Goal: Task Accomplishment & Management: Manage account settings

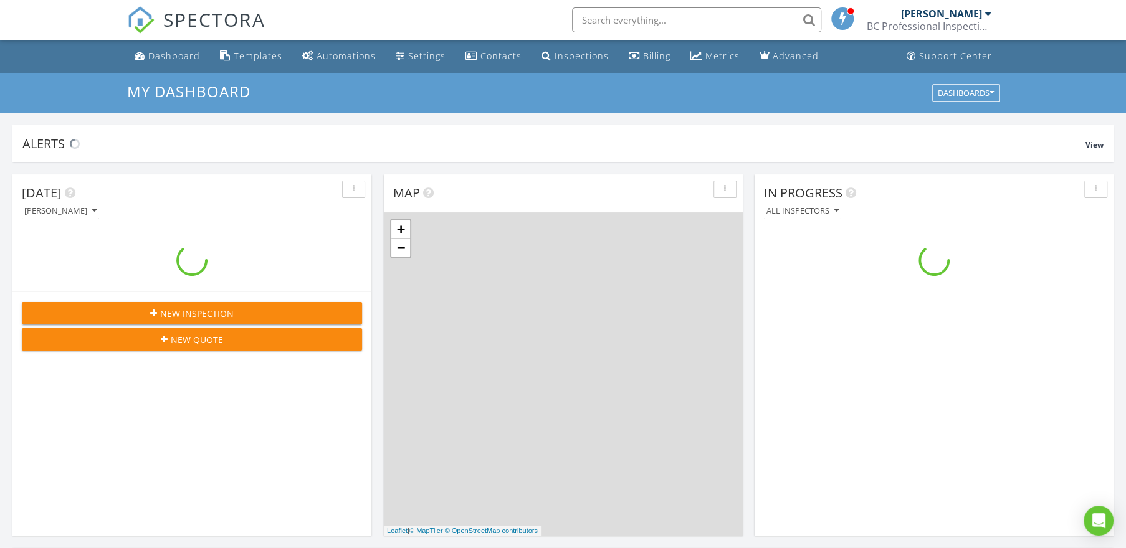
scroll to position [1152, 1144]
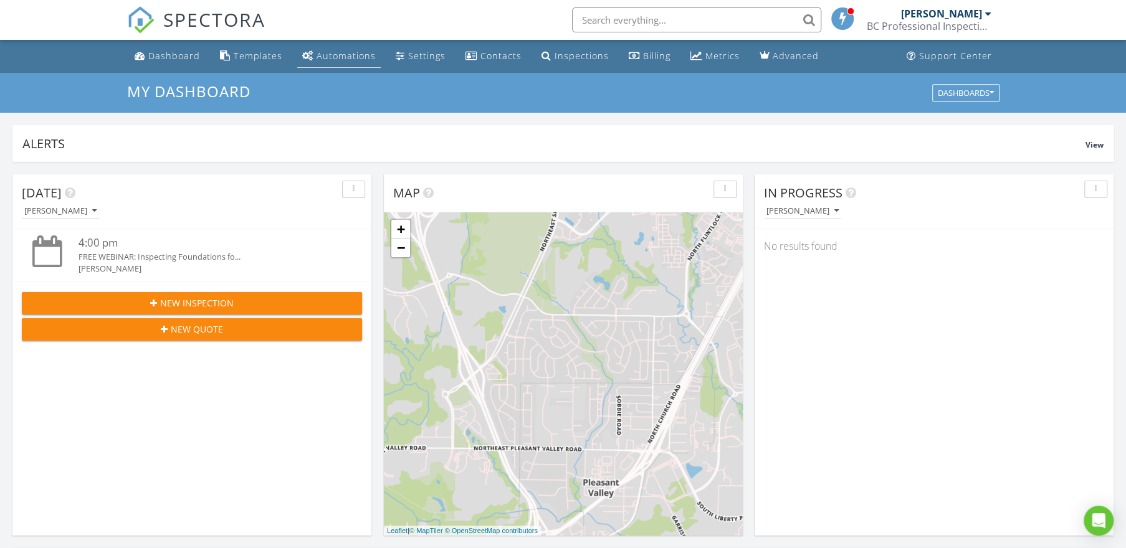
click at [329, 59] on div "Automations" at bounding box center [346, 56] width 59 height 12
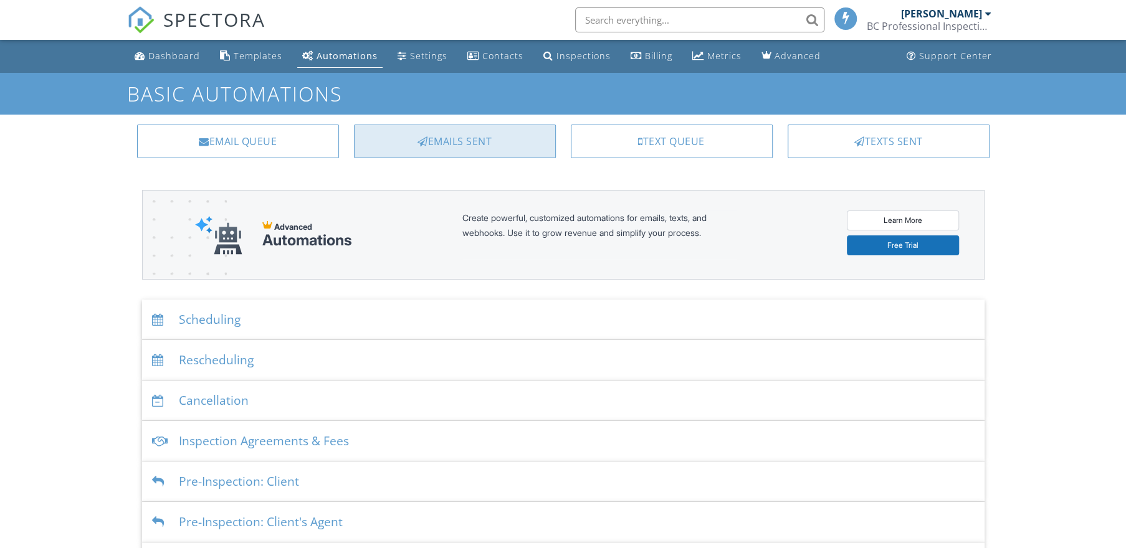
click at [486, 148] on div "Emails Sent" at bounding box center [455, 142] width 202 height 34
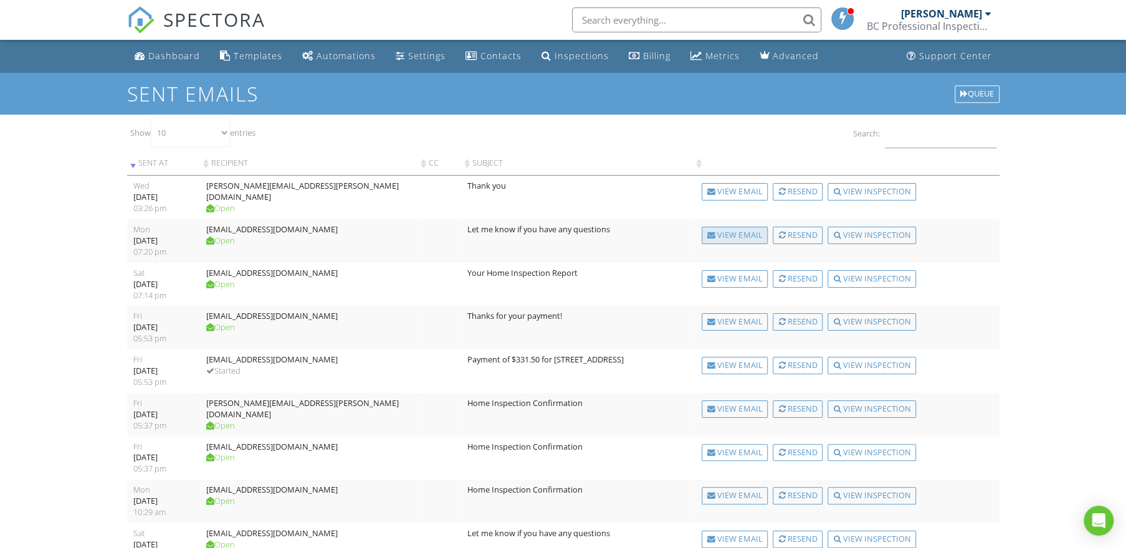
click at [720, 235] on div "View Email" at bounding box center [735, 235] width 66 height 17
click at [735, 192] on div "View Email" at bounding box center [735, 191] width 66 height 17
click at [794, 191] on div "Resend" at bounding box center [798, 191] width 50 height 17
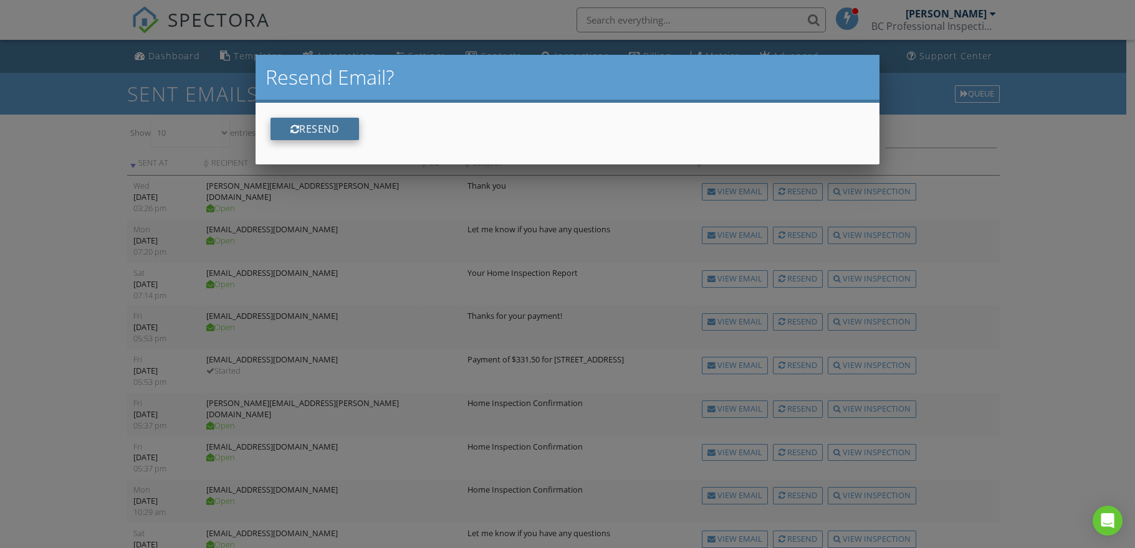
click at [325, 130] on button "Resend" at bounding box center [314, 129] width 89 height 22
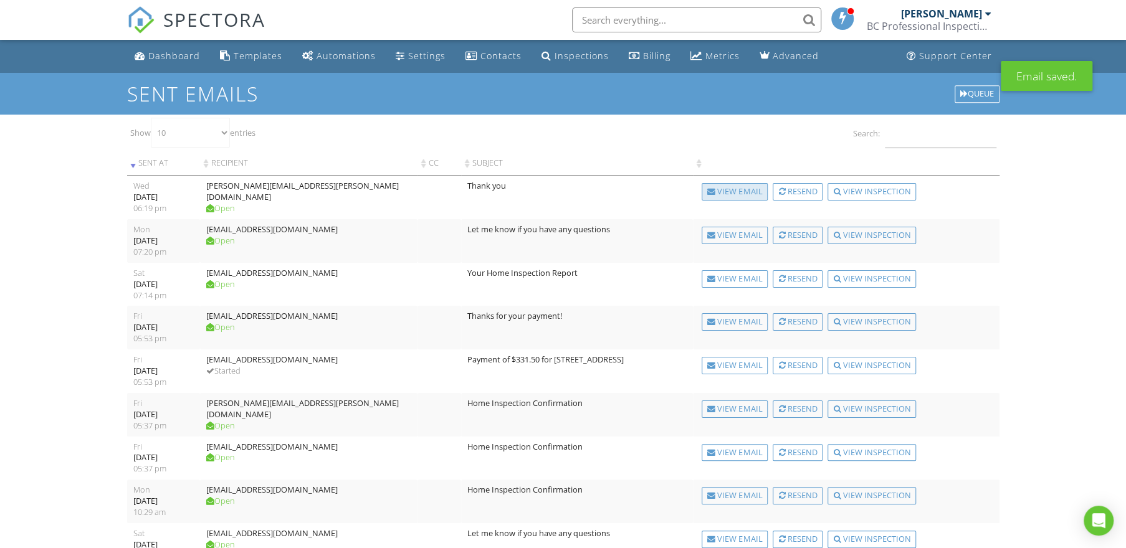
click at [735, 192] on div "View Email" at bounding box center [735, 191] width 66 height 17
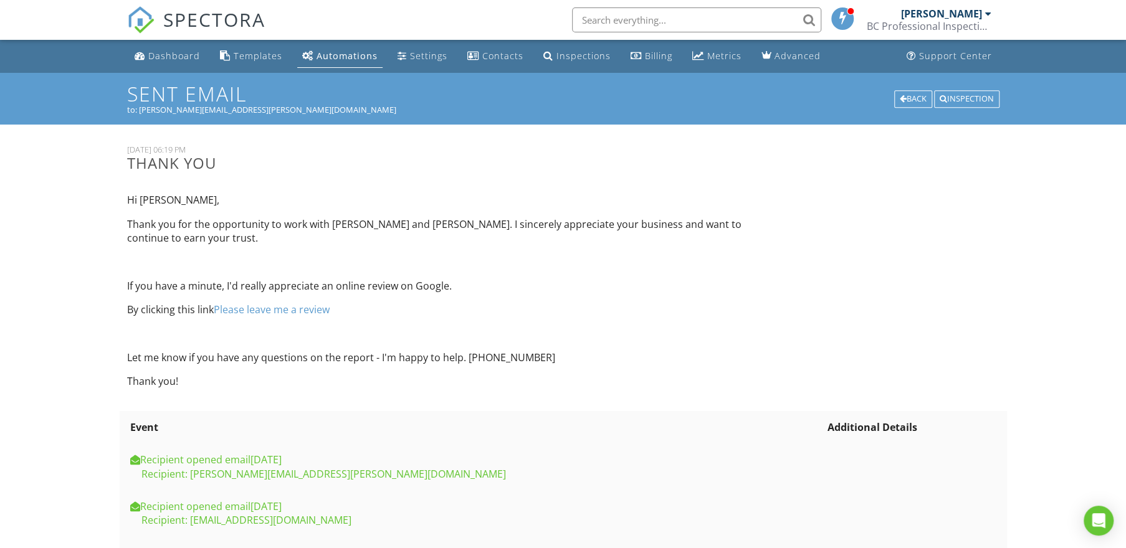
click at [325, 59] on div "Automations" at bounding box center [347, 56] width 61 height 12
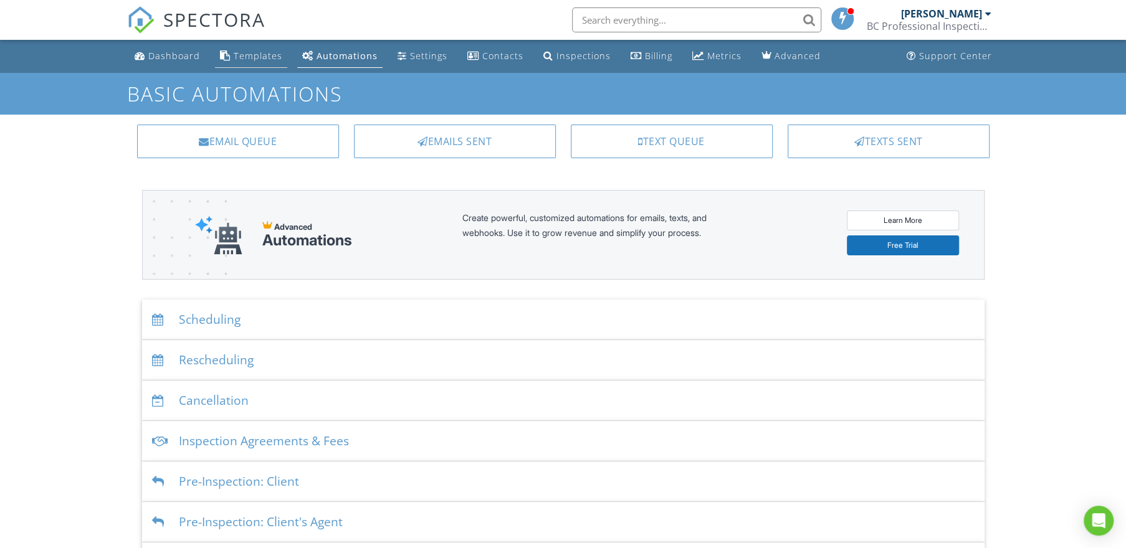
click at [277, 57] on div "Templates" at bounding box center [258, 56] width 49 height 12
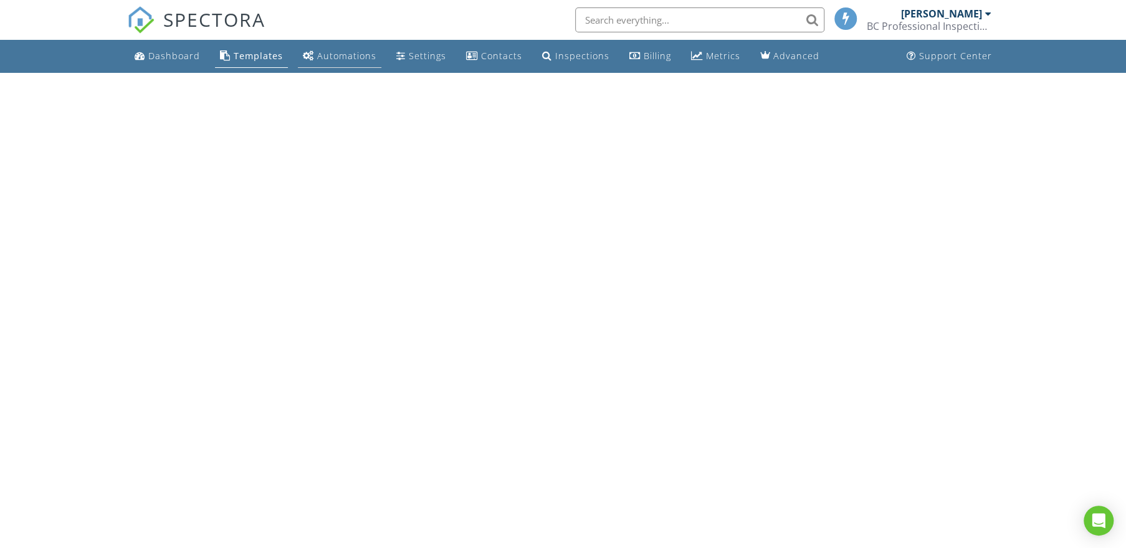
click at [336, 60] on div "Automations" at bounding box center [346, 56] width 59 height 12
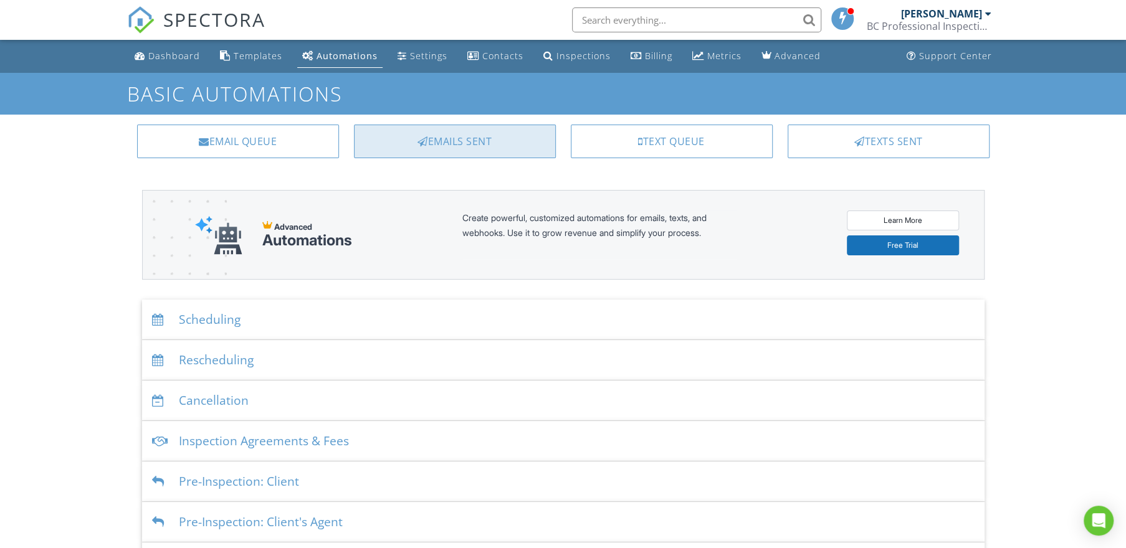
click at [470, 143] on div "Emails Sent" at bounding box center [455, 142] width 202 height 34
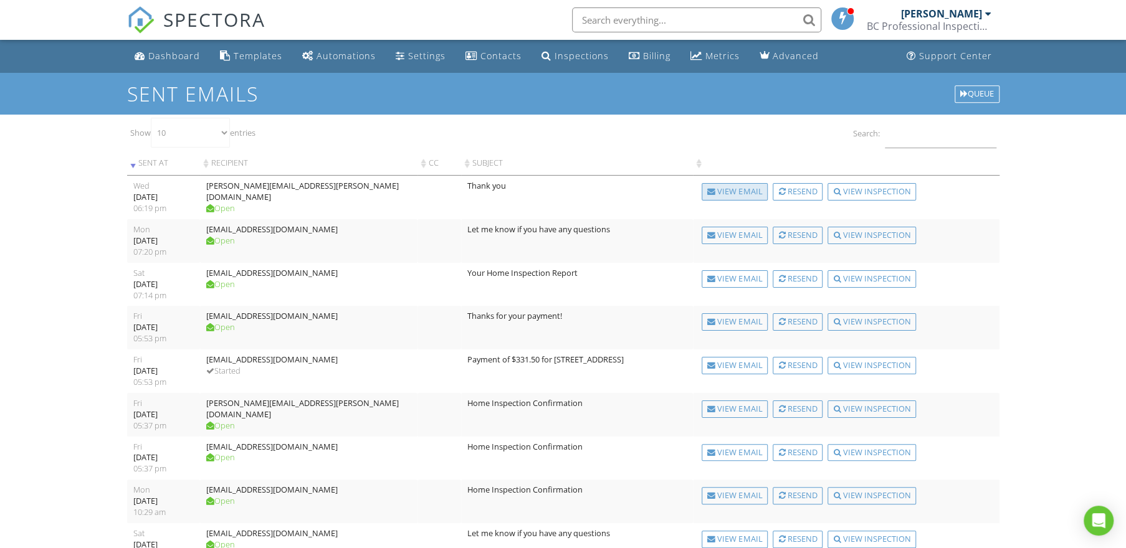
click at [730, 193] on div "View Email" at bounding box center [735, 191] width 66 height 17
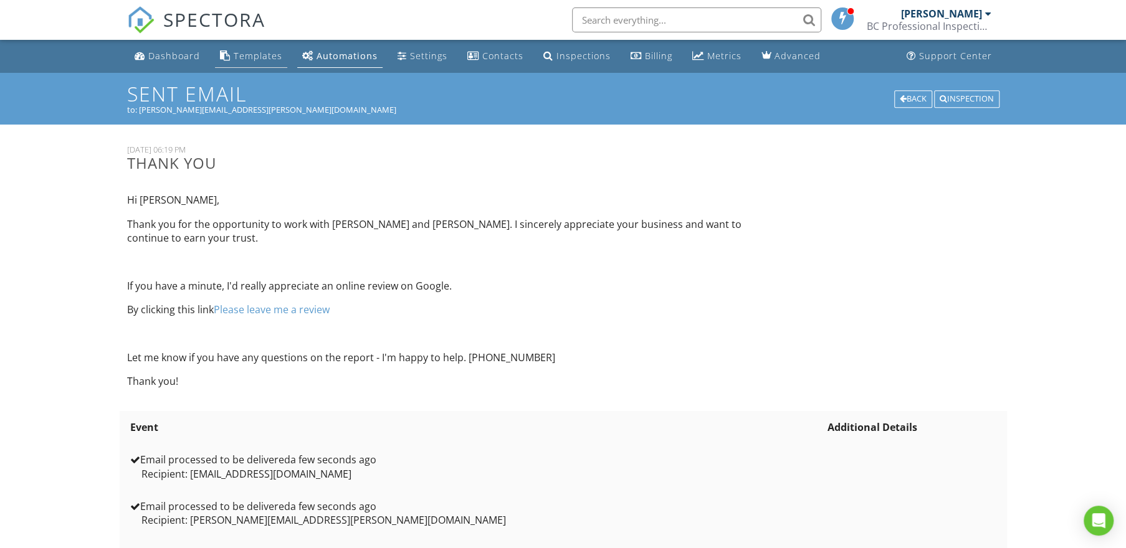
click at [244, 59] on div "Templates" at bounding box center [258, 56] width 49 height 12
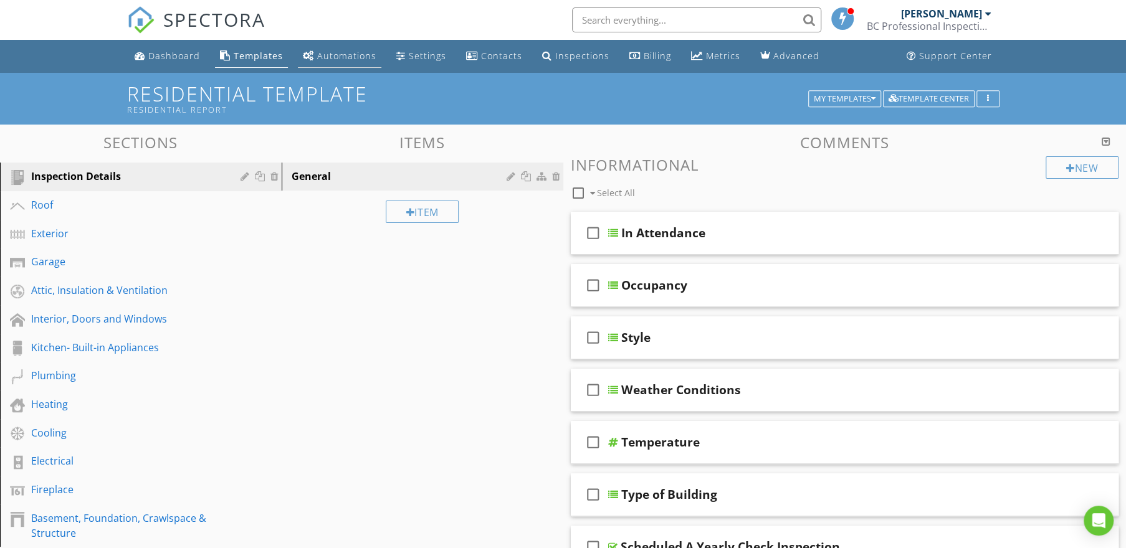
click at [345, 57] on div "Automations" at bounding box center [346, 56] width 59 height 12
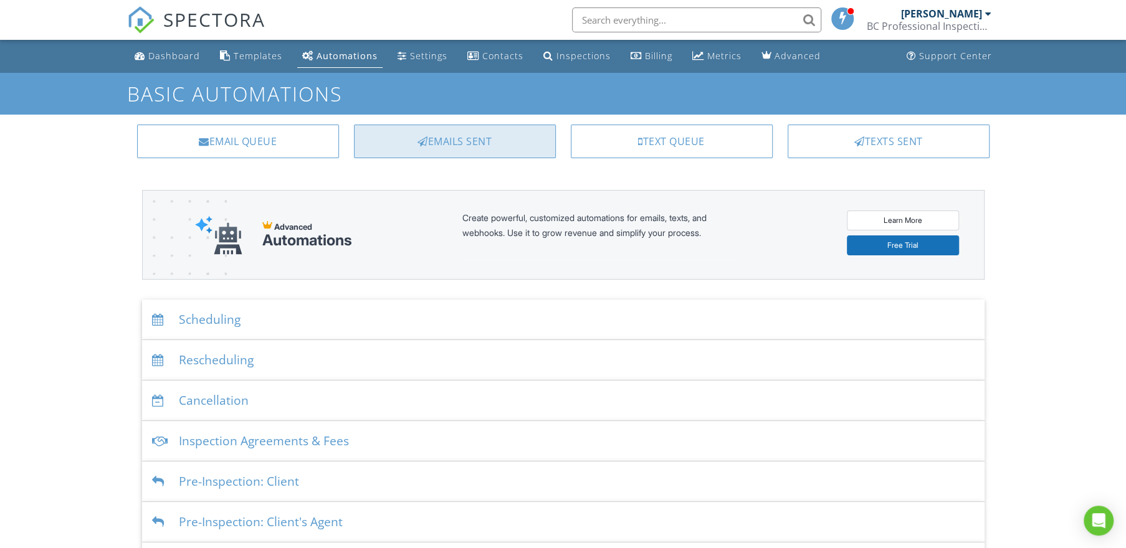
click at [501, 139] on div "Emails Sent" at bounding box center [455, 142] width 202 height 34
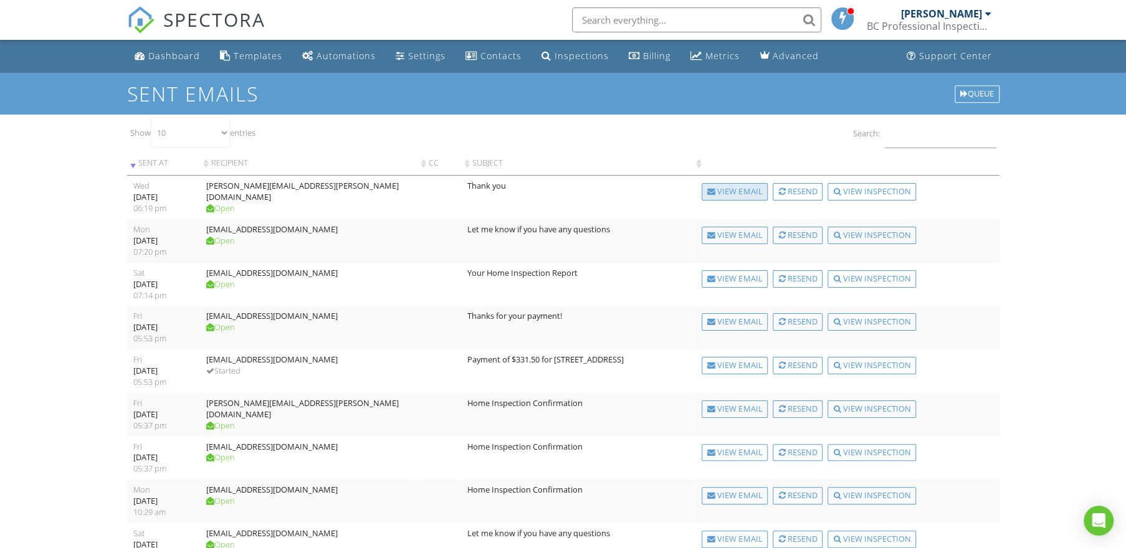
click at [741, 189] on div "View Email" at bounding box center [735, 191] width 66 height 17
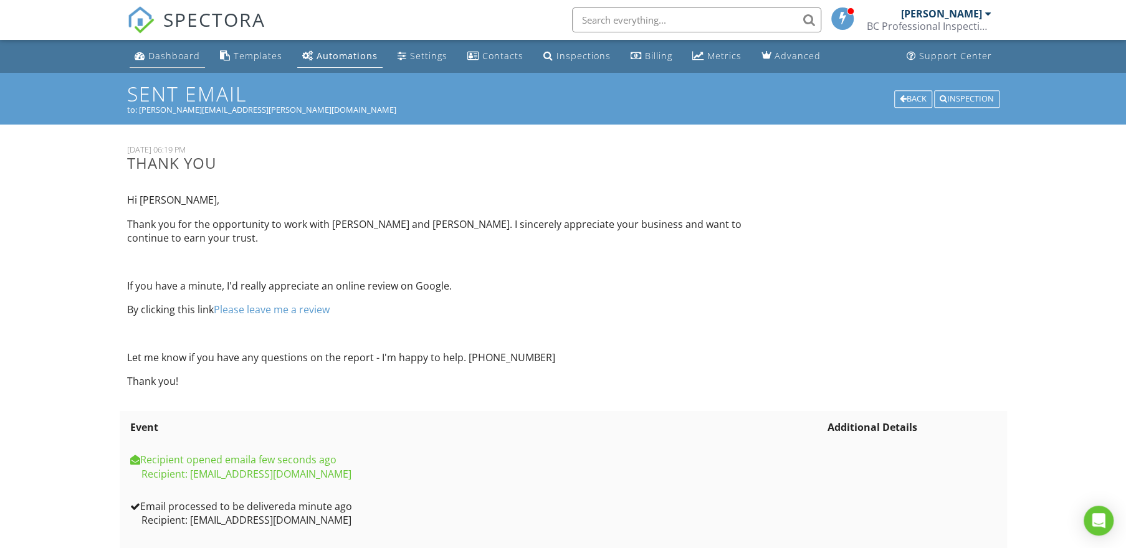
click at [173, 52] on div "Dashboard" at bounding box center [174, 56] width 52 height 12
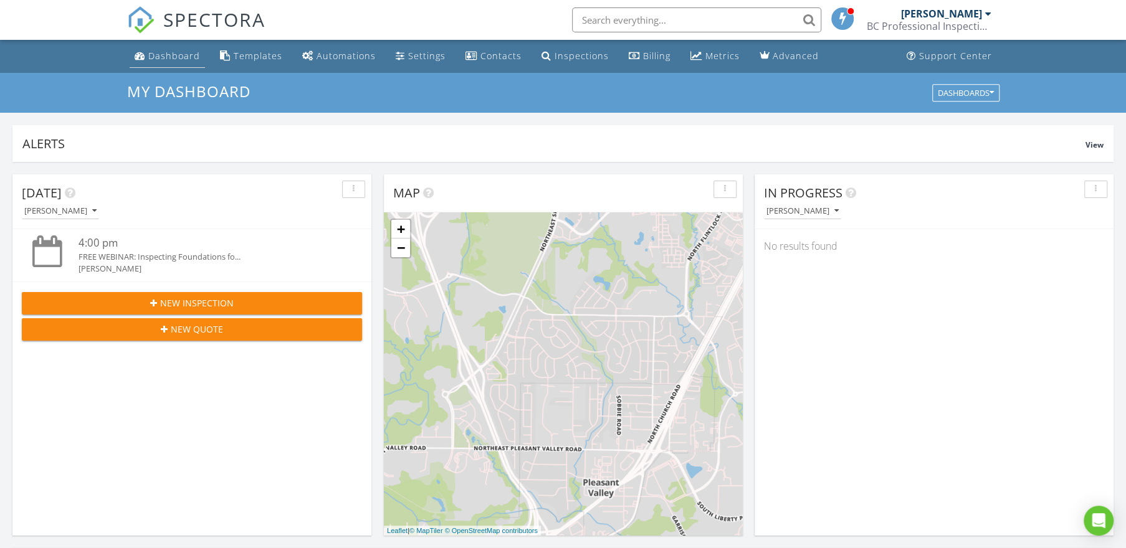
click at [166, 57] on div "Dashboard" at bounding box center [174, 56] width 52 height 12
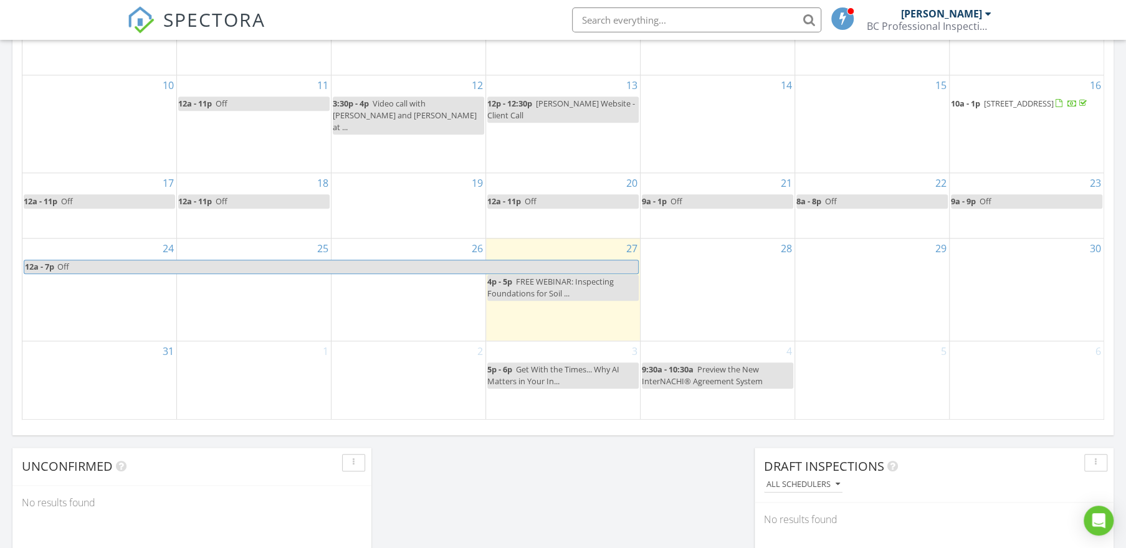
scroll to position [705, 0]
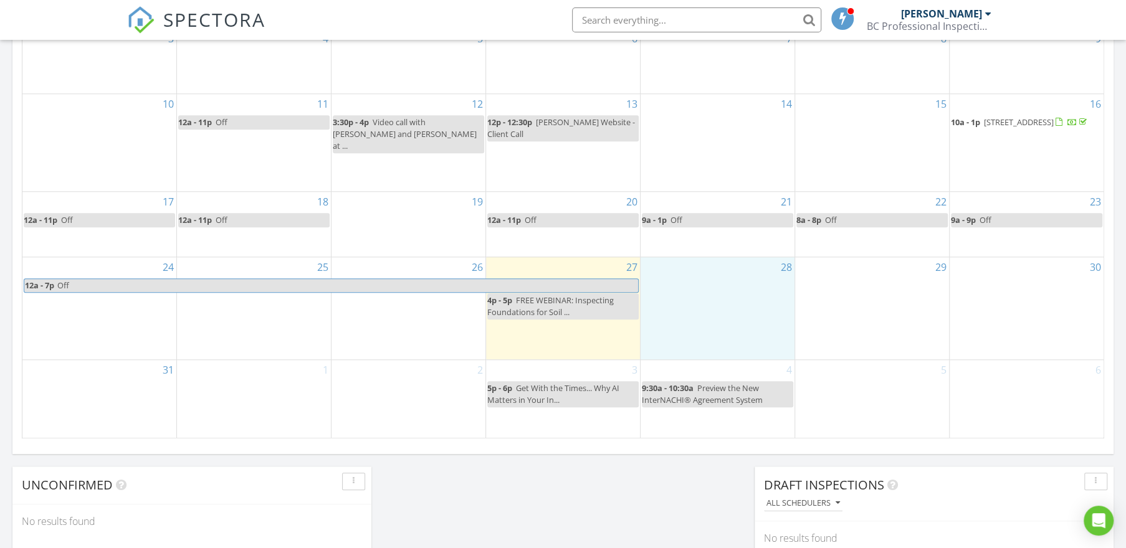
click at [716, 287] on div "28" at bounding box center [718, 308] width 154 height 102
click at [715, 254] on link "Event" at bounding box center [716, 255] width 64 height 20
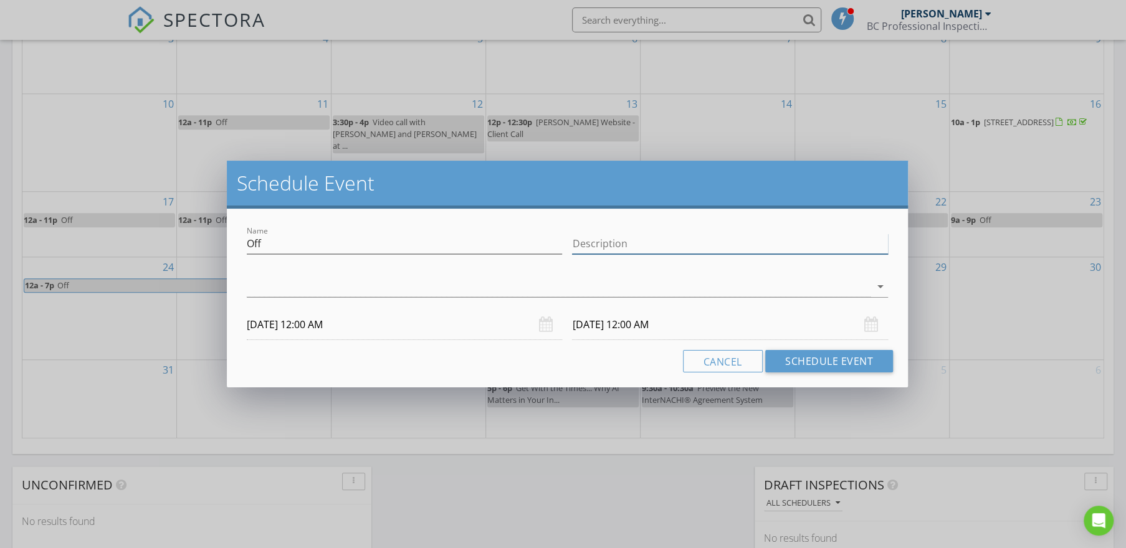
click at [619, 249] on input "Description" at bounding box center [729, 244] width 315 height 21
type input "PTO"
click at [572, 292] on div at bounding box center [559, 287] width 624 height 21
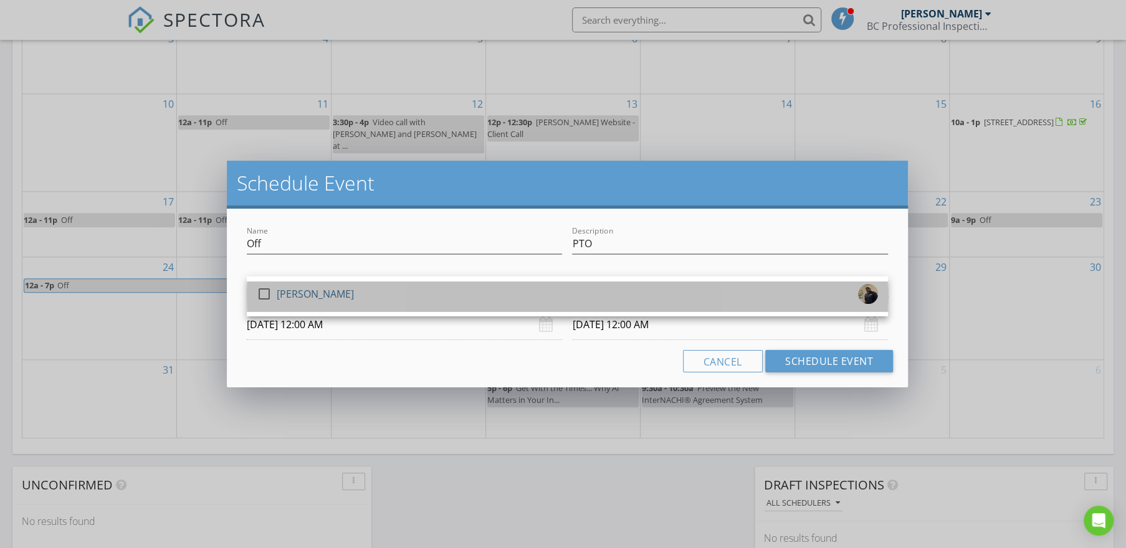
click at [419, 303] on div "check_box_outline_blank Brandon Coleman" at bounding box center [567, 296] width 621 height 25
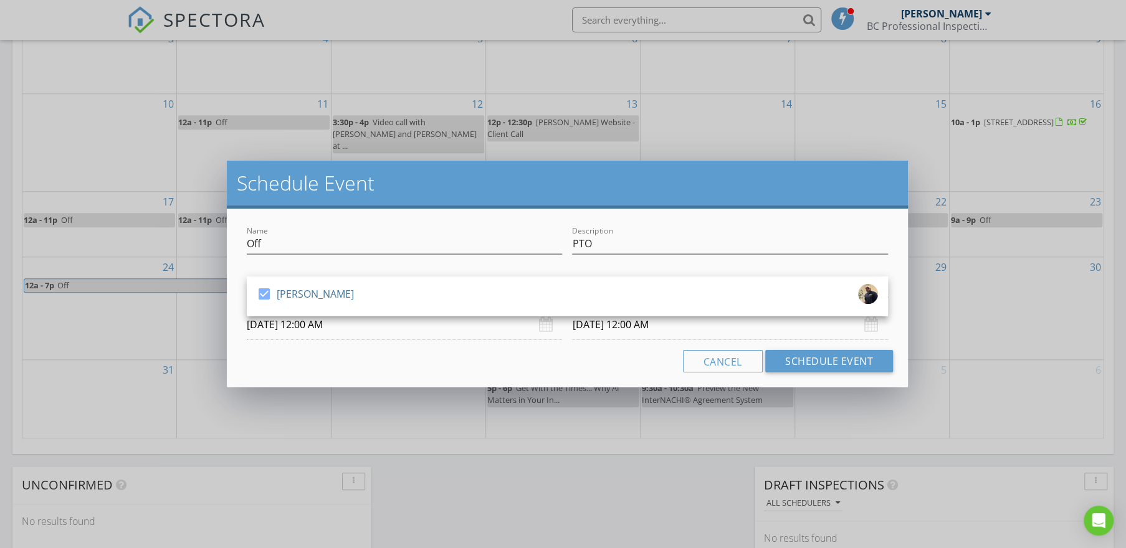
click at [340, 332] on input "08/28/2025 12:00 AM" at bounding box center [404, 325] width 315 height 31
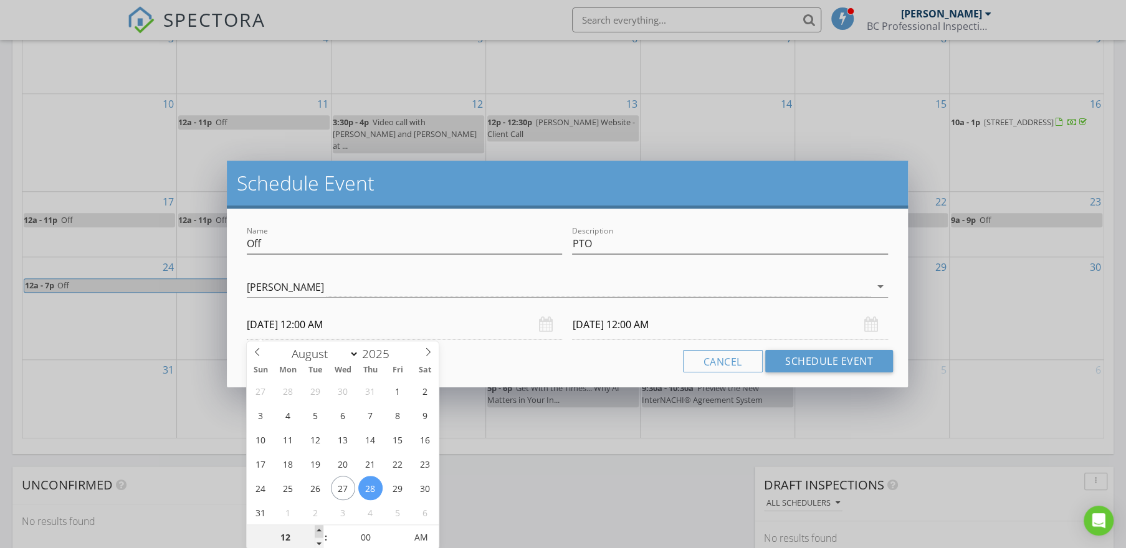
type input "01"
type input "08/28/2025 1:00 AM"
click at [320, 530] on span at bounding box center [319, 531] width 9 height 12
type input "08/29/2025 1:00 AM"
type input "12"
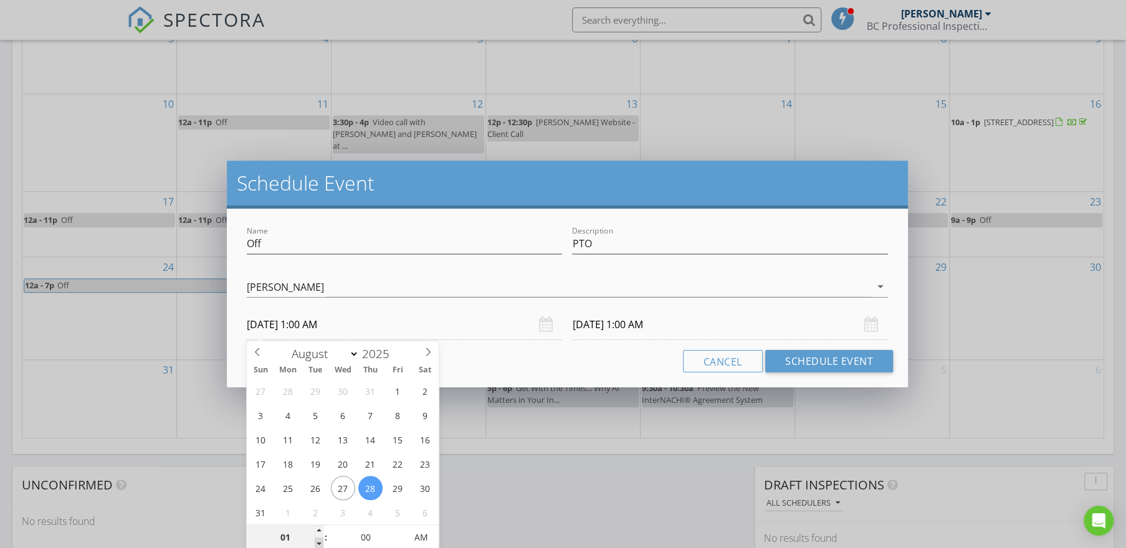
type input "08/28/2025 12:00 AM"
click at [317, 545] on span at bounding box center [319, 544] width 9 height 12
type input "08/29/2025 12:00 AM"
type input "11"
type input "08/28/2025 11:00 PM"
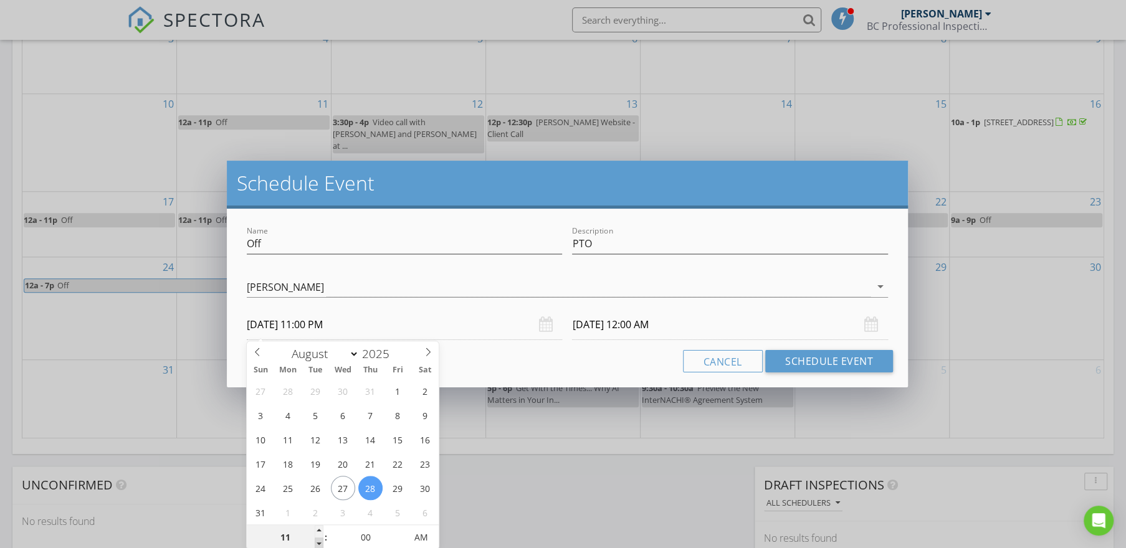
click at [319, 545] on span at bounding box center [319, 544] width 9 height 12
type input "08/29/2025 11:00 PM"
type input "12"
type input "08/28/2025 12:00 AM"
click at [320, 528] on span at bounding box center [319, 531] width 9 height 12
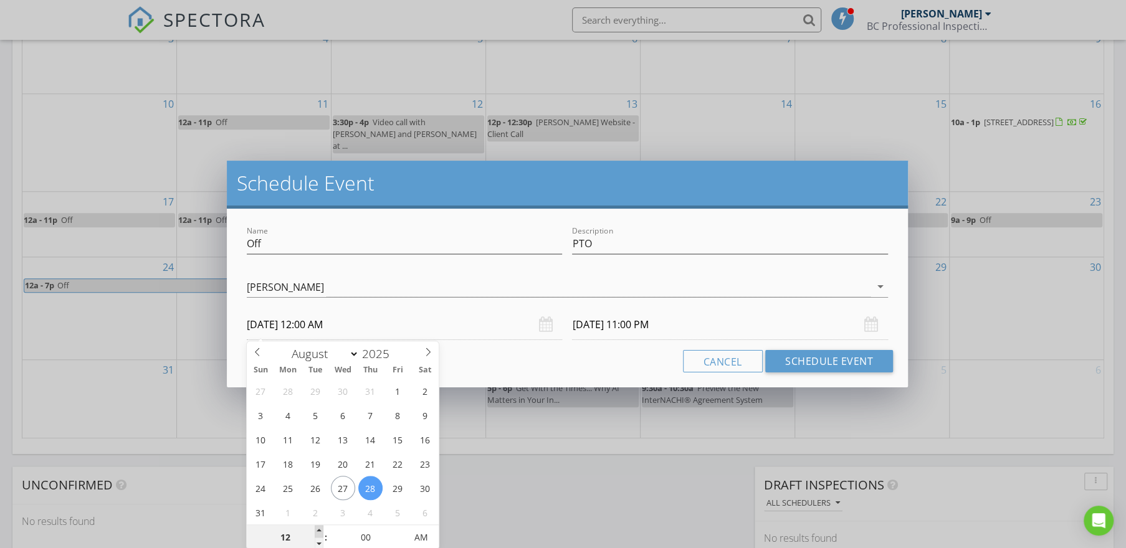
type input "08/29/2025 12:00 AM"
type input "01"
type input "08/28/2025 1:00 AM"
click at [320, 529] on span at bounding box center [319, 531] width 9 height 12
type input "08/29/2025 1:00 AM"
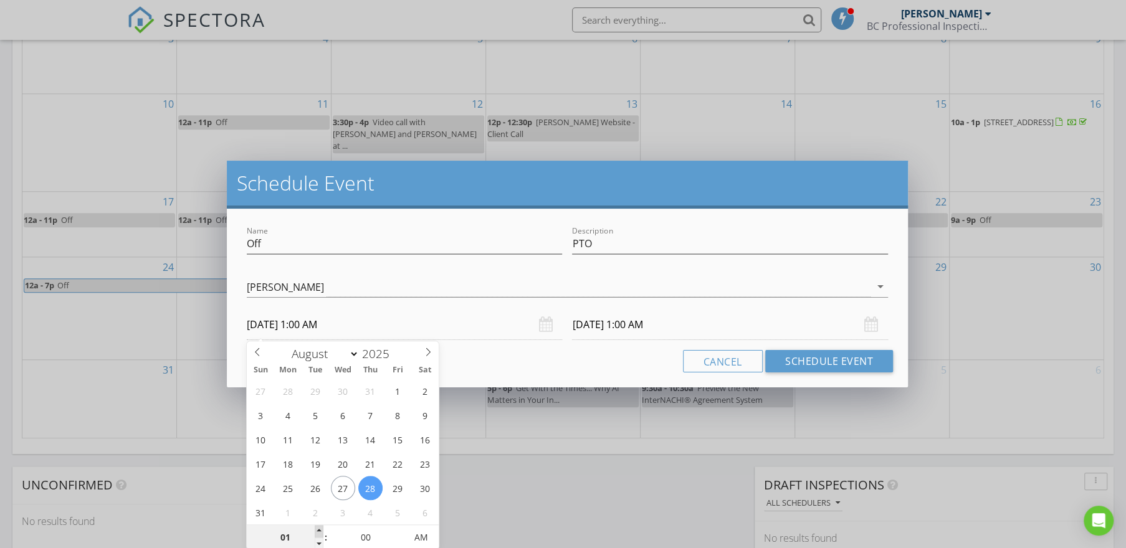
type input "02"
type input "08/28/2025 2:00 AM"
click at [320, 529] on span at bounding box center [319, 531] width 9 height 12
type input "08/29/2025 2:00 AM"
type input "03"
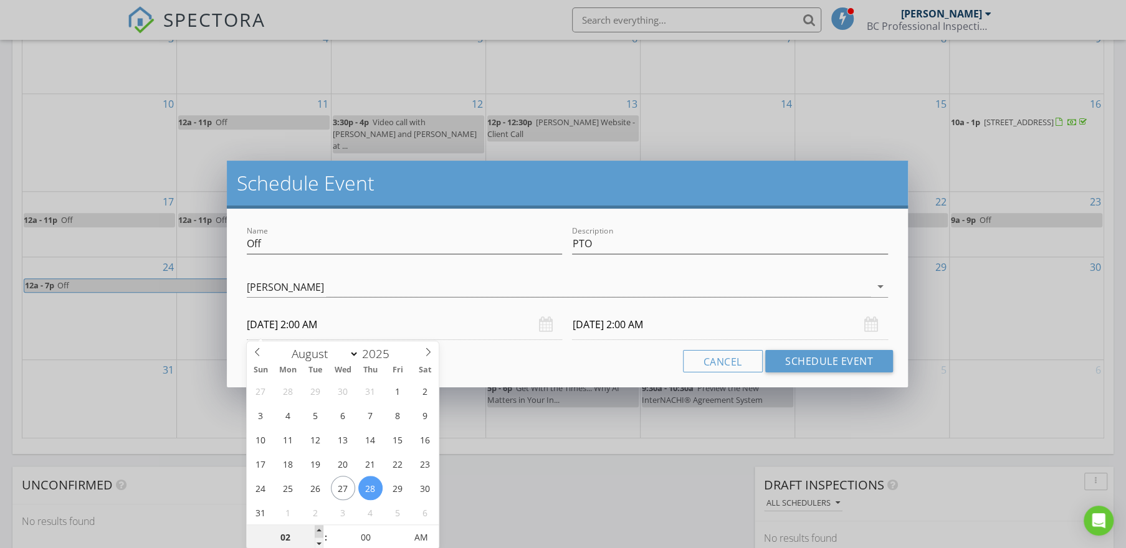
type input "08/28/2025 3:00 AM"
drag, startPoint x: 320, startPoint y: 529, endPoint x: 320, endPoint y: 540, distance: 11.2
click at [320, 530] on span at bounding box center [319, 531] width 9 height 12
type input "08/29/2025 3:00 AM"
type input "02"
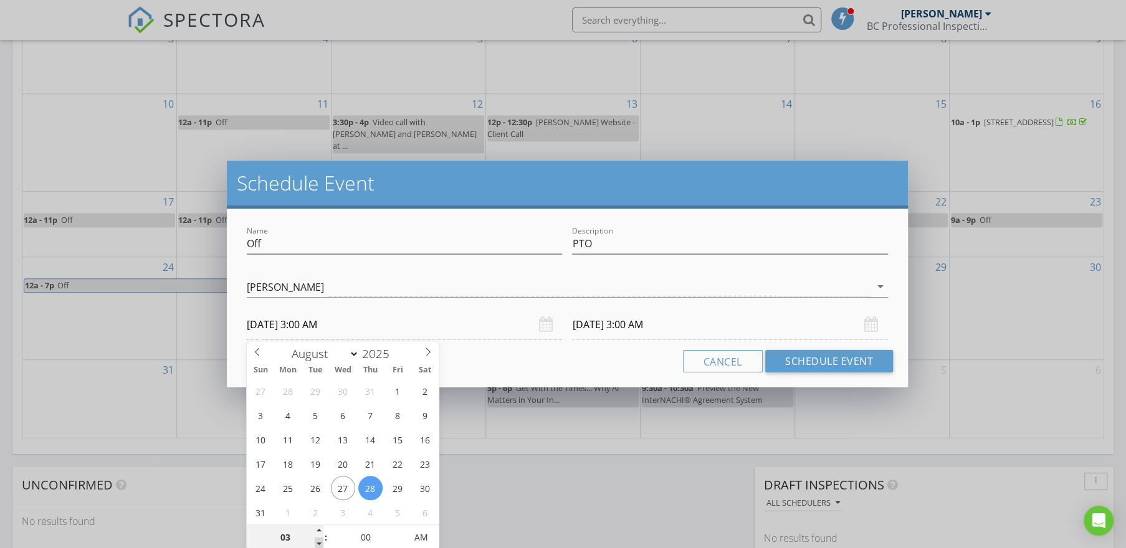
type input "08/28/2025 2:00 AM"
click at [320, 548] on span at bounding box center [319, 544] width 9 height 12
type input "01"
type input "08/28/2025 1:00 AM"
click at [320, 546] on span at bounding box center [319, 544] width 9 height 12
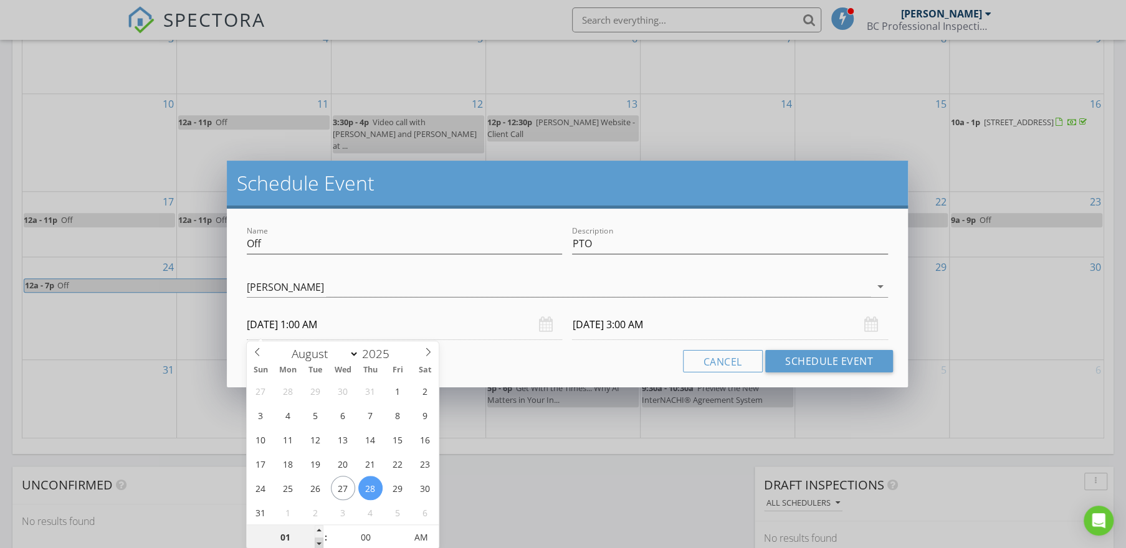
type input "12"
type input "08/28/2025 12:00 AM"
click at [320, 546] on span at bounding box center [319, 544] width 9 height 12
type input "08/29/2025 12:00 AM"
type input "11"
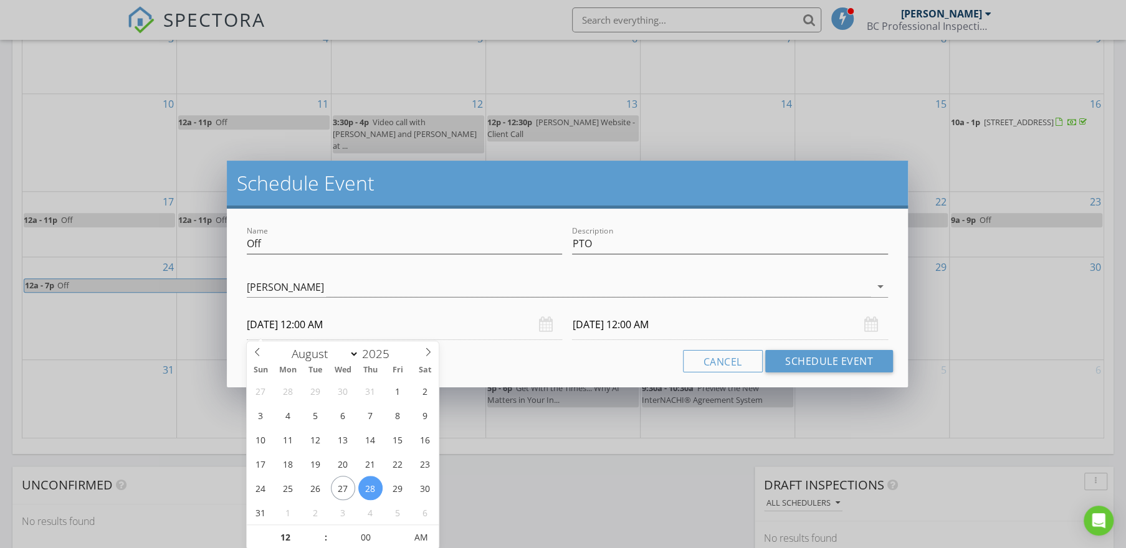
type input "08/28/2025 11:00 PM"
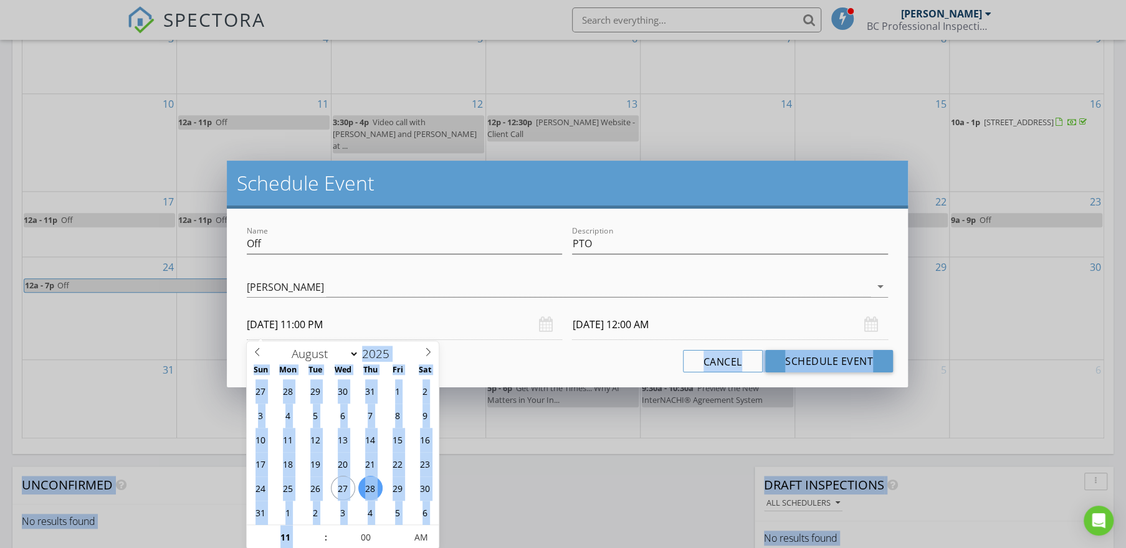
click at [320, 546] on body "SPECTORA Brandon Coleman BC Professional Inspections LLC Role: Inspector Change…" at bounding box center [563, 171] width 1126 height 1753
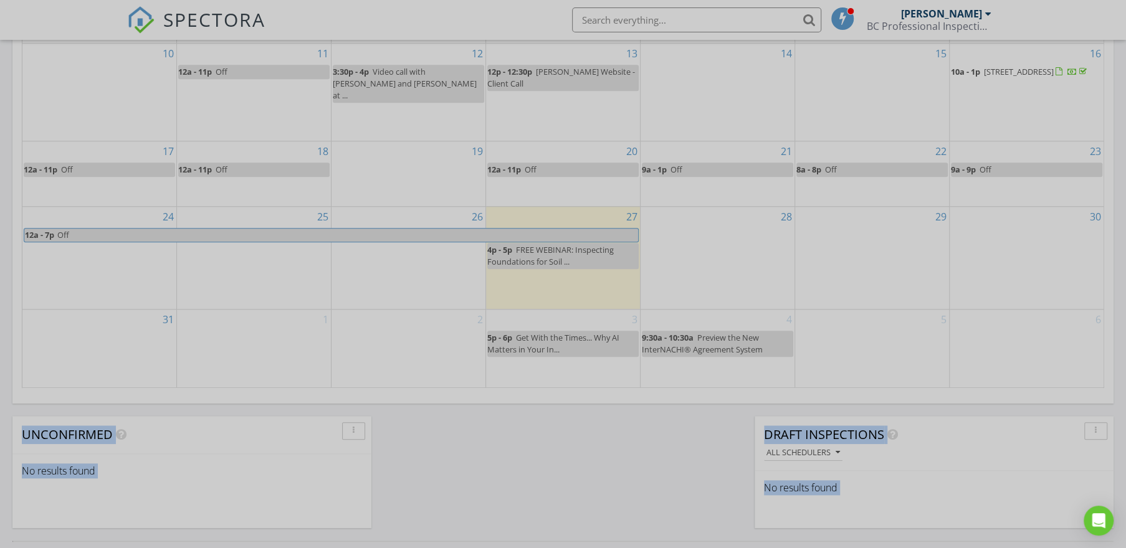
click at [320, 546] on div at bounding box center [563, 274] width 1126 height 548
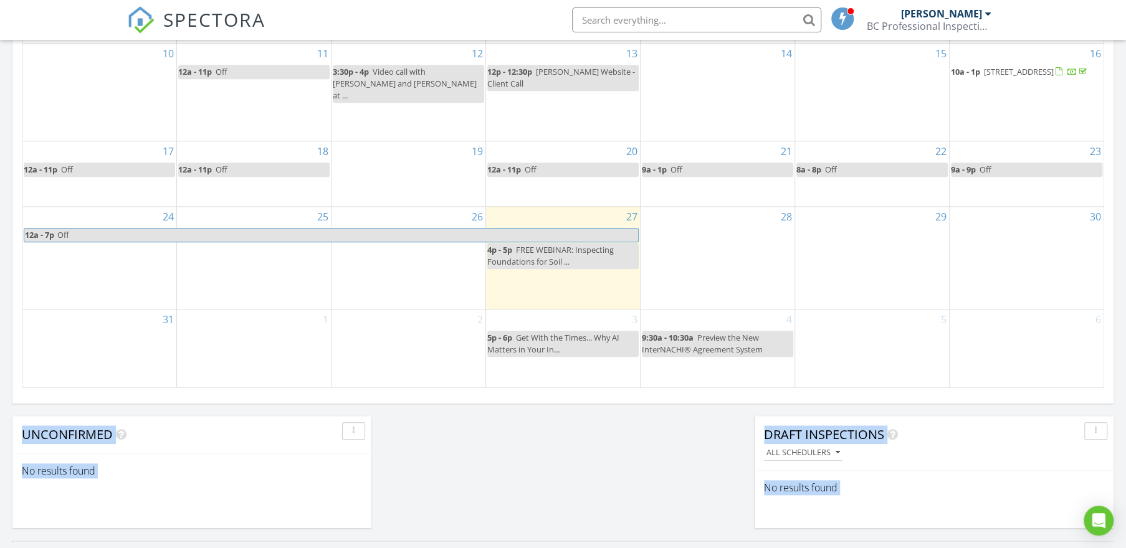
click at [702, 250] on div "28" at bounding box center [718, 258] width 154 height 102
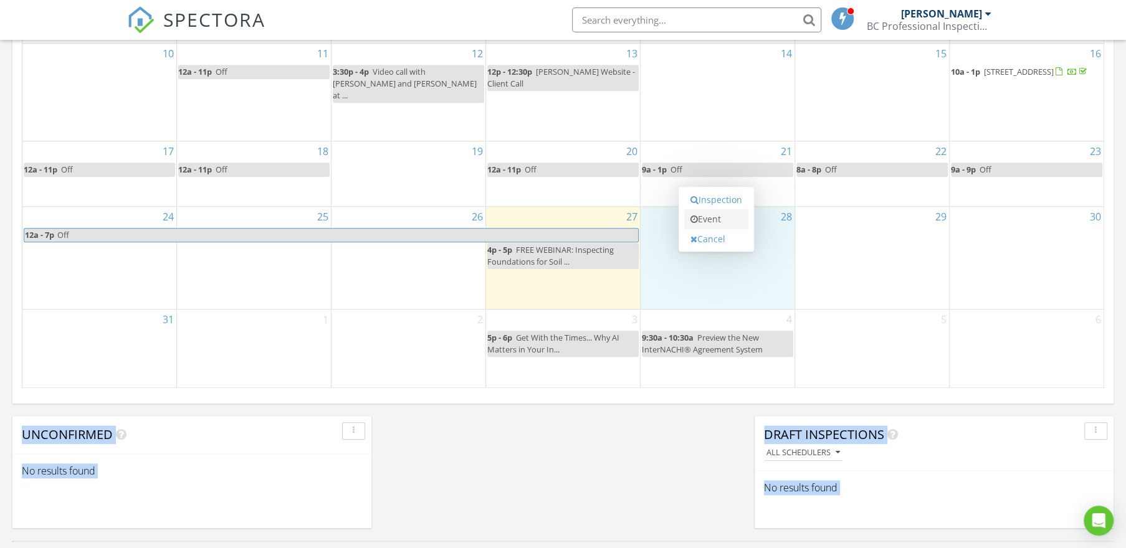
click at [715, 215] on link "Event" at bounding box center [716, 219] width 64 height 20
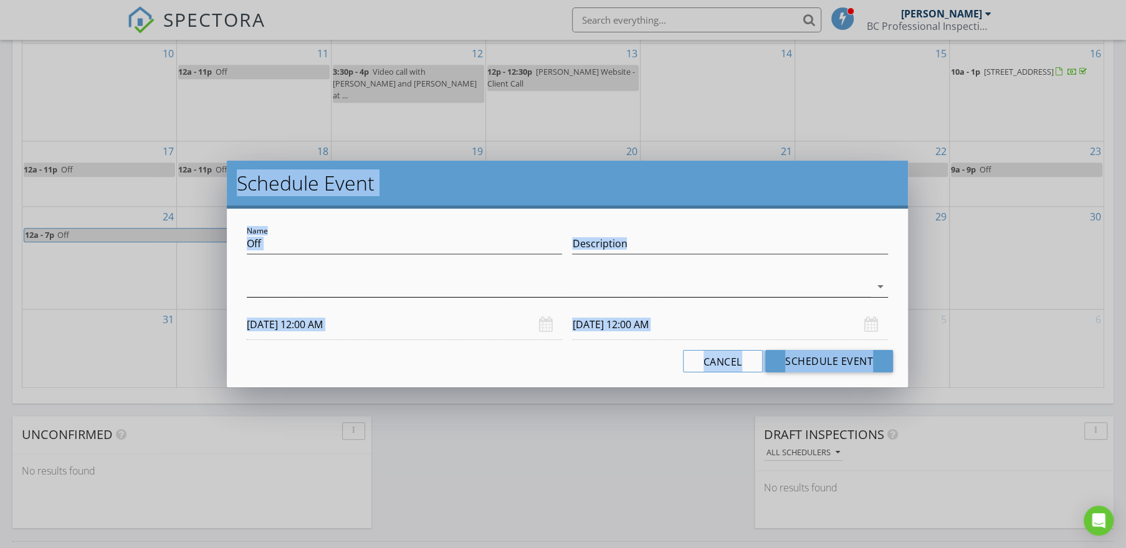
click at [513, 283] on div at bounding box center [559, 287] width 624 height 21
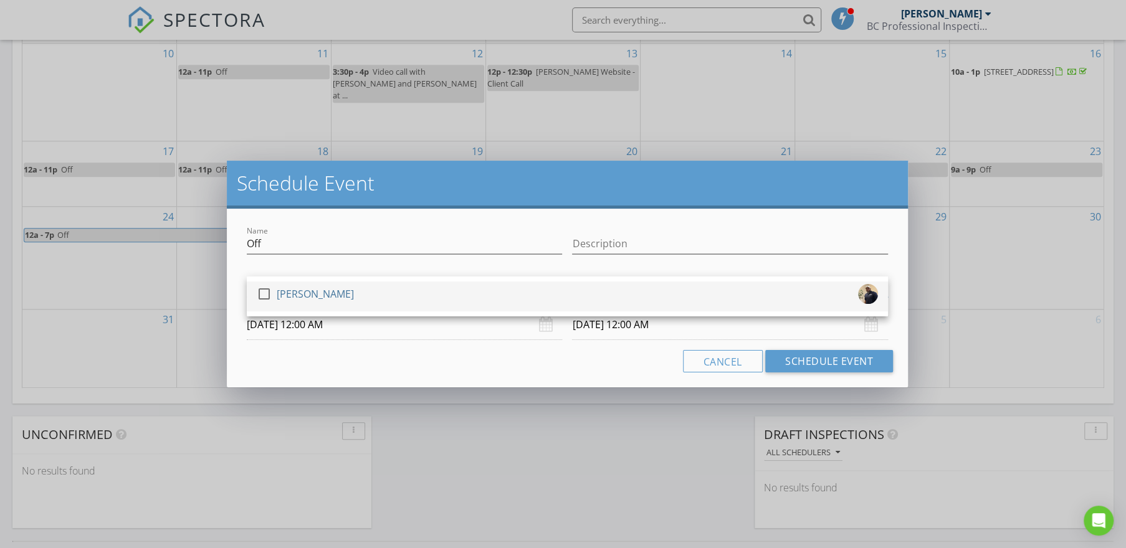
click at [374, 298] on div "check_box_outline_blank Brandon Coleman" at bounding box center [567, 296] width 621 height 25
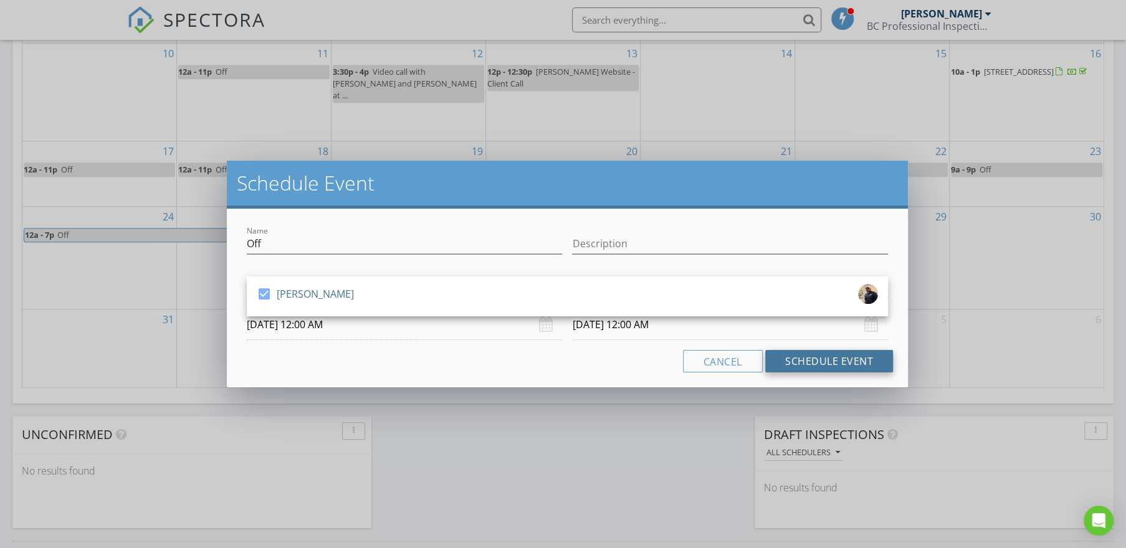
click at [808, 365] on button "Schedule Event" at bounding box center [829, 361] width 128 height 22
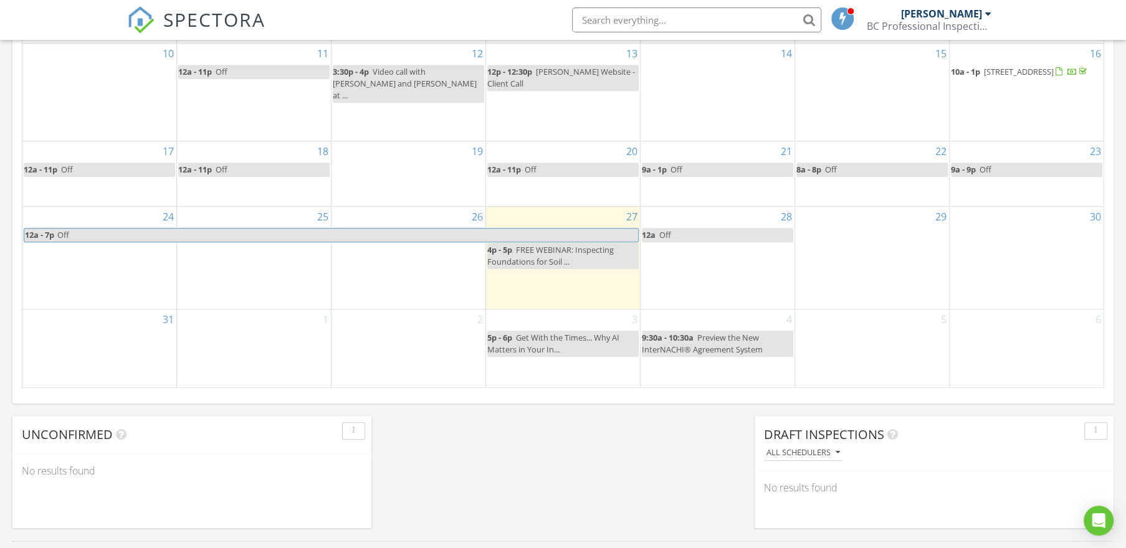
click at [707, 231] on link "12a Off" at bounding box center [717, 235] width 151 height 14
select select "7"
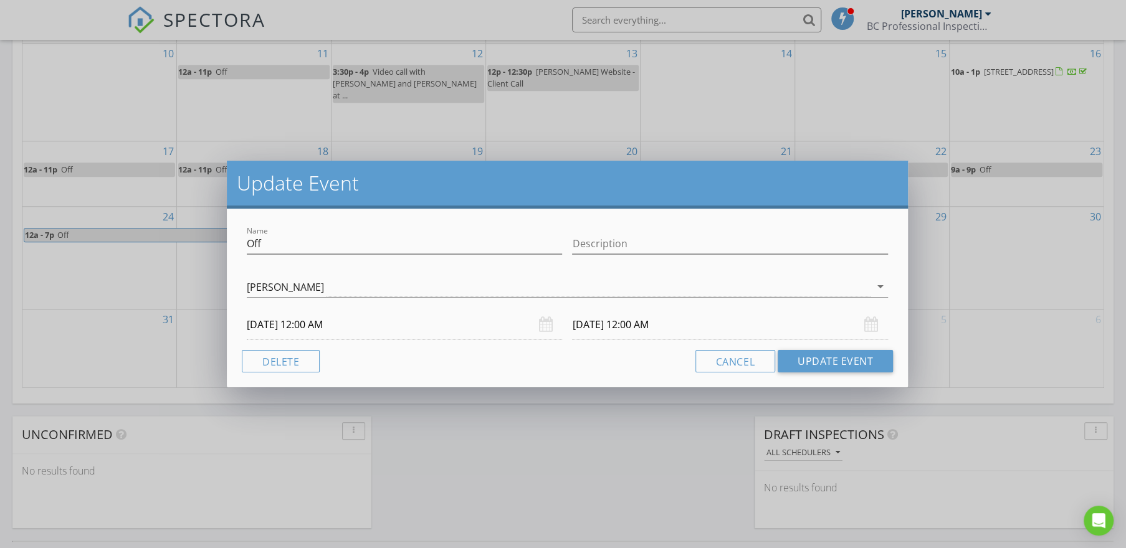
click at [477, 323] on input "08/28/2025 12:00 AM" at bounding box center [404, 325] width 315 height 31
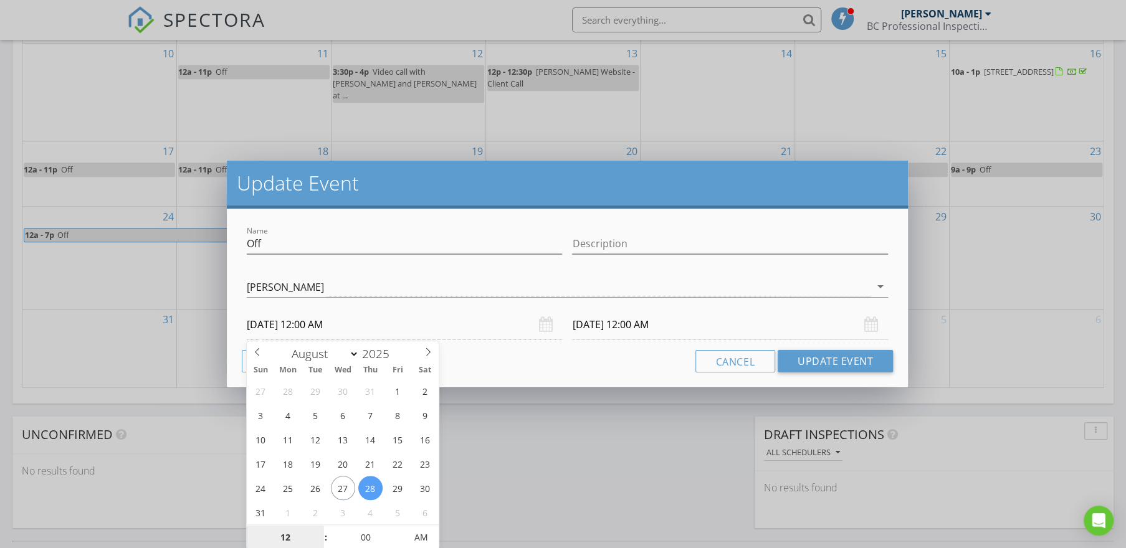
scroll to position [756, 0]
type input "05"
type input "08/28/2025 12:05 AM"
click at [399, 530] on span at bounding box center [400, 531] width 9 height 12
type input "08/29/2025 12:05 AM"
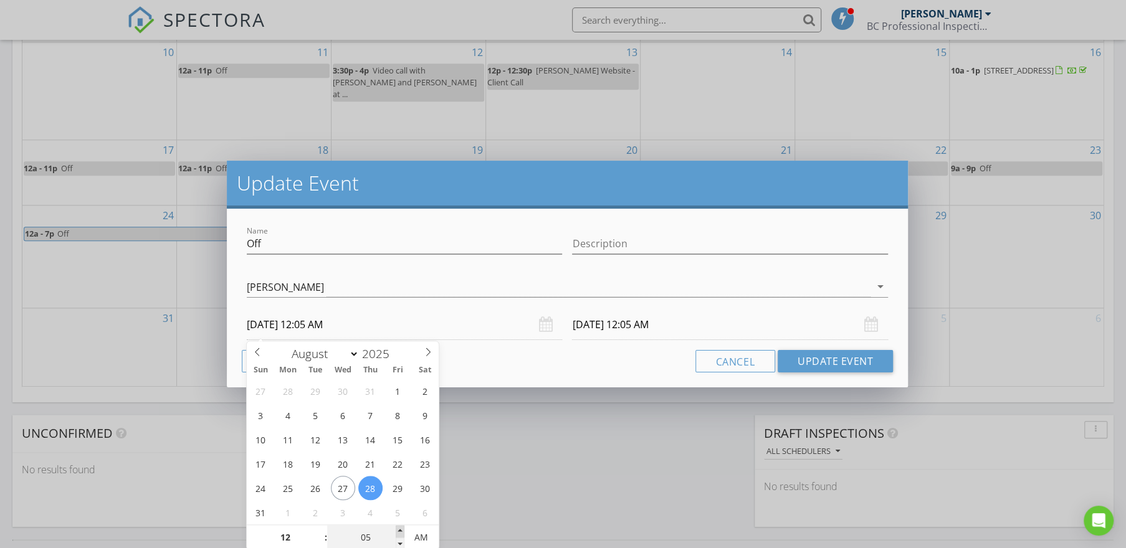
type input "10"
type input "08/28/2025 12:10 AM"
click at [398, 530] on span at bounding box center [400, 531] width 9 height 12
type input "08/29/2025 12:10 AM"
type input "01"
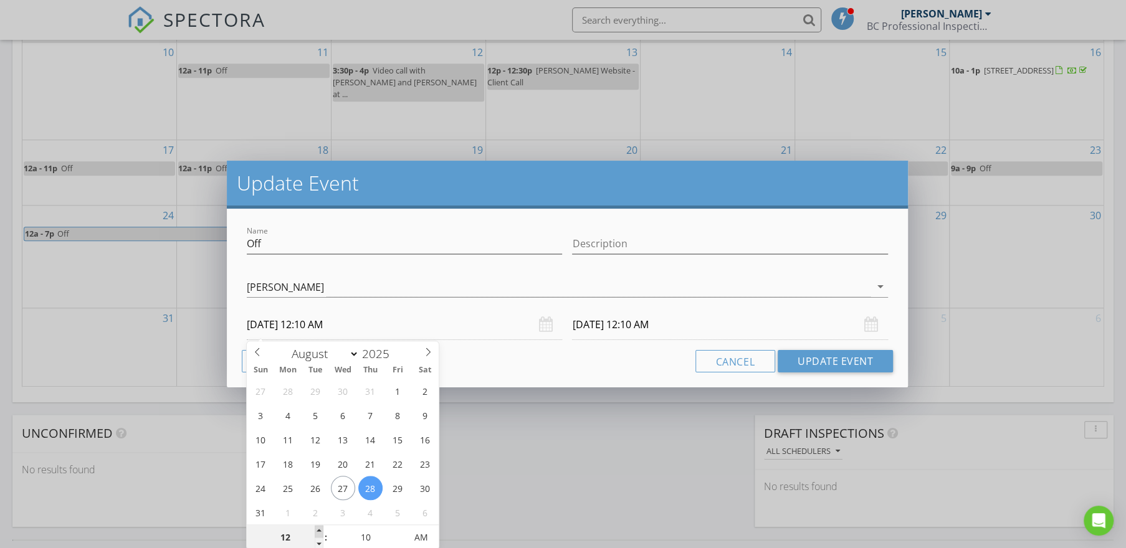
type input "08/28/2025 1:10 AM"
click at [323, 530] on span at bounding box center [319, 531] width 9 height 12
type input "08/29/2025 1:10 AM"
type input "02"
type input "08/28/2025 2:10 AM"
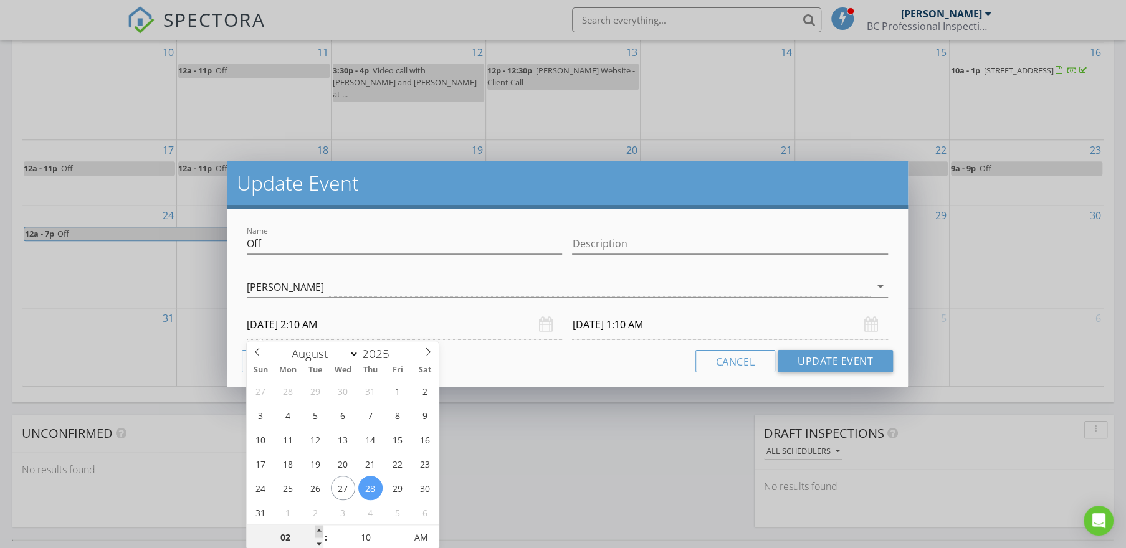
click at [322, 530] on span at bounding box center [319, 531] width 9 height 12
type input "08/29/2025 2:10 AM"
type input "03"
type input "08/28/2025 3:10 AM"
click at [321, 530] on span at bounding box center [319, 531] width 9 height 12
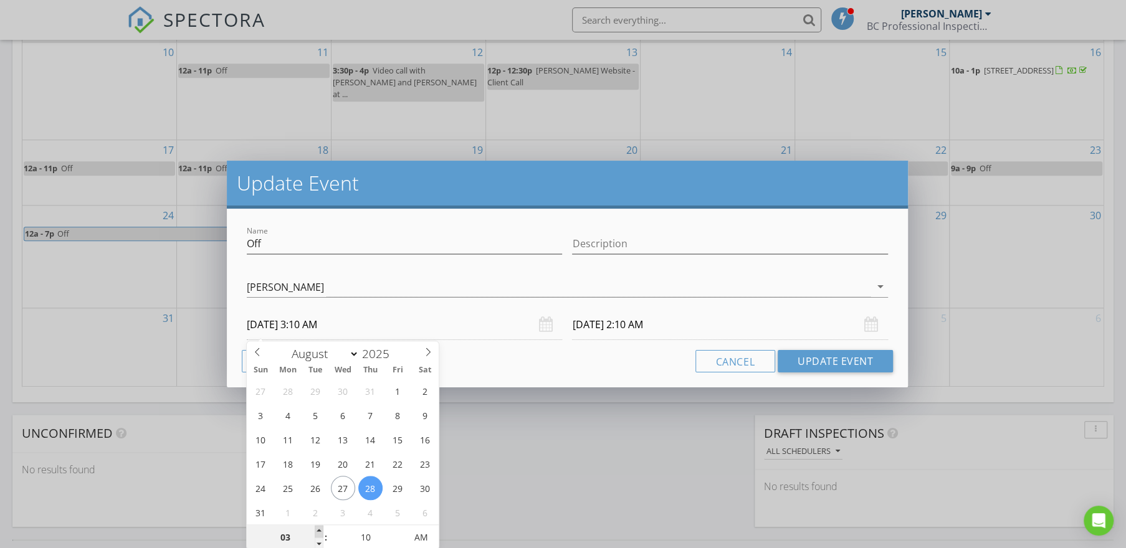
type input "08/29/2025 3:10 AM"
type input "04"
type input "08/28/2025 4:10 AM"
click at [321, 530] on span at bounding box center [319, 531] width 9 height 12
type input "08/29/2025 4:10 AM"
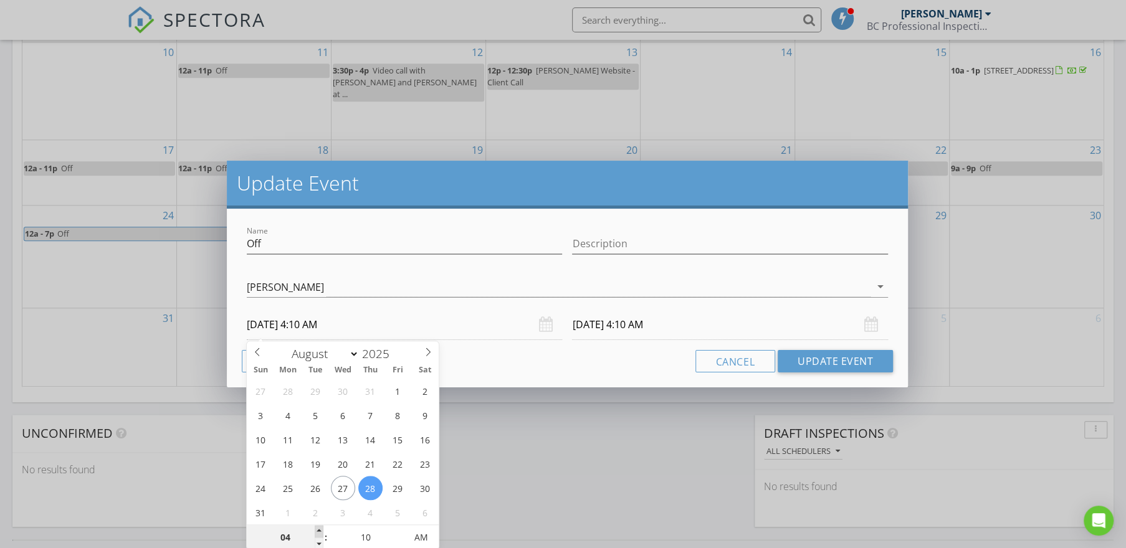
type input "05"
type input "08/28/2025 5:10 AM"
click at [321, 529] on span at bounding box center [319, 531] width 9 height 12
type input "08/29/2025 5:10 AM"
type input "06"
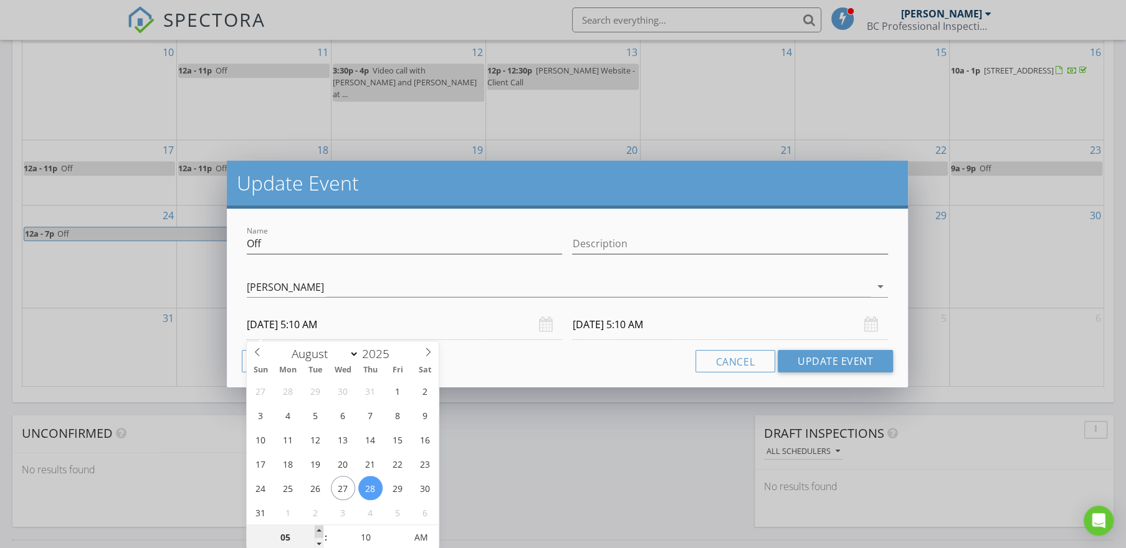
type input "08/28/2025 6:10 AM"
click at [321, 530] on span at bounding box center [319, 531] width 9 height 12
type input "08/29/2025 6:10 AM"
type input "07"
type input "08/28/2025 7:10 AM"
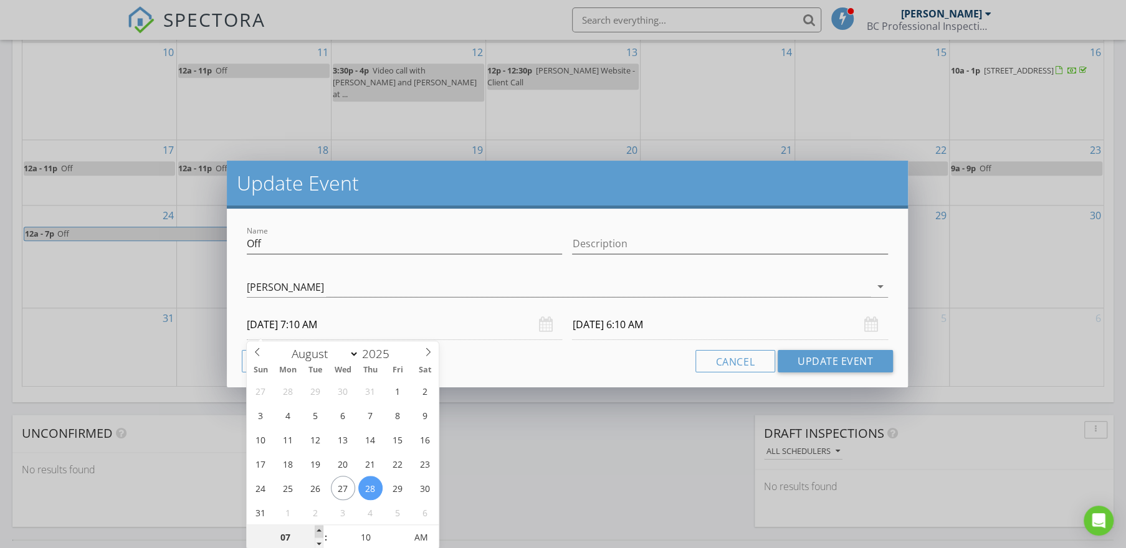
click at [322, 530] on span at bounding box center [319, 531] width 9 height 12
type input "08/29/2025 7:10 AM"
type input "08"
type input "08/28/2025 8:10 AM"
click at [322, 530] on span at bounding box center [319, 531] width 9 height 12
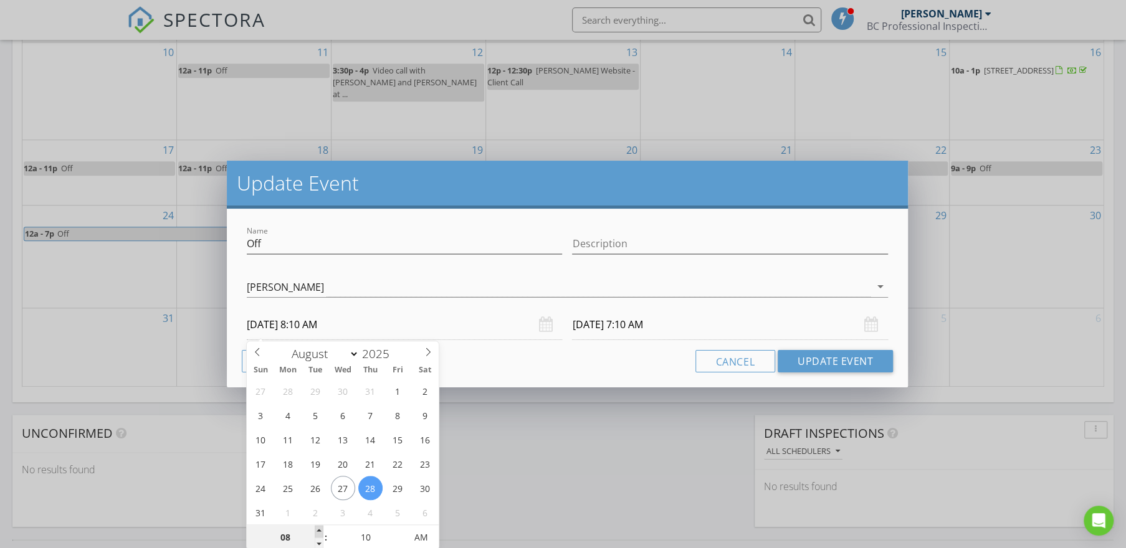
type input "08/29/2025 8:10 AM"
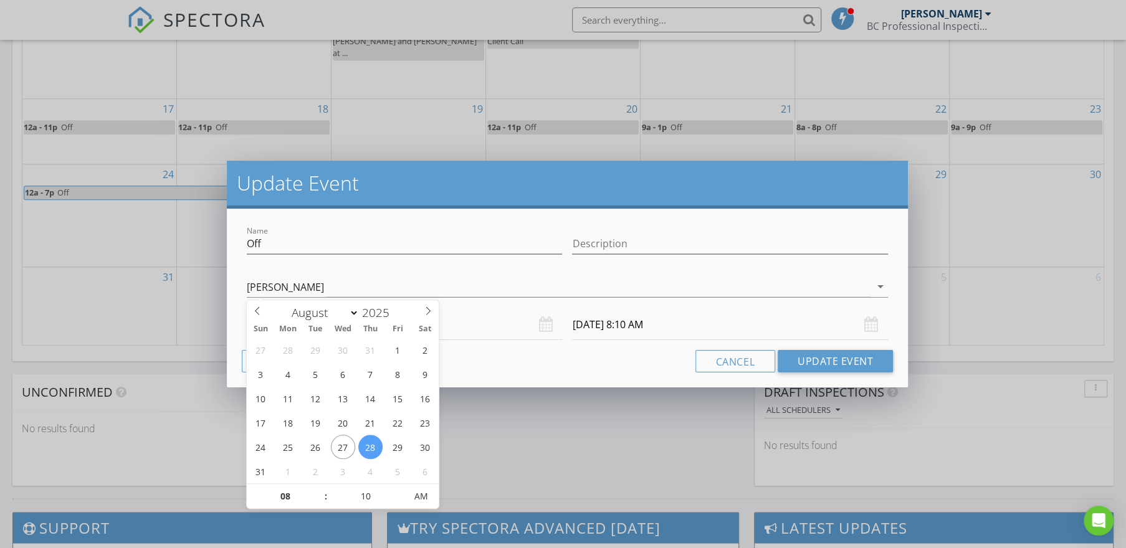
scroll to position [816, 0]
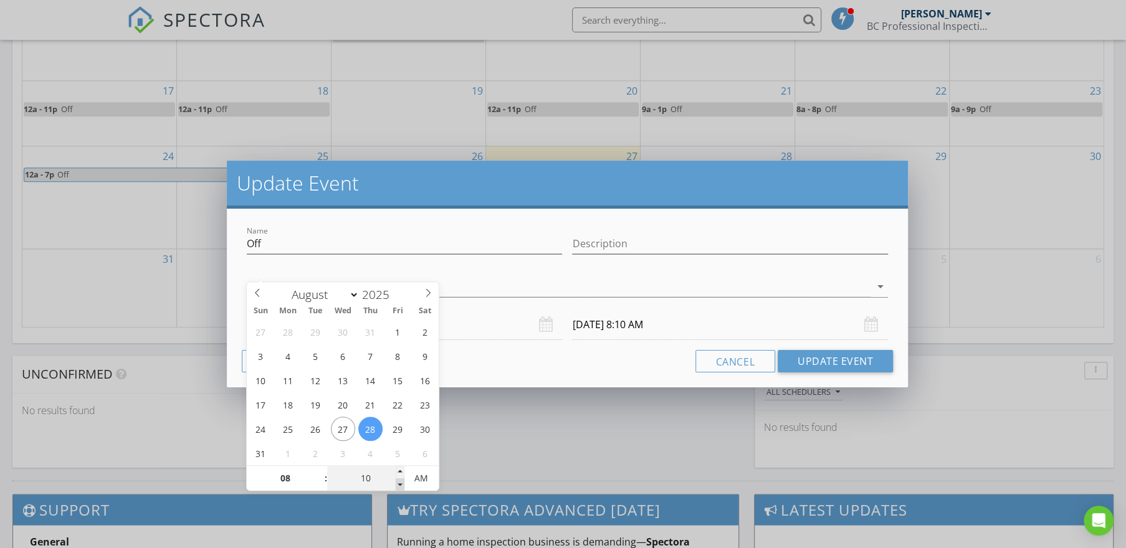
type input "05"
type input "08/28/2025 8:05 AM"
click at [399, 486] on span at bounding box center [400, 485] width 9 height 12
type input "00"
type input "08/28/2025 8:00 AM"
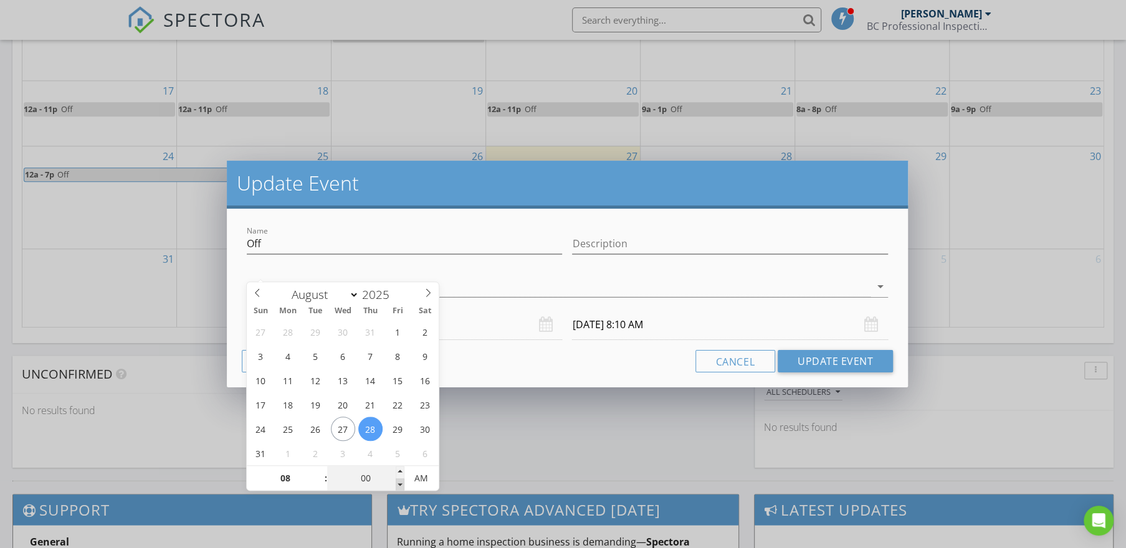
click at [399, 486] on span at bounding box center [400, 485] width 9 height 12
type input "07"
type input "55"
type input "08/28/2025 7:55 AM"
click at [399, 486] on span at bounding box center [400, 485] width 9 height 12
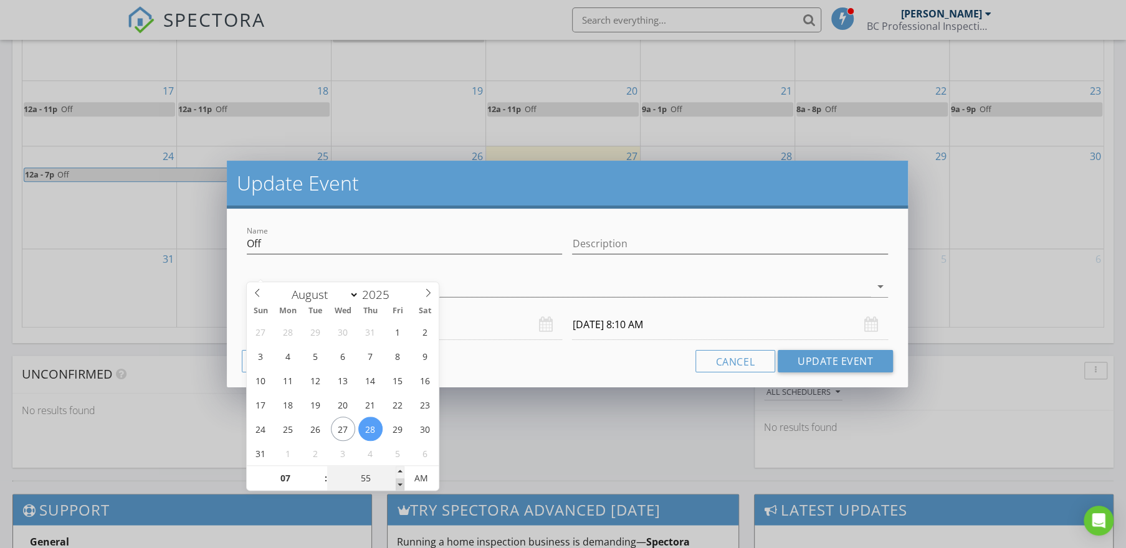
type input "07"
type input "55"
type input "08/29/2025 7:55 AM"
type input "08"
type input "00"
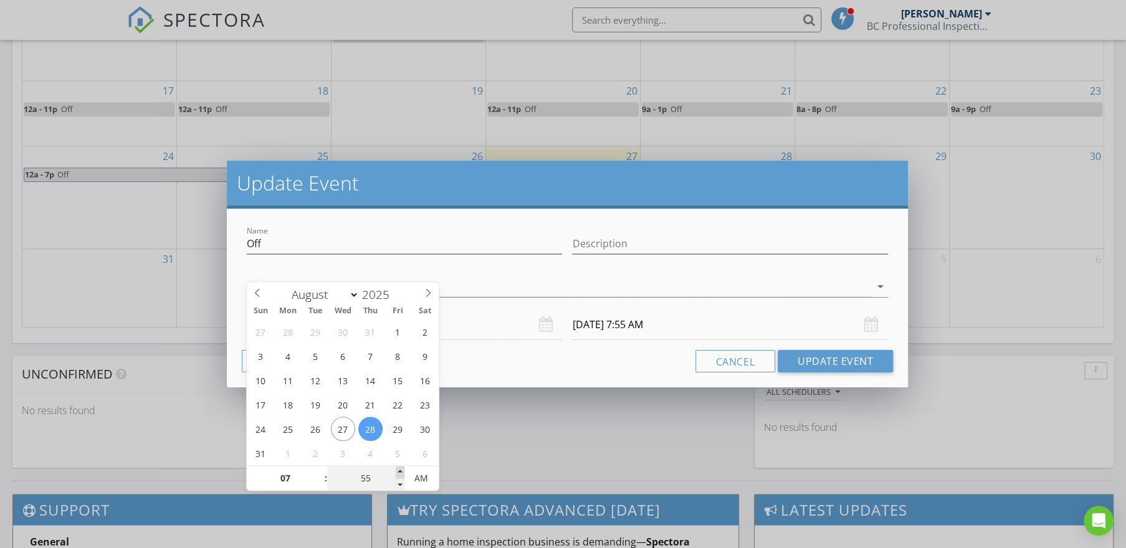
type input "08/28/2025 8:00 AM"
click at [399, 469] on span at bounding box center [400, 472] width 9 height 12
type input "08"
type input "00"
click at [530, 293] on div "[PERSON_NAME]" at bounding box center [559, 287] width 624 height 21
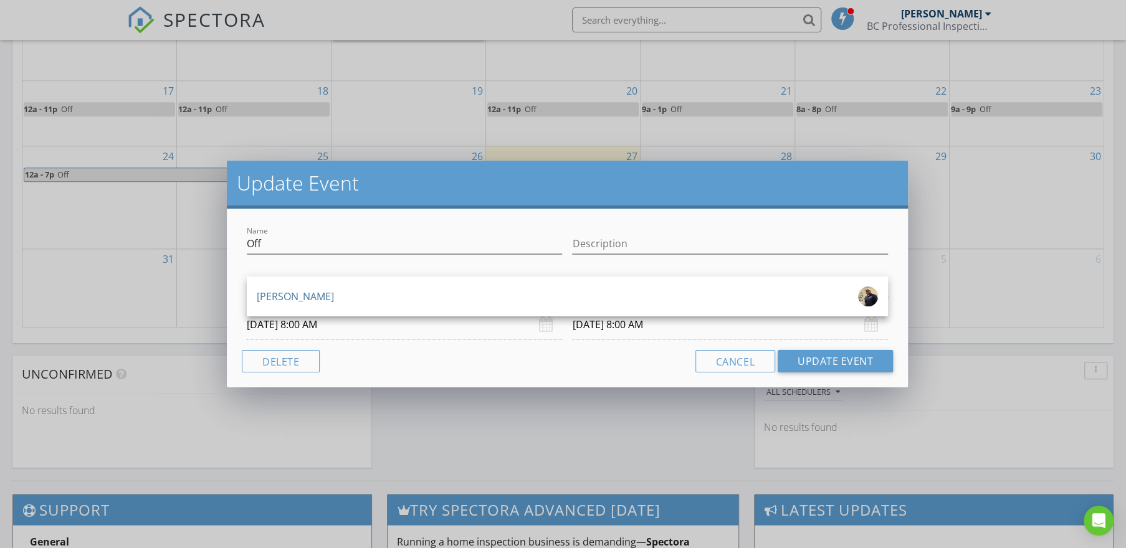
click at [661, 332] on input "08/29/2025 8:00 AM" at bounding box center [729, 325] width 315 height 31
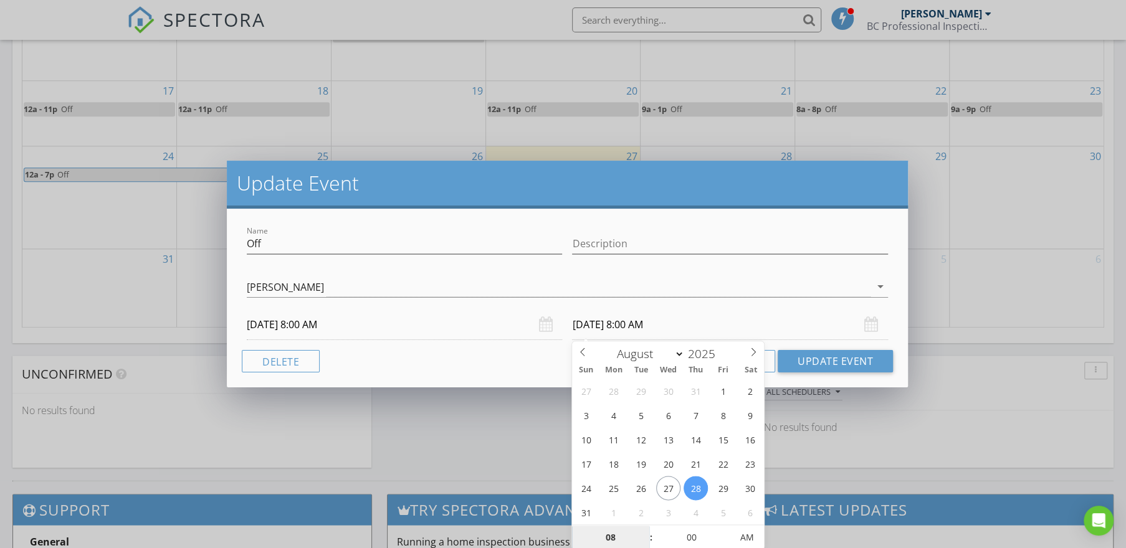
scroll to position [817, 0]
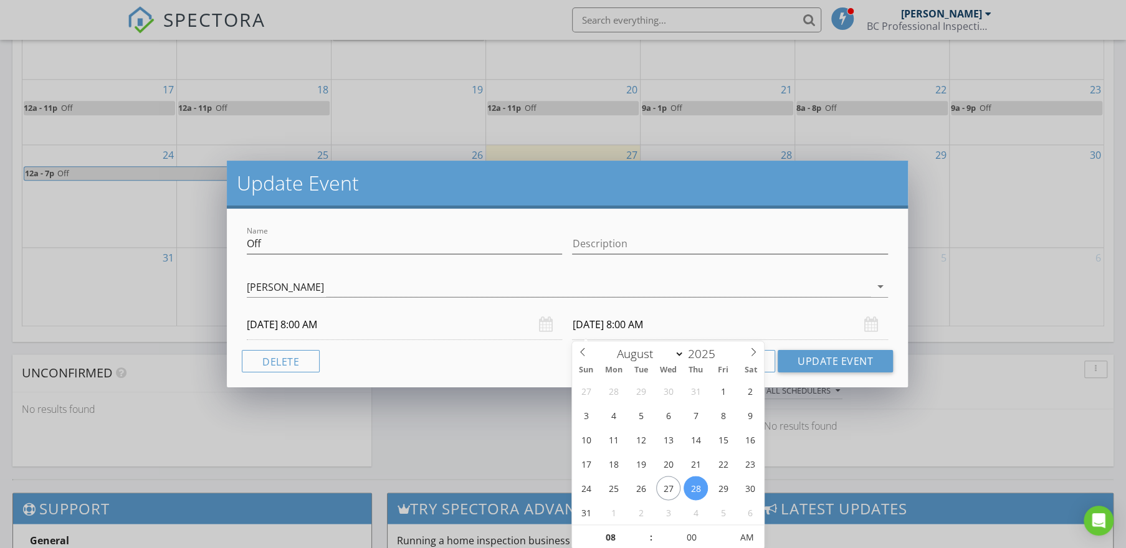
click at [710, 324] on input "08/28/2025 8:00 AM" at bounding box center [729, 325] width 315 height 31
click at [667, 322] on input "08/28/2025 8:00 AM" at bounding box center [729, 325] width 315 height 31
type input "08/28/2025 8:00 PM"
click at [747, 543] on span "AM" at bounding box center [747, 537] width 34 height 25
click at [750, 312] on input "08/28/2025 8:00 PM" at bounding box center [729, 325] width 315 height 31
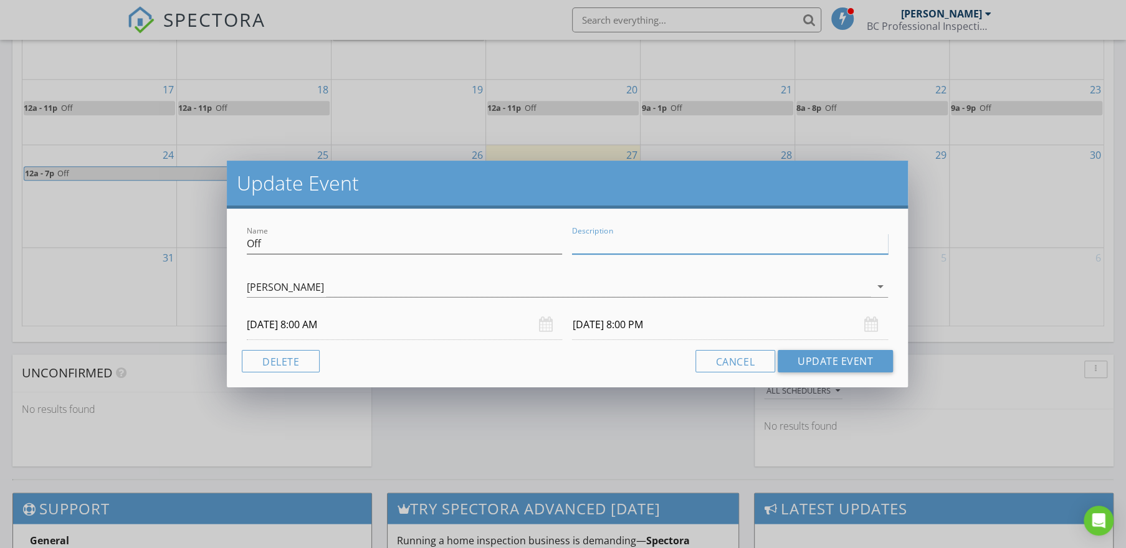
click at [634, 245] on input "Description" at bounding box center [729, 244] width 315 height 21
type input "PTO"
click at [841, 363] on button "Update Event" at bounding box center [835, 361] width 115 height 22
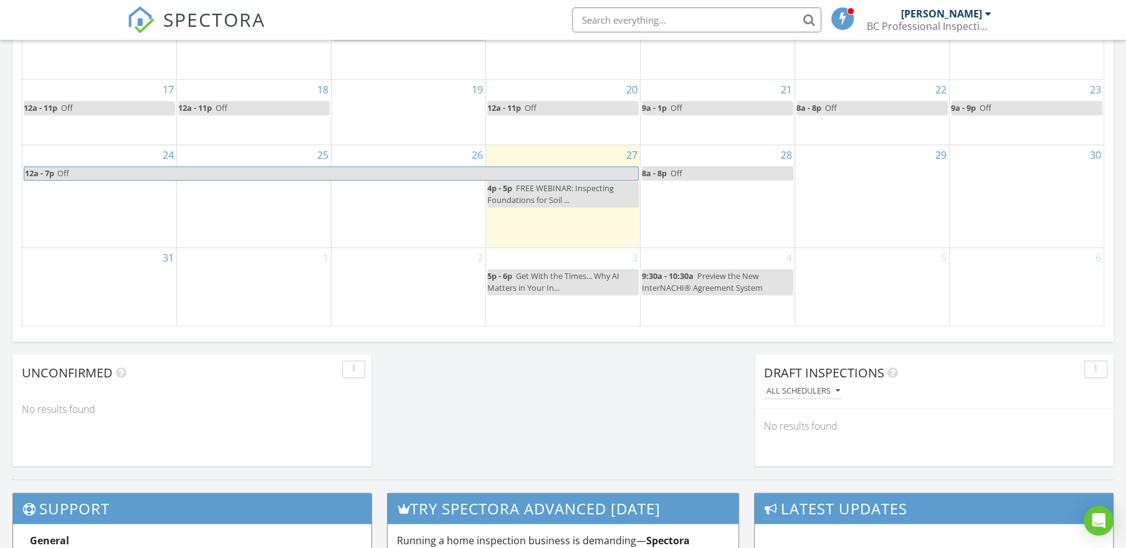
click at [1006, 178] on div "30" at bounding box center [1027, 196] width 154 height 102
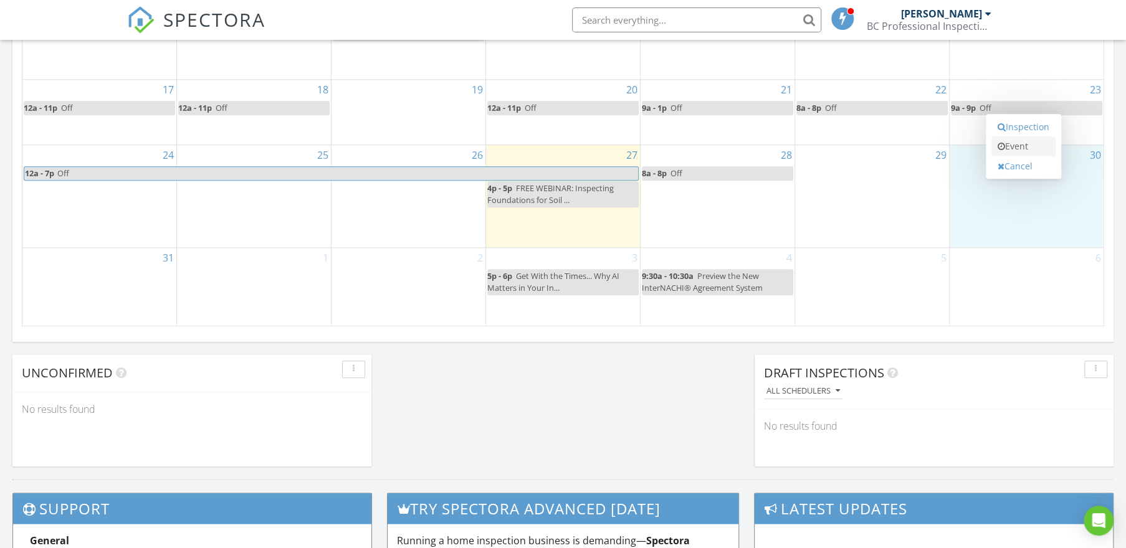
click at [1019, 151] on link "Event" at bounding box center [1023, 146] width 64 height 20
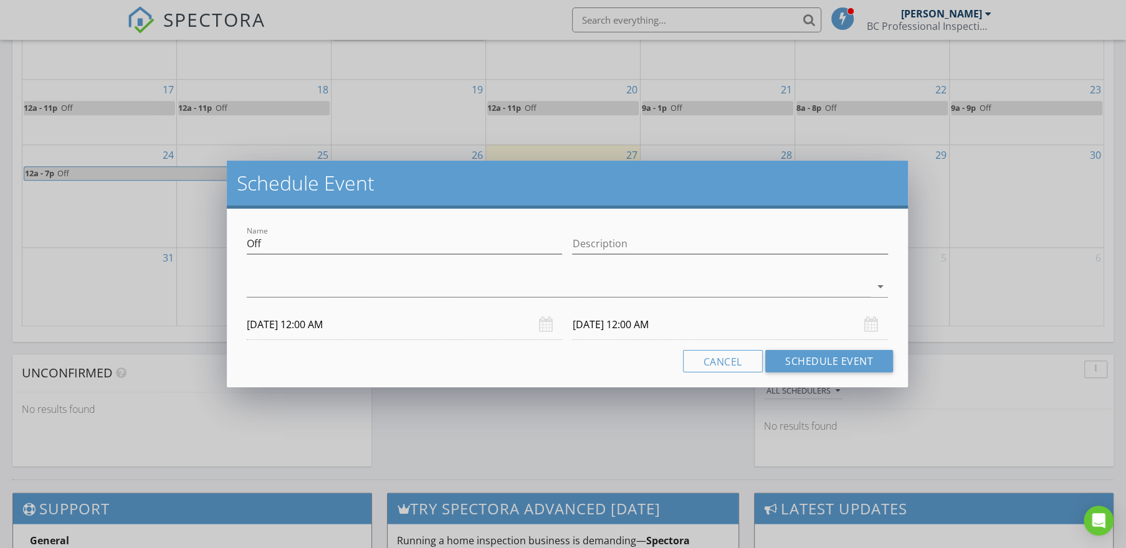
click at [545, 328] on div "08/30/2025 12:00 AM" at bounding box center [404, 325] width 315 height 31
click at [348, 327] on input "08/30/2025 12:00 AM" at bounding box center [404, 325] width 315 height 31
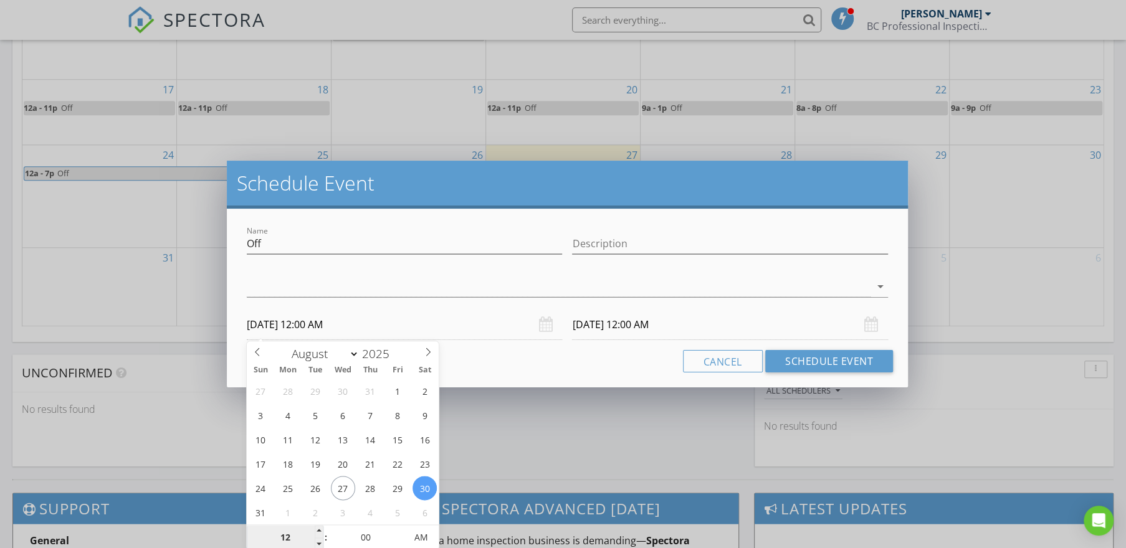
click at [311, 530] on input "12" at bounding box center [285, 538] width 77 height 25
type input "01"
type input "08/30/2025 1:00 AM"
click at [320, 530] on span at bounding box center [319, 531] width 9 height 12
type input "08/31/2025 1:00 AM"
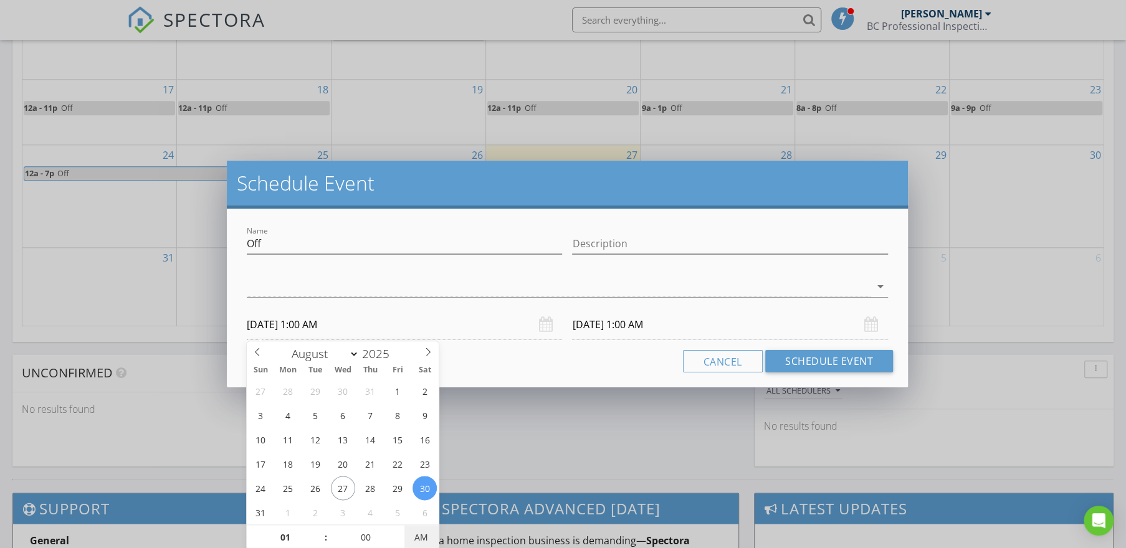
type input "08/30/2025 1:00 PM"
type input "08/31/2025 1:00 PM"
click at [418, 538] on span "AM" at bounding box center [421, 537] width 34 height 25
click at [875, 326] on div "08/31/2025 1:00 PM" at bounding box center [729, 325] width 315 height 31
click at [411, 241] on input "Off" at bounding box center [404, 244] width 315 height 21
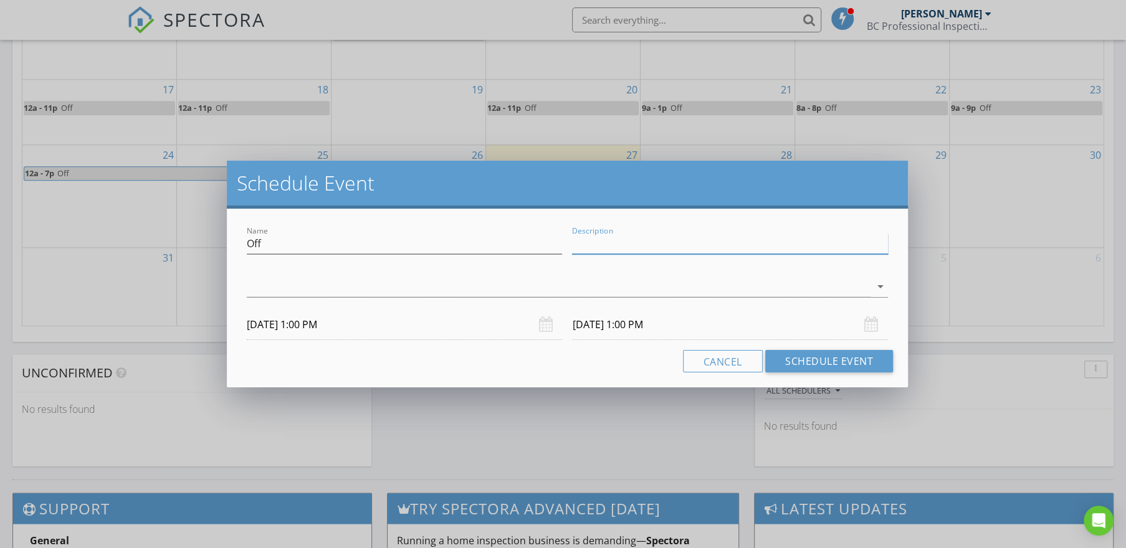
click at [681, 245] on input "Description" at bounding box center [729, 244] width 315 height 21
type input "PTO"
click at [549, 294] on div at bounding box center [559, 287] width 624 height 21
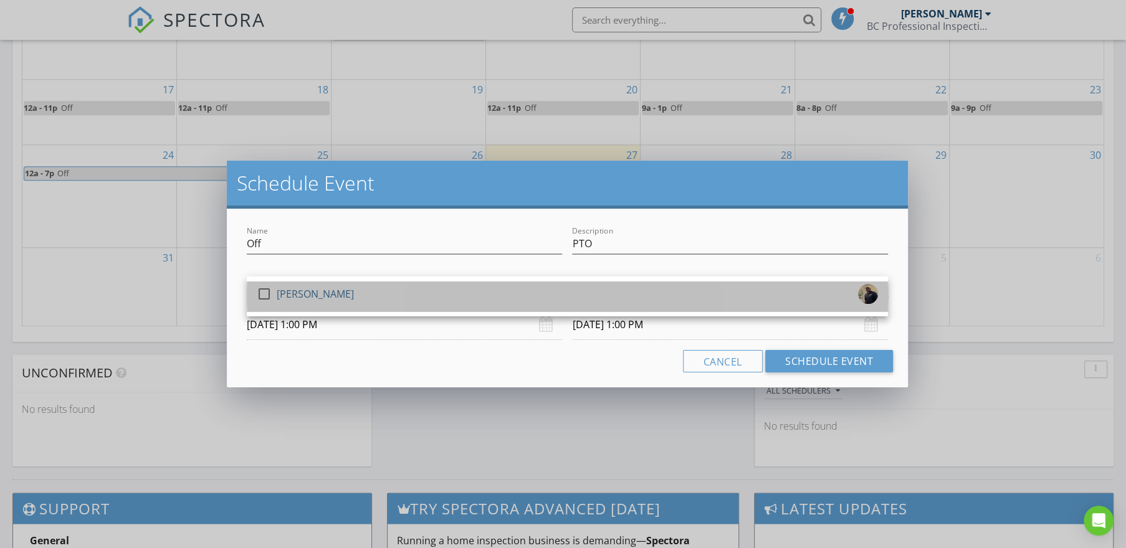
click at [370, 297] on div "check_box_outline_blank Brandon Coleman" at bounding box center [567, 296] width 621 height 25
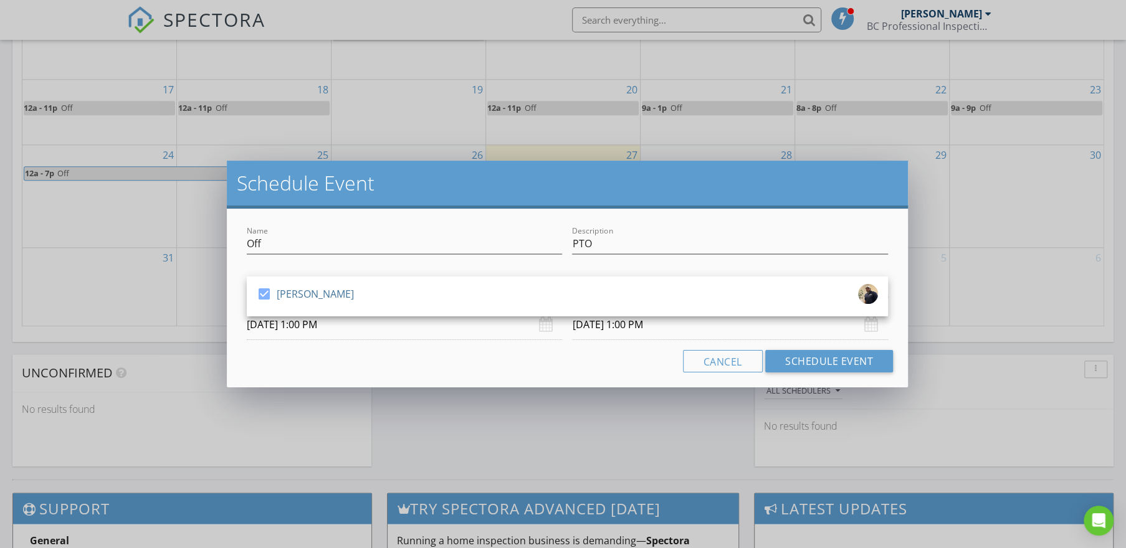
click at [853, 335] on input "08/31/2025 1:00 PM" at bounding box center [729, 325] width 315 height 31
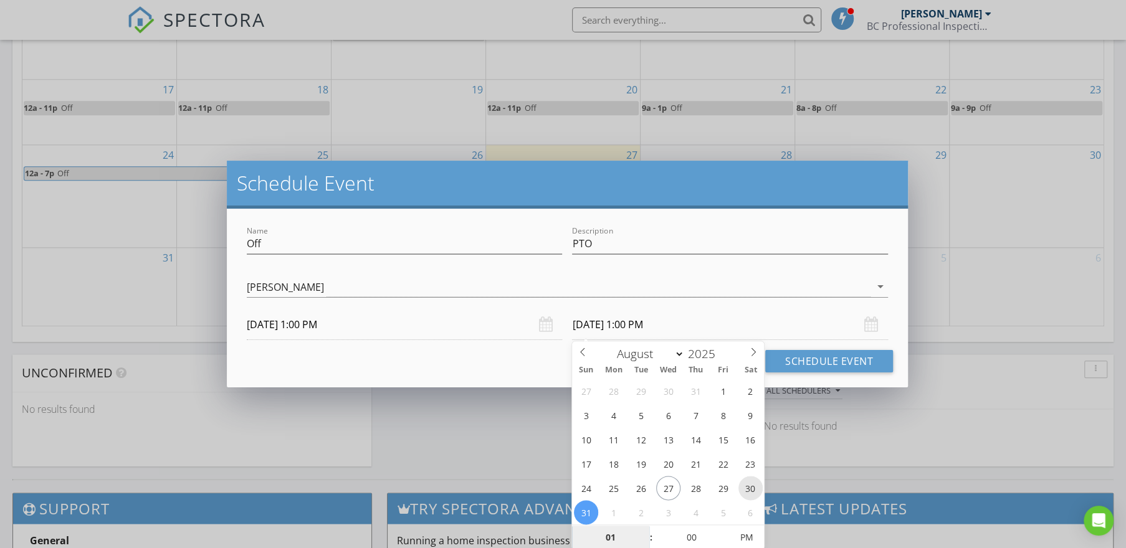
type input "08/30/2025 1:00 PM"
type input "05"
type input "08/30/2025 1:05 PM"
click at [721, 527] on span at bounding box center [725, 531] width 9 height 12
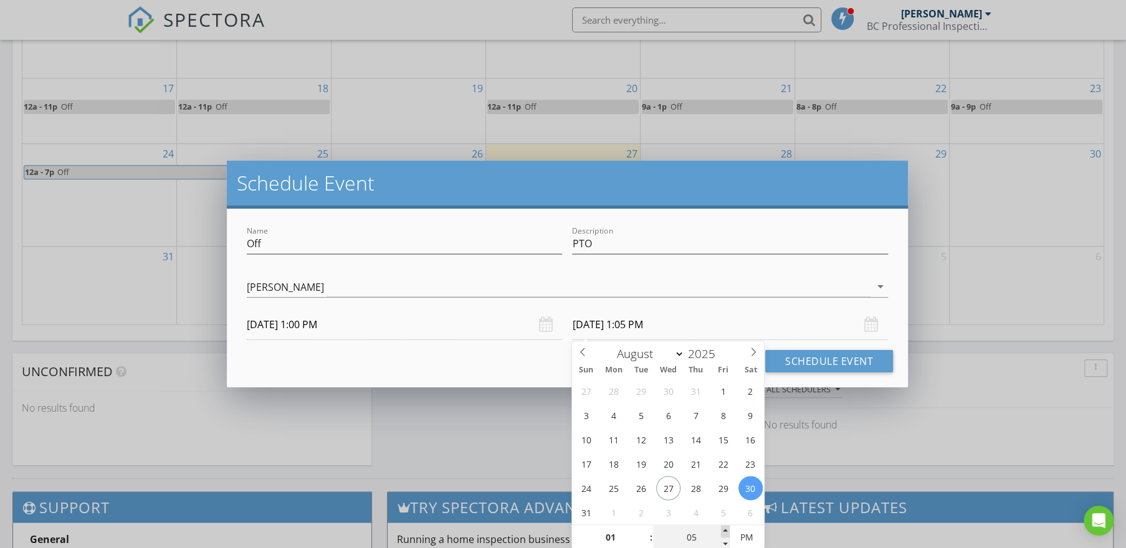
type input "10"
type input "08/30/2025 1:10 PM"
click at [724, 530] on span at bounding box center [725, 531] width 9 height 12
type input "15"
type input "08/30/2025 1:15 PM"
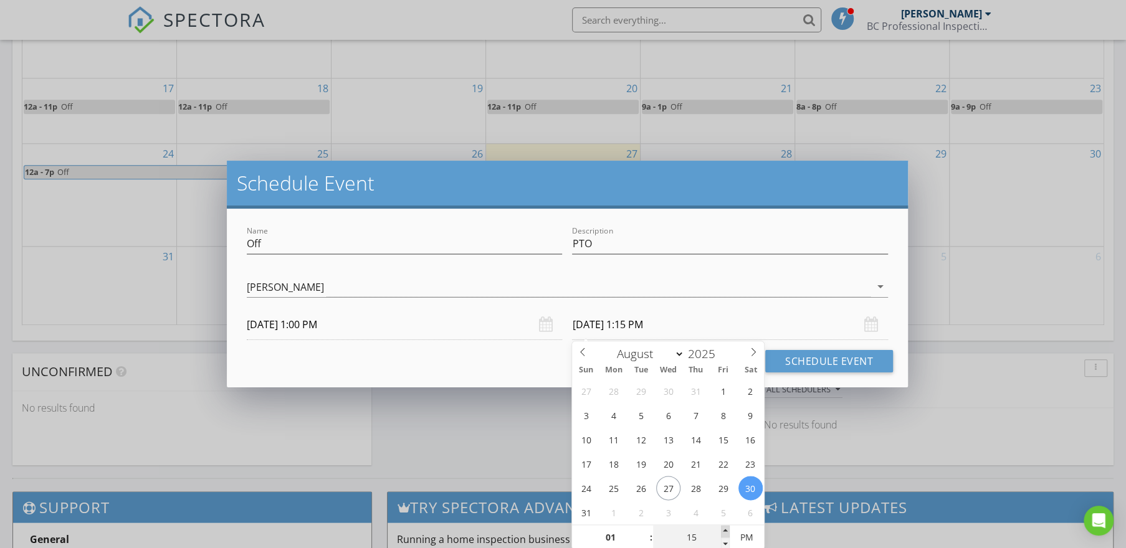
click at [724, 530] on span at bounding box center [725, 531] width 9 height 12
type input "10"
type input "08/30/2025 1:10 PM"
click at [725, 546] on span at bounding box center [725, 544] width 9 height 12
type input "05"
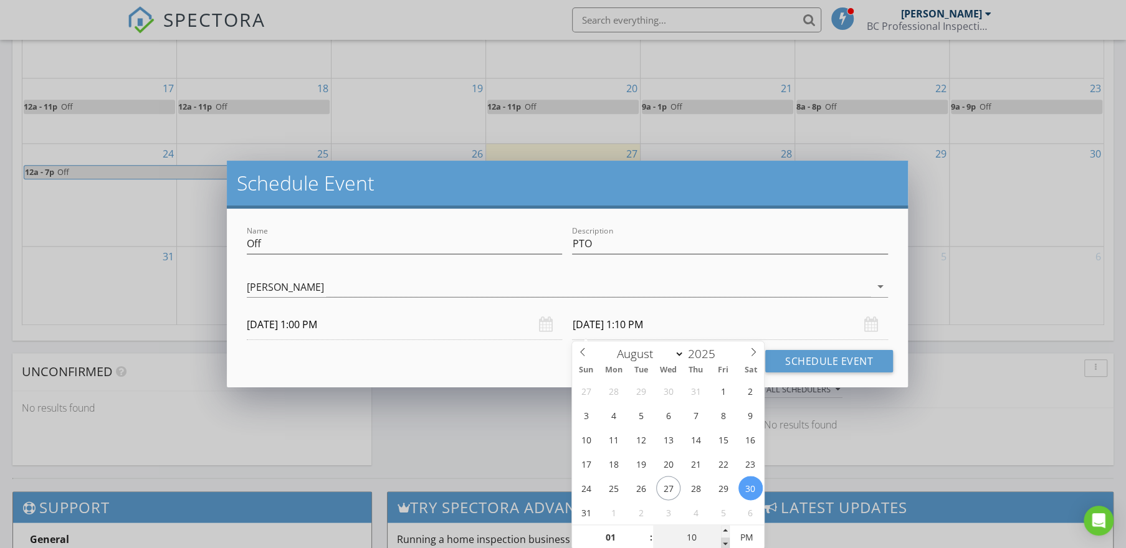
type input "08/30/2025 1:05 PM"
click at [725, 546] on span at bounding box center [725, 544] width 9 height 12
type input "00"
type input "08/30/2025 1:00 PM"
click at [725, 546] on span at bounding box center [725, 544] width 9 height 12
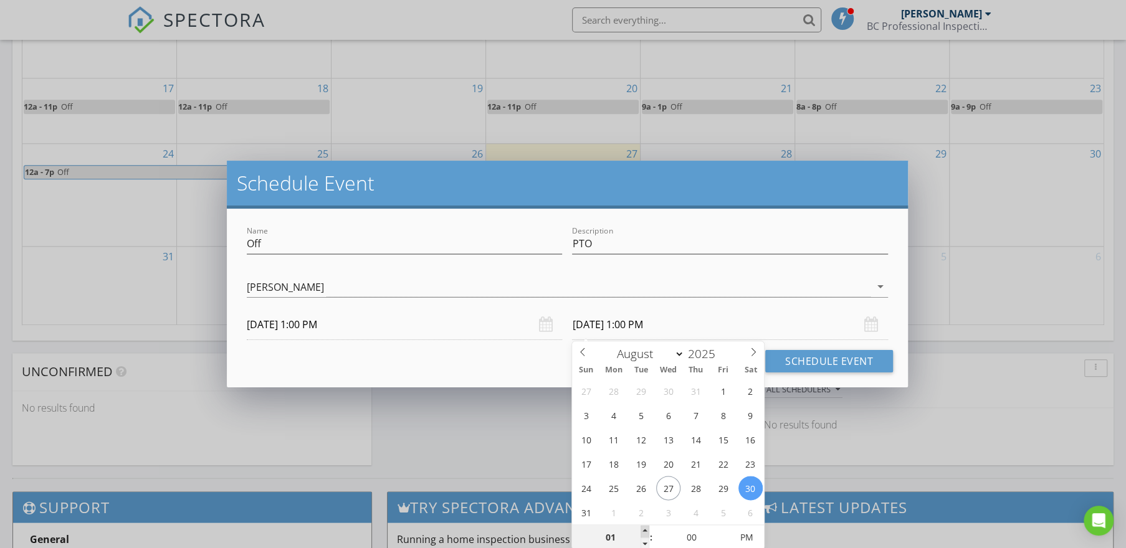
type input "02"
type input "08/30/2025 2:00 PM"
click at [642, 530] on span at bounding box center [645, 531] width 9 height 12
type input "03"
type input "08/30/2025 3:00 PM"
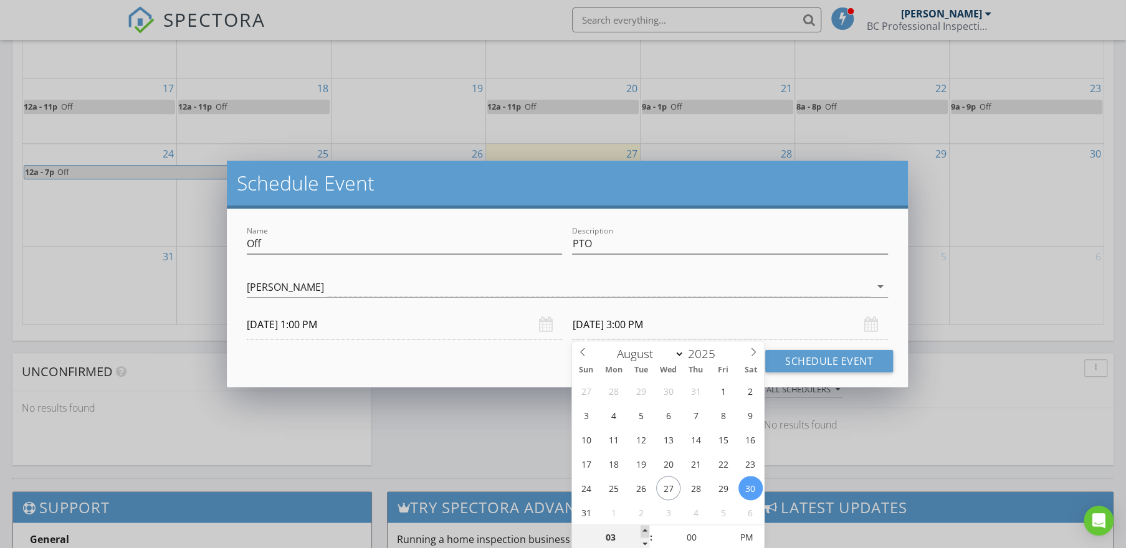
click at [642, 530] on span at bounding box center [645, 531] width 9 height 12
type input "04"
type input "08/30/2025 4:00 PM"
click at [643, 529] on span at bounding box center [645, 531] width 9 height 12
type input "05"
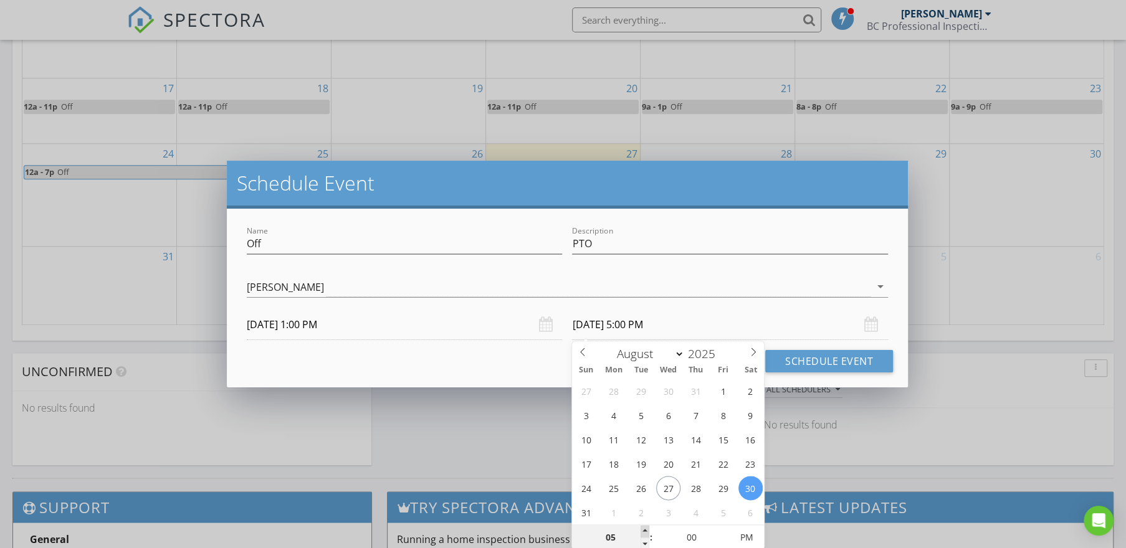
click at [643, 529] on span at bounding box center [645, 531] width 9 height 12
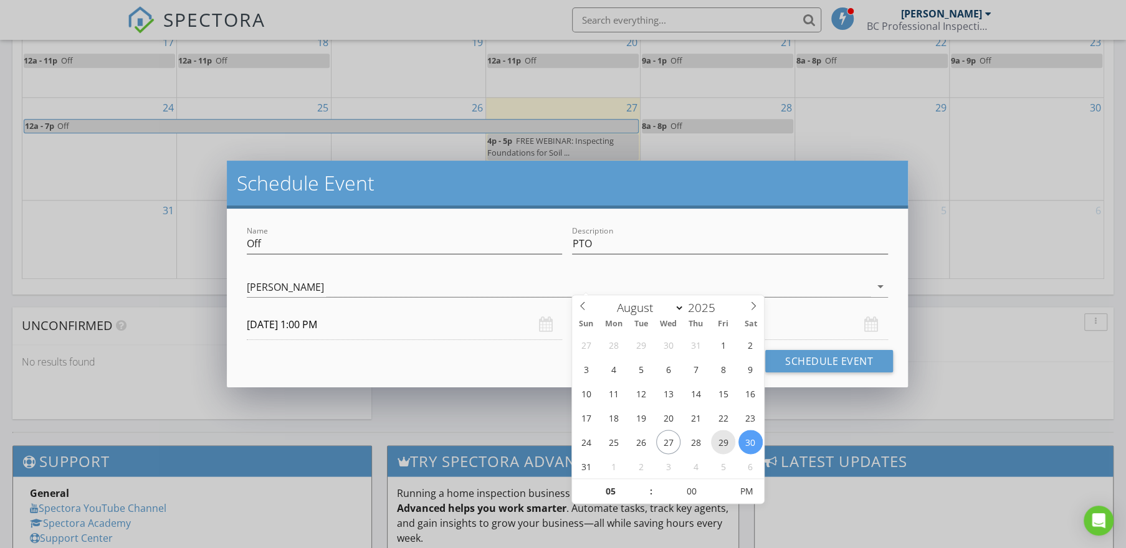
scroll to position [937, 0]
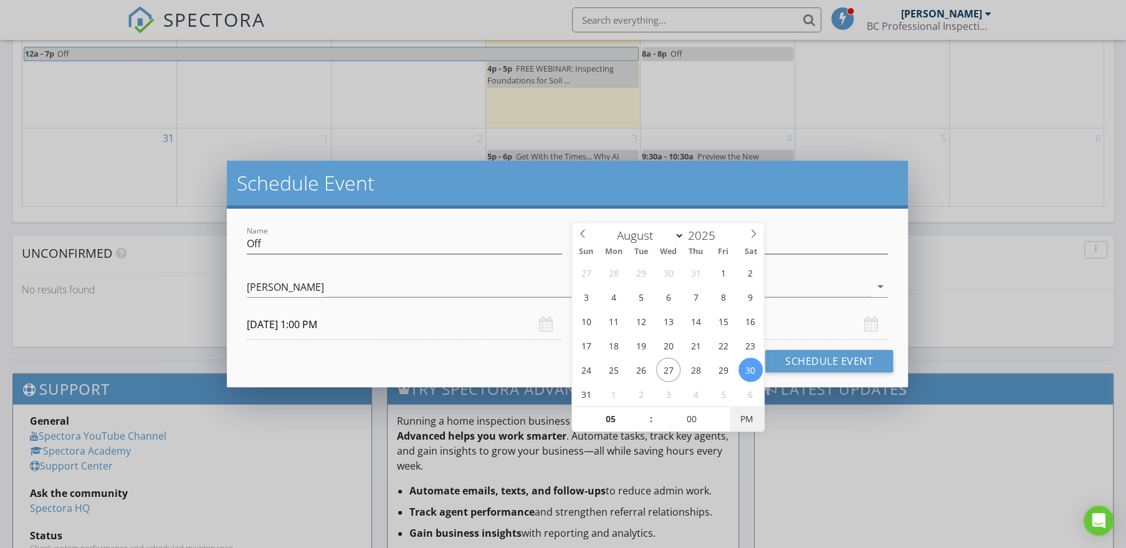
type input "08/30/2025 5:00 AM"
click at [746, 416] on span "PM" at bounding box center [747, 419] width 34 height 25
click at [804, 356] on button "Schedule Event" at bounding box center [829, 361] width 128 height 22
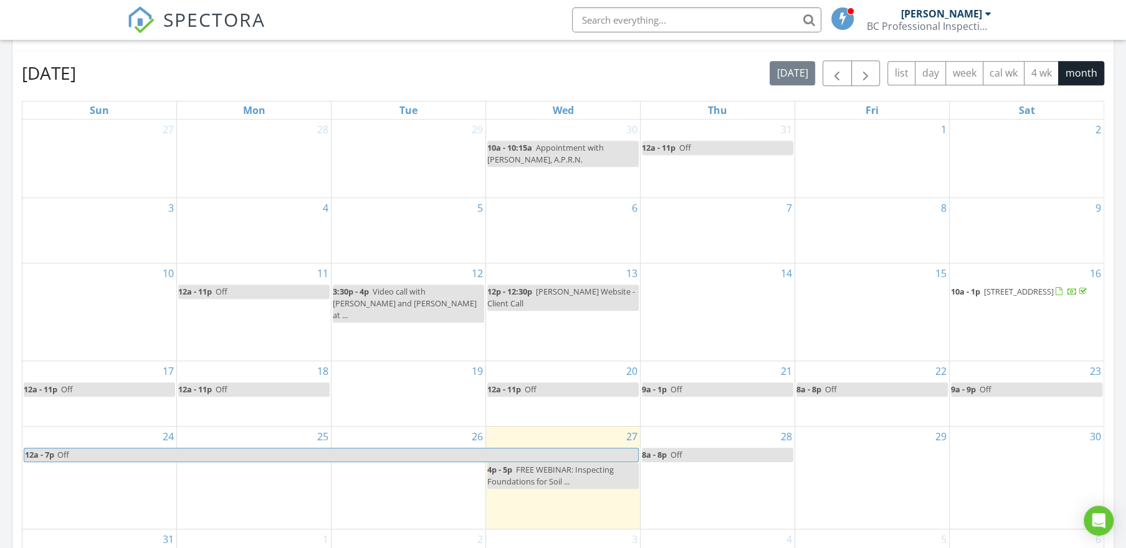
scroll to position [640, 0]
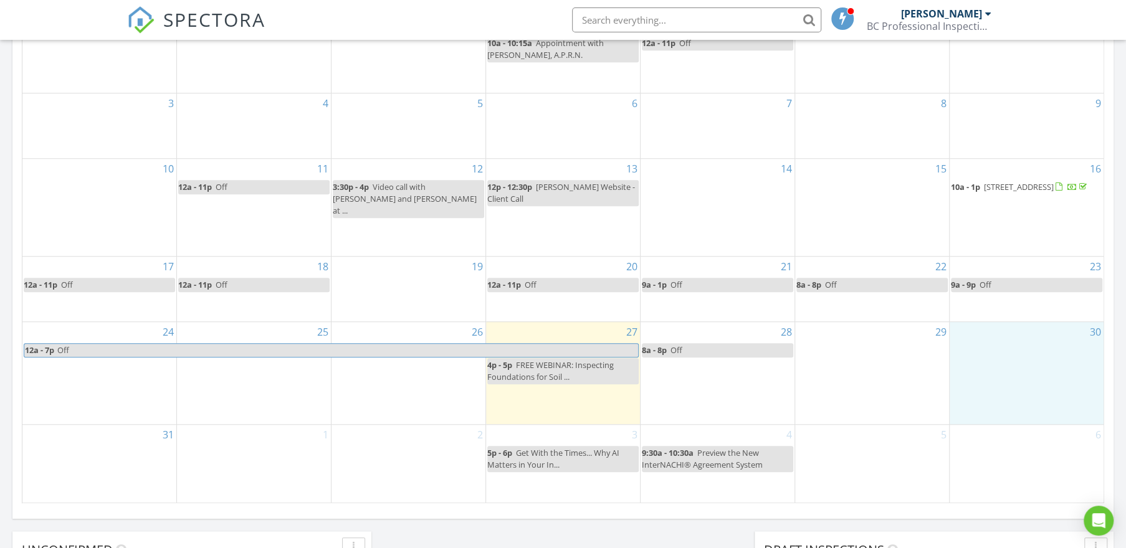
click at [1042, 363] on div "30" at bounding box center [1027, 373] width 154 height 102
click at [1032, 333] on link "Event" at bounding box center [1023, 332] width 64 height 20
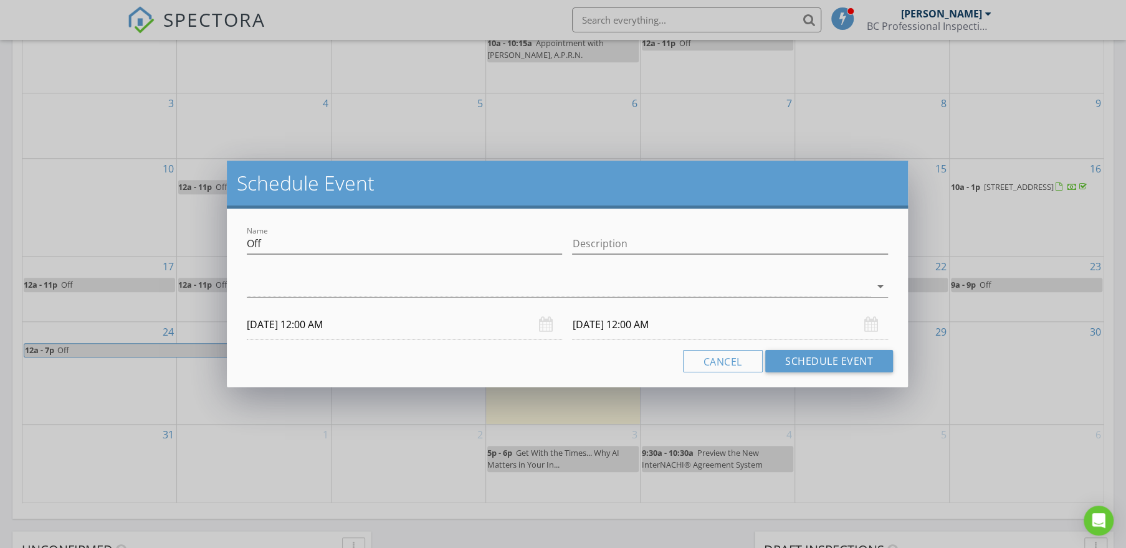
click at [910, 94] on div "Schedule Event Name Off Description arrow_drop_down 08/30/2025 12:00 AM 08/31/2…" at bounding box center [563, 274] width 1126 height 548
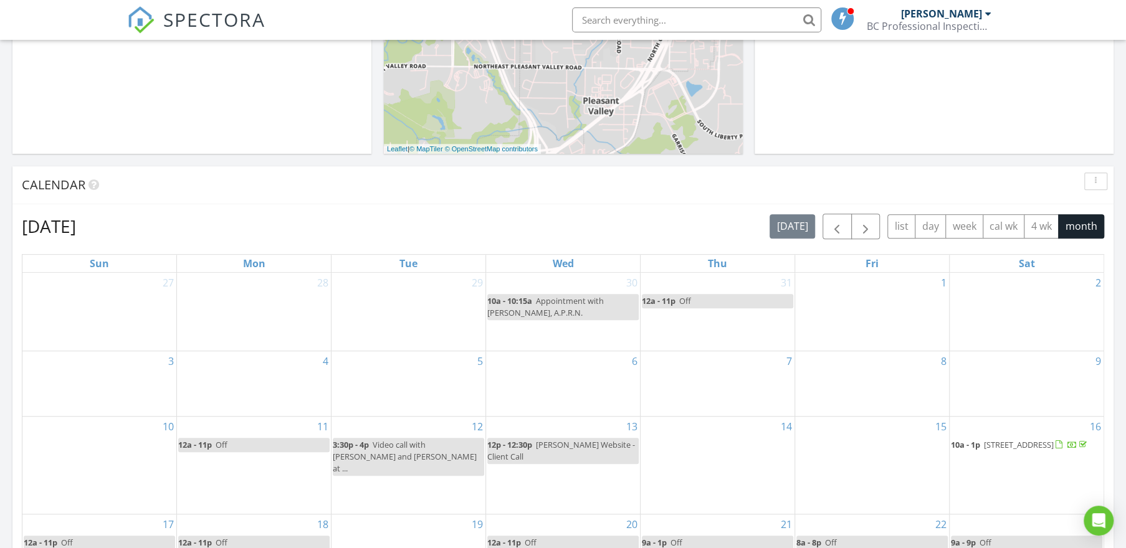
scroll to position [284, 0]
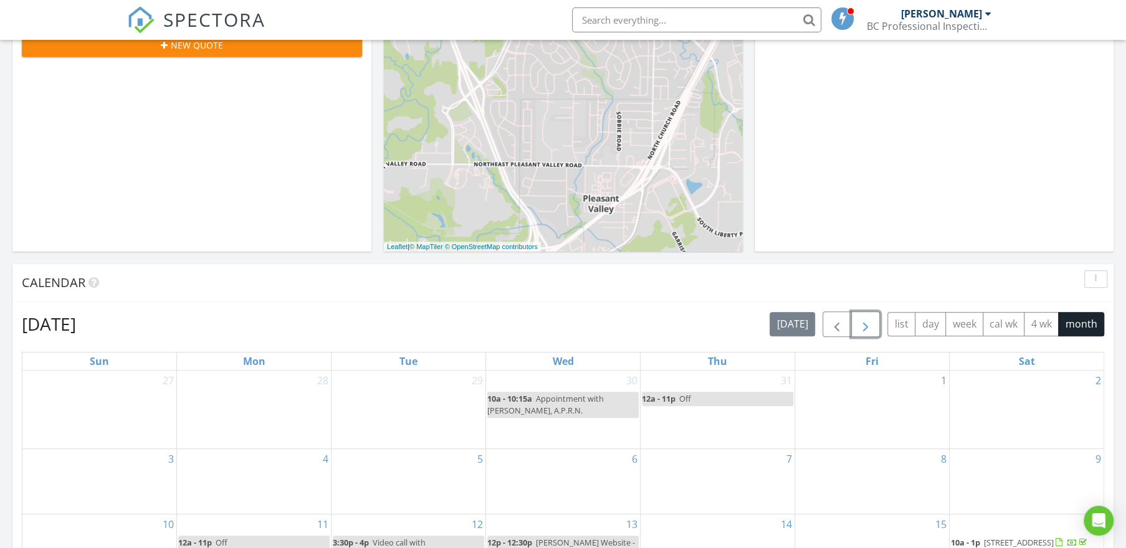
click at [866, 320] on span "button" at bounding box center [865, 324] width 15 height 15
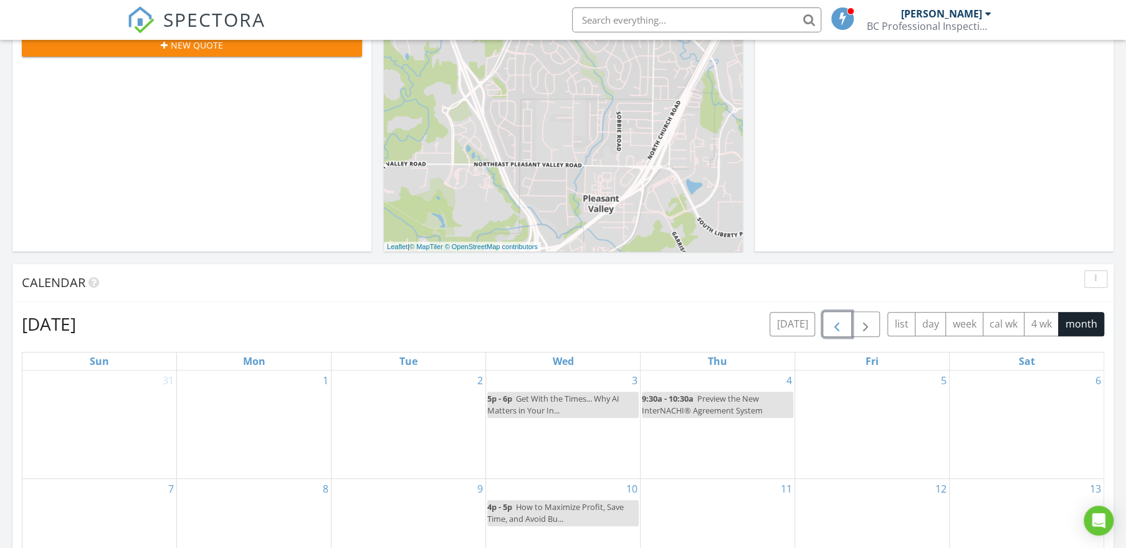
click at [832, 322] on span "button" at bounding box center [836, 324] width 15 height 15
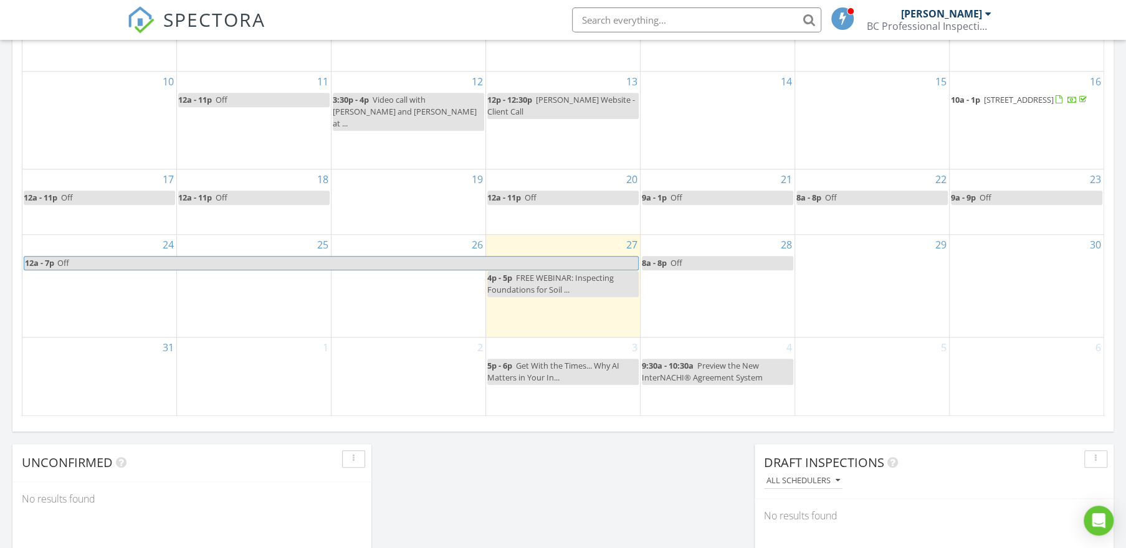
scroll to position [699, 0]
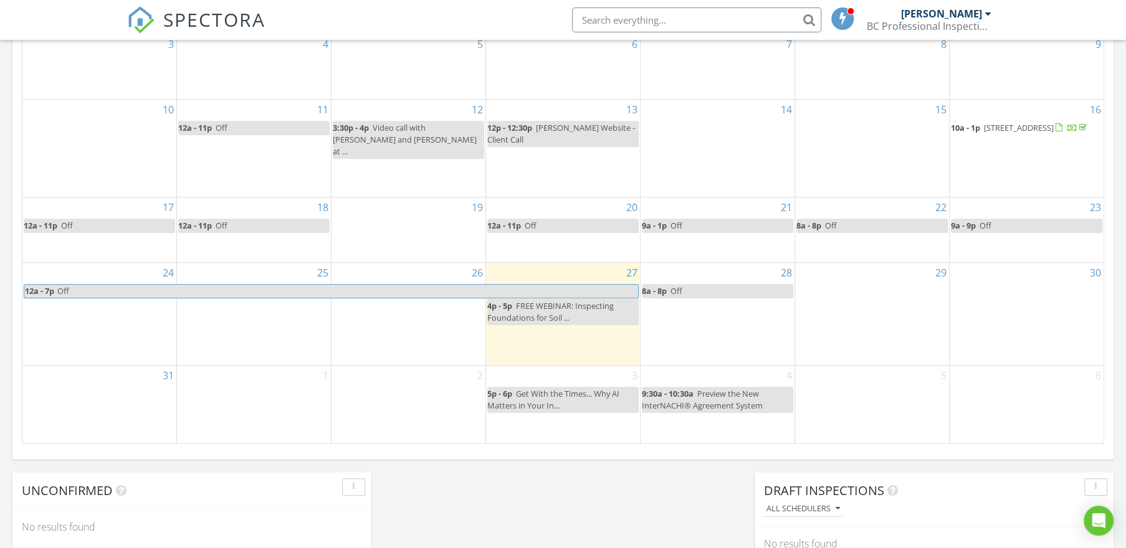
click at [1010, 311] on div "30" at bounding box center [1027, 314] width 154 height 102
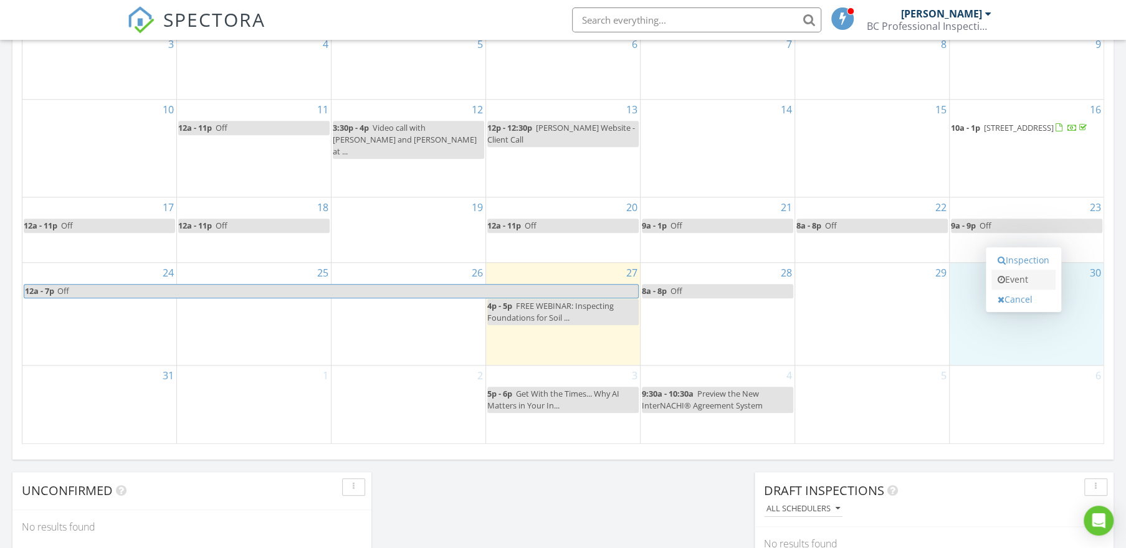
click at [1011, 283] on link "Event" at bounding box center [1023, 280] width 64 height 20
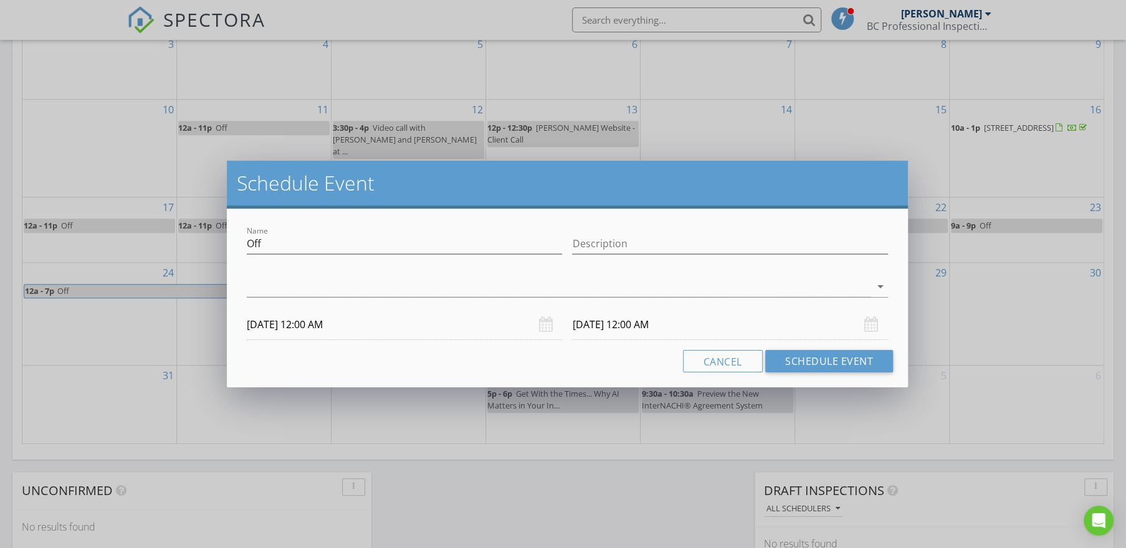
click at [669, 231] on div "Description" at bounding box center [729, 246] width 315 height 41
click at [644, 250] on input "Description" at bounding box center [729, 244] width 315 height 21
type input "PTO"
click at [537, 295] on div at bounding box center [559, 287] width 624 height 21
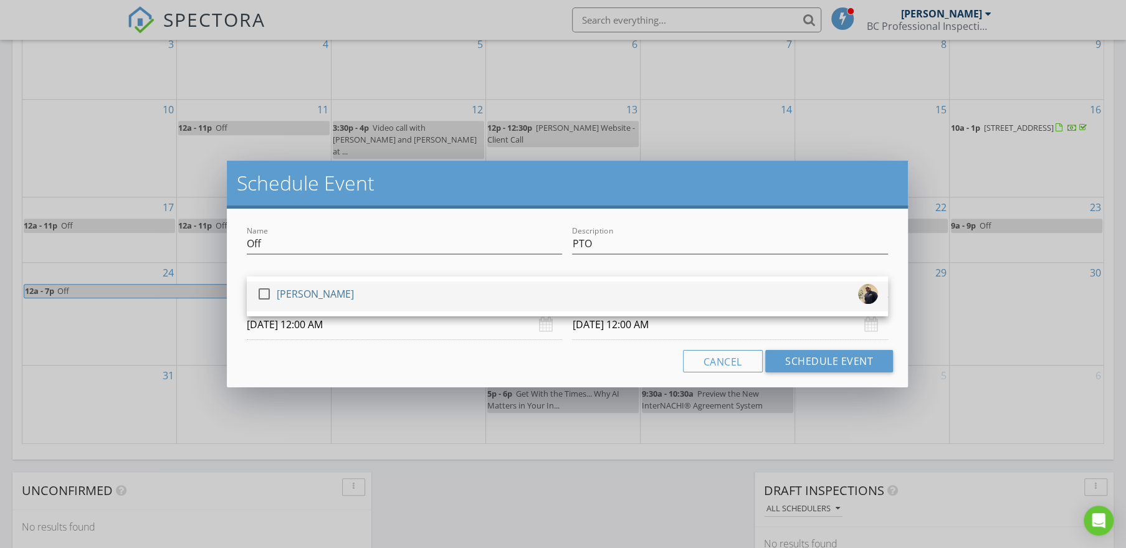
click at [374, 304] on div "check_box_outline_blank Brandon Coleman" at bounding box center [567, 296] width 621 height 25
click at [373, 330] on input "08/30/2025 12:00 AM" at bounding box center [404, 325] width 315 height 31
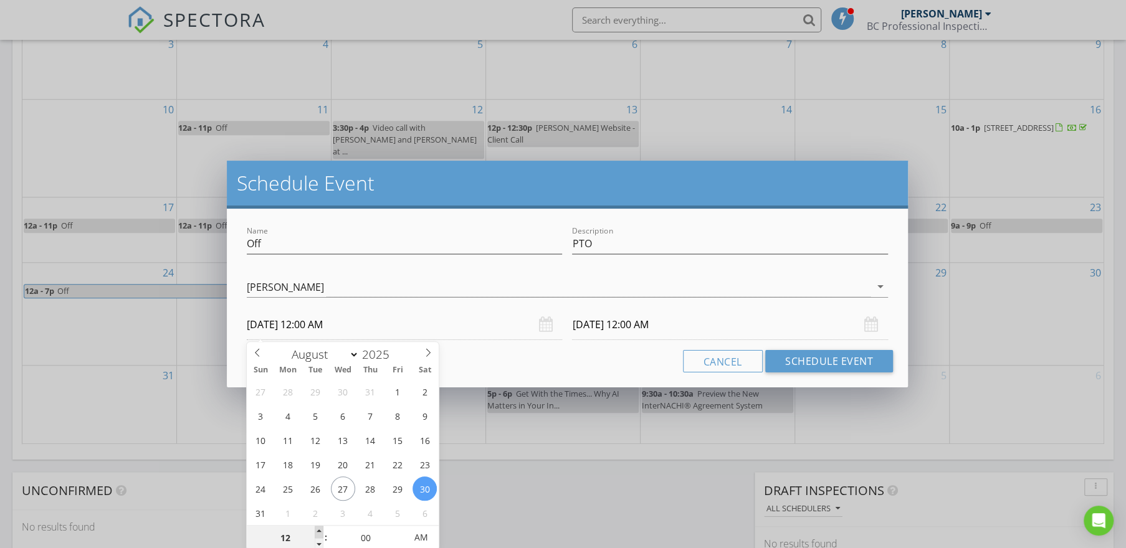
type input "01"
type input "08/30/2025 1:00 AM"
click at [317, 531] on span at bounding box center [319, 532] width 9 height 12
type input "08/31/2025 1:00 AM"
type input "08/30/2025 1:00 PM"
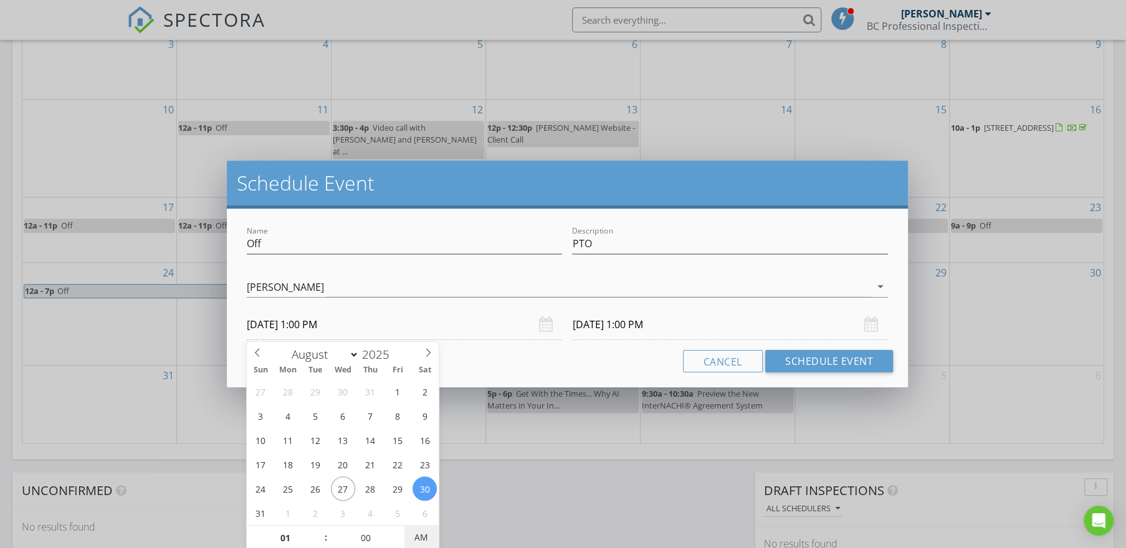
click at [417, 537] on span "AM" at bounding box center [421, 537] width 34 height 25
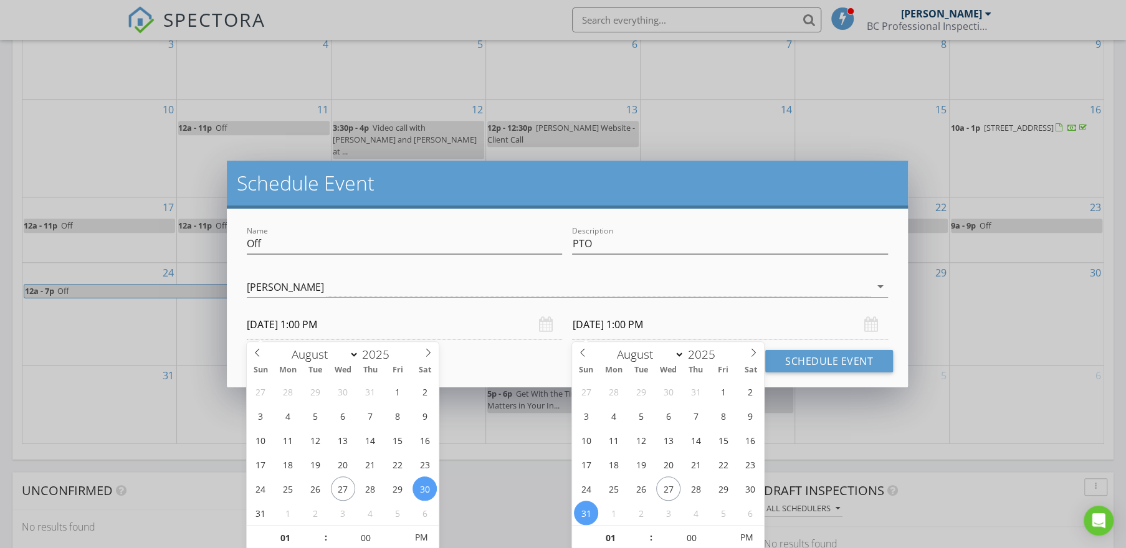
click at [713, 322] on input "08/31/2025 1:00 PM" at bounding box center [729, 325] width 315 height 31
type input "08/30/2025 1:00 PM"
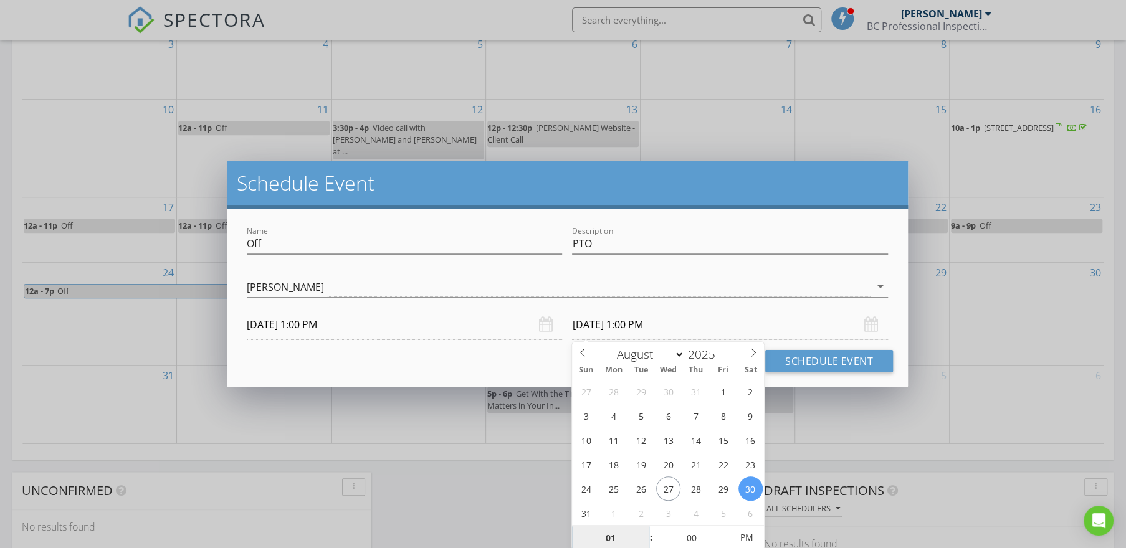
scroll to position [700, 0]
type input "02"
type input "08/30/2025 2:00 PM"
click at [645, 531] on span at bounding box center [645, 532] width 9 height 12
type input "03"
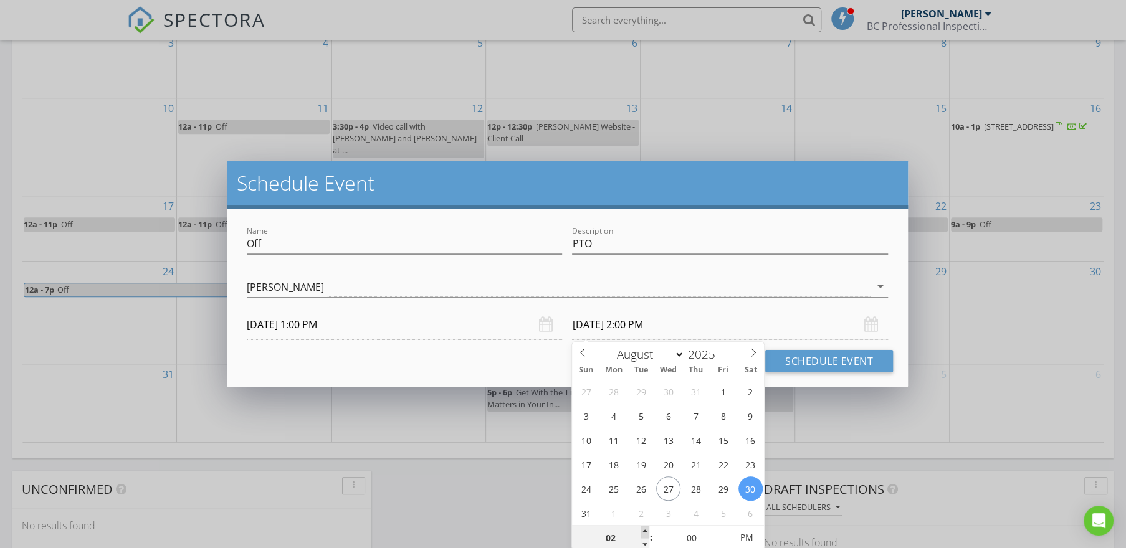
type input "08/30/2025 3:00 PM"
click at [645, 531] on span at bounding box center [645, 532] width 9 height 12
type input "04"
type input "08/30/2025 4:00 PM"
click at [645, 531] on span at bounding box center [645, 532] width 9 height 12
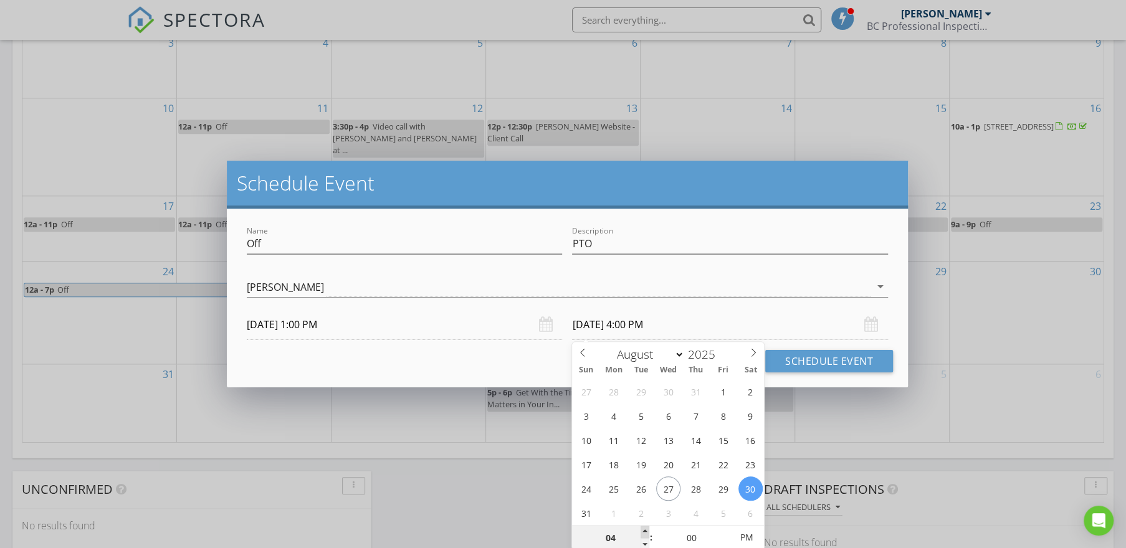
type input "05"
type input "08/30/2025 5:00 PM"
click at [645, 531] on span at bounding box center [645, 532] width 9 height 12
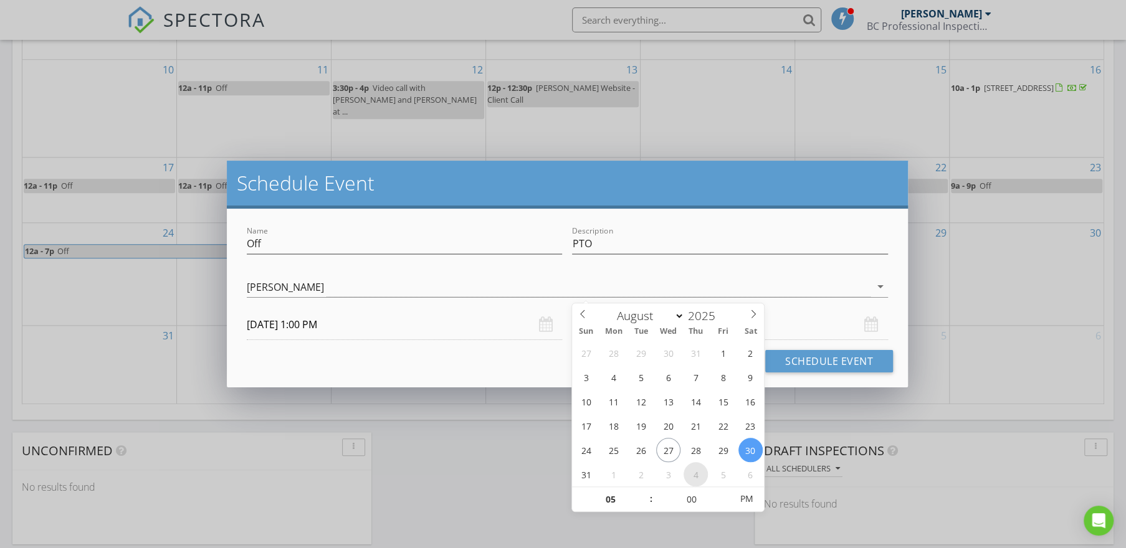
scroll to position [760, 0]
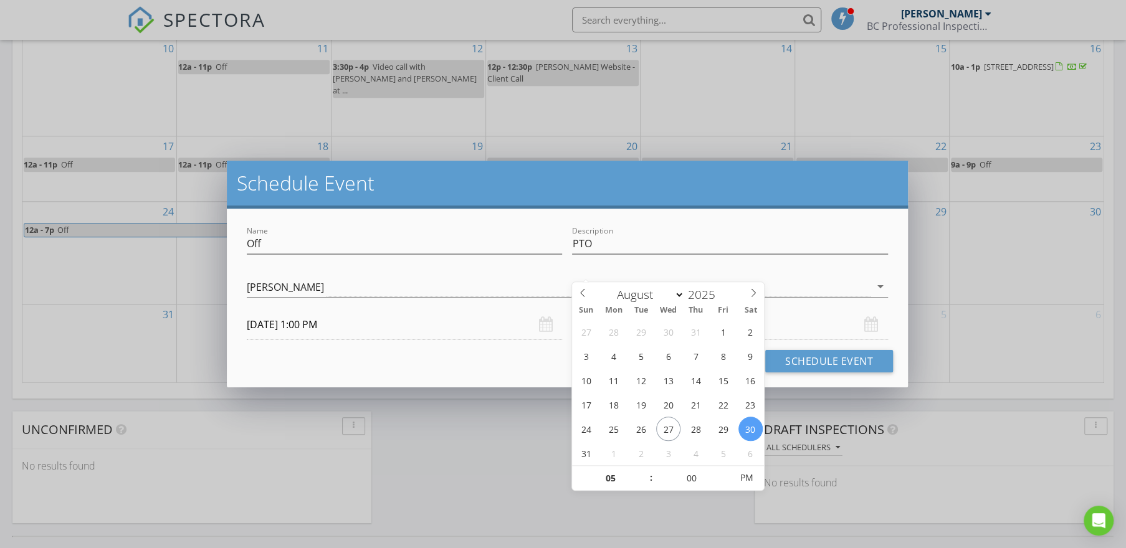
click at [798, 327] on input "08/30/2025 5:00 PM" at bounding box center [729, 325] width 315 height 31
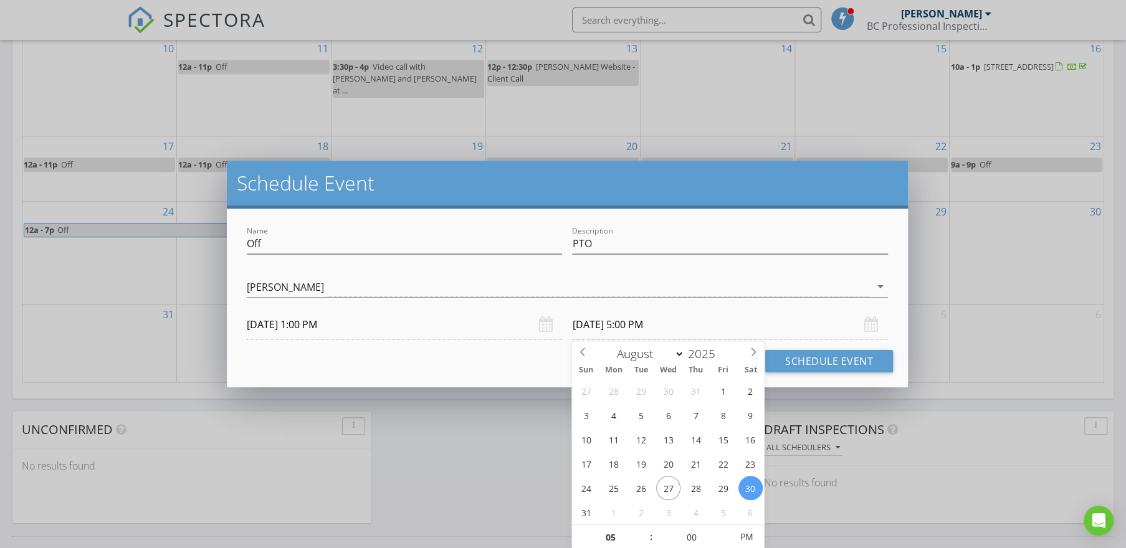
click at [704, 319] on input "08/30/2025 5:00 PM" at bounding box center [729, 325] width 315 height 31
click at [821, 358] on button "Schedule Event" at bounding box center [829, 361] width 128 height 22
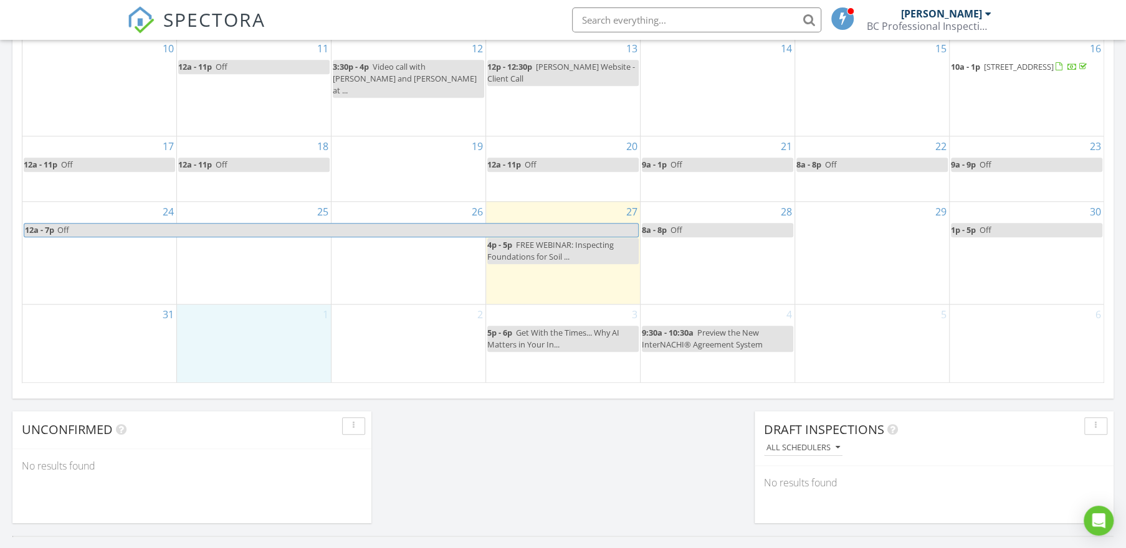
click at [260, 332] on div "1" at bounding box center [254, 344] width 154 height 78
click at [259, 302] on link "Event" at bounding box center [253, 299] width 64 height 20
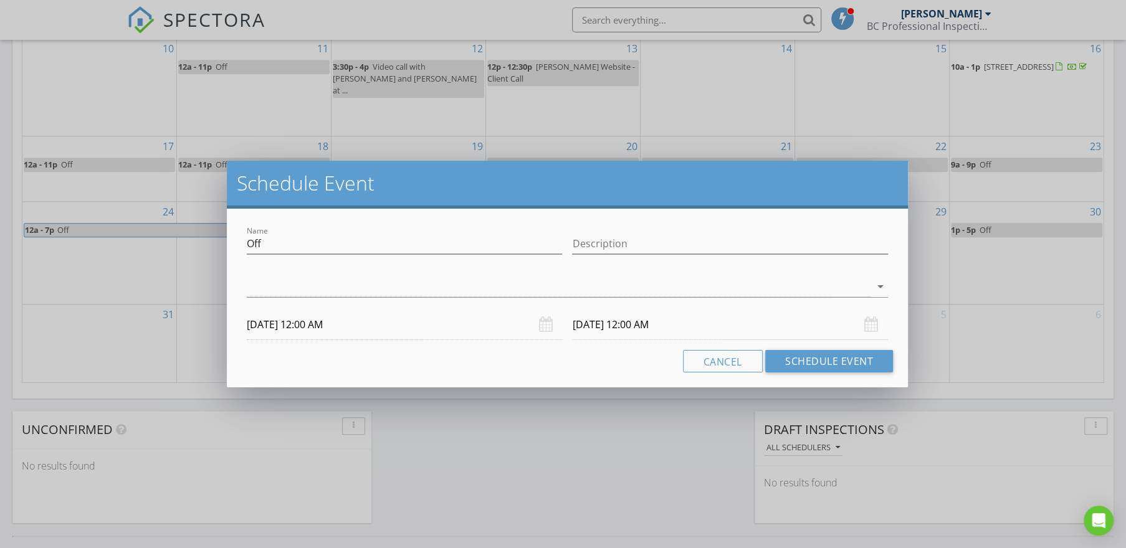
click at [370, 327] on input "09/01/2025 12:00 AM" at bounding box center [404, 325] width 315 height 31
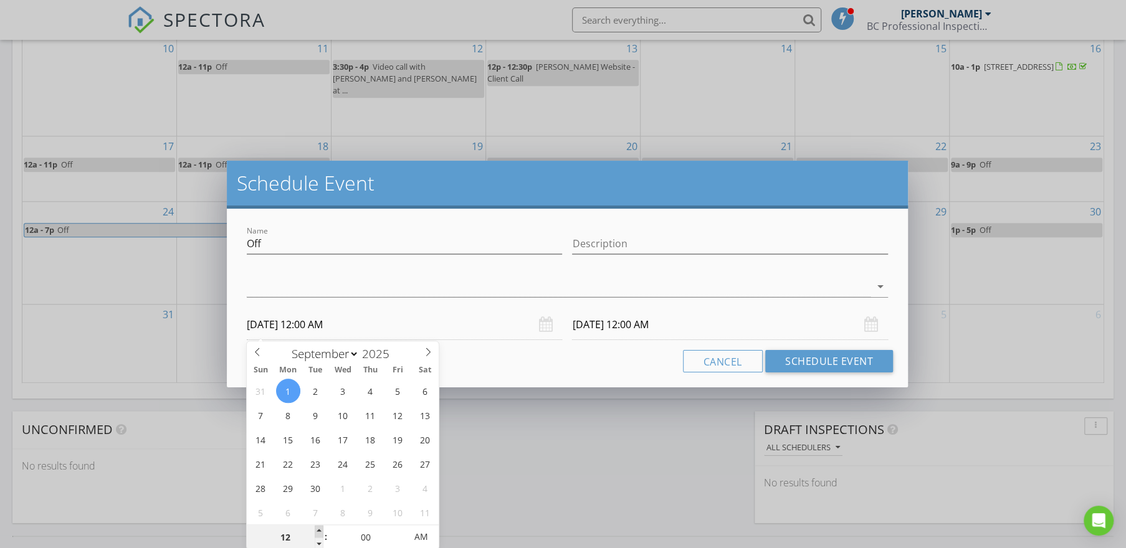
type input "01"
type input "09/01/2025 1:00 AM"
click at [316, 531] on span at bounding box center [319, 531] width 9 height 12
type input "09/02/2025 1:00 AM"
type input "02"
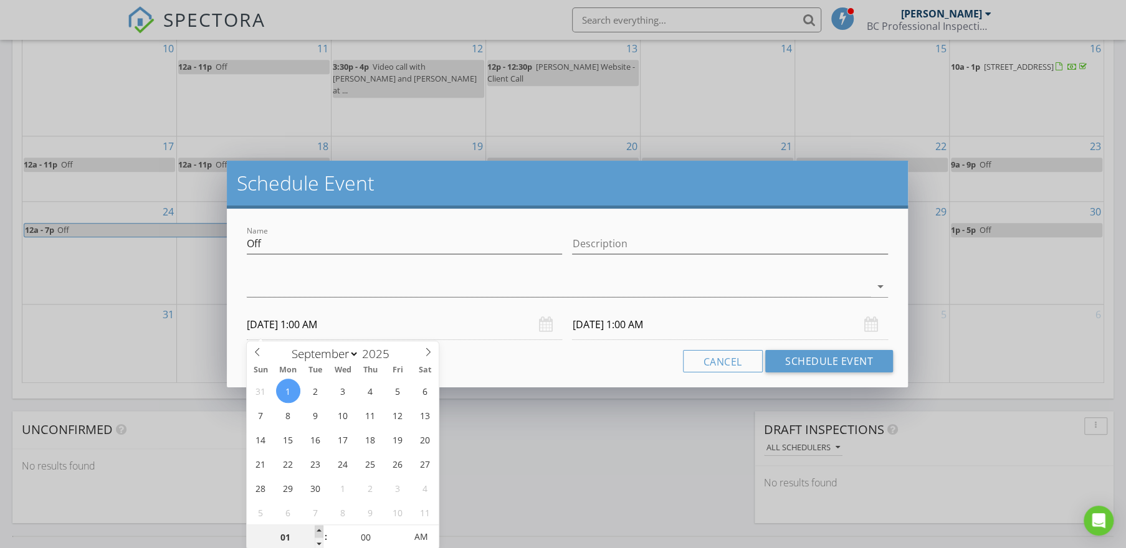
type input "09/01/2025 2:00 AM"
click at [317, 531] on span at bounding box center [319, 531] width 9 height 12
type input "03"
type input "09/01/2025 3:00 AM"
click at [317, 531] on span at bounding box center [319, 531] width 9 height 12
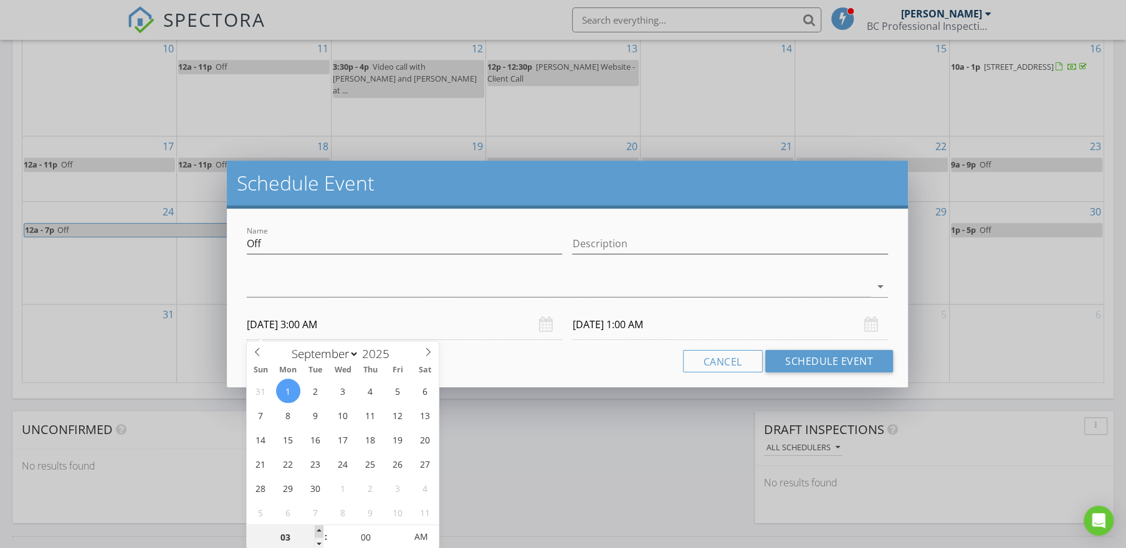
type input "09/02/2025 3:00 AM"
type input "04"
type input "09/01/2025 4:00 AM"
click at [317, 531] on span at bounding box center [319, 531] width 9 height 12
type input "05"
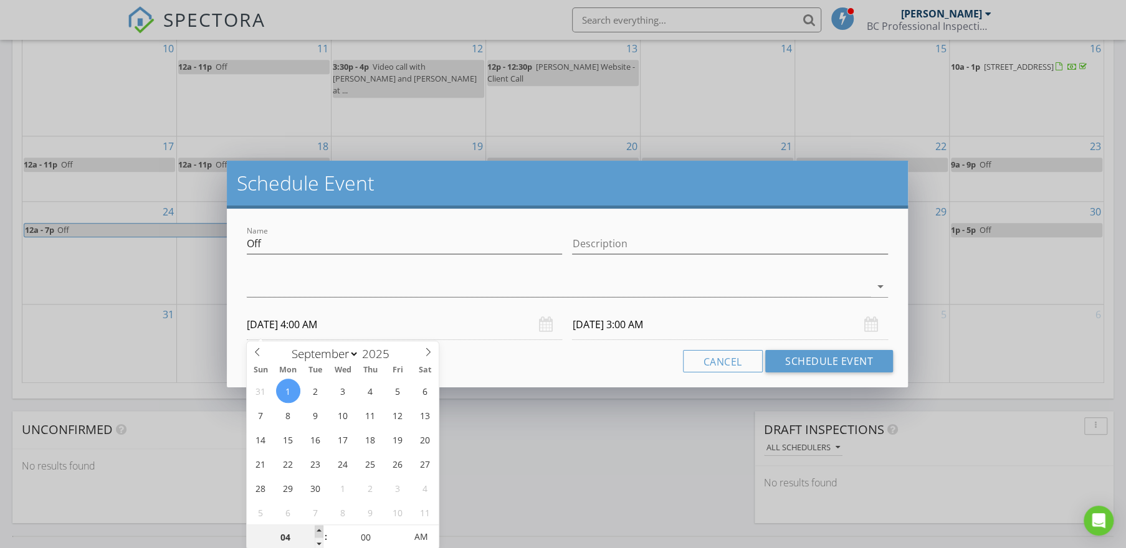
type input "09/01/2025 5:00 AM"
click at [317, 531] on span at bounding box center [319, 531] width 9 height 12
type input "06"
type input "09/01/2025 6:00 AM"
click at [318, 531] on span at bounding box center [319, 531] width 9 height 12
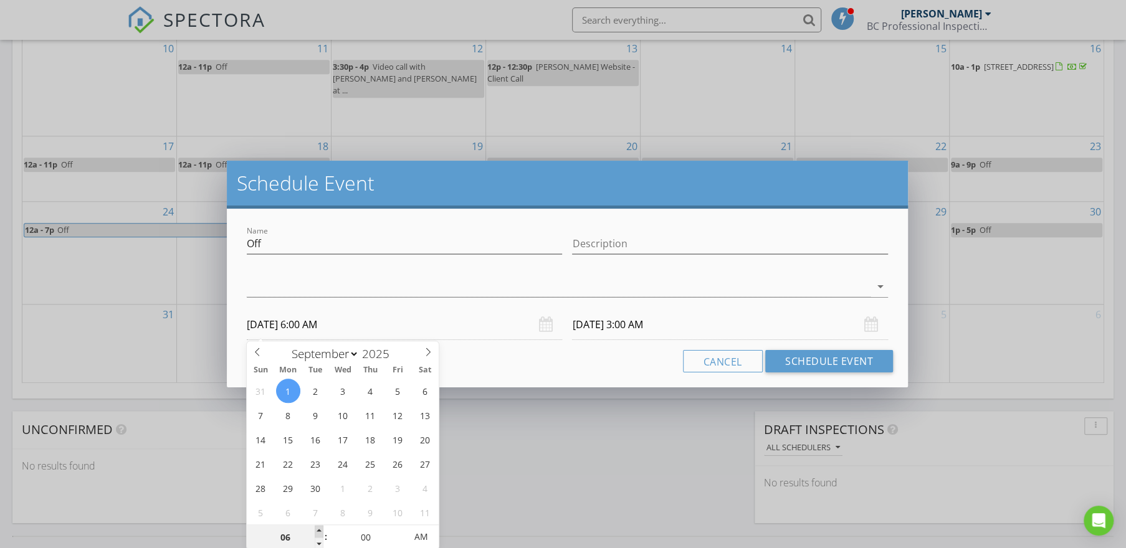
type input "09/02/2025 6:00 AM"
type input "07"
type input "09/01/2025 7:00 AM"
click at [320, 531] on span at bounding box center [319, 531] width 9 height 12
type input "08"
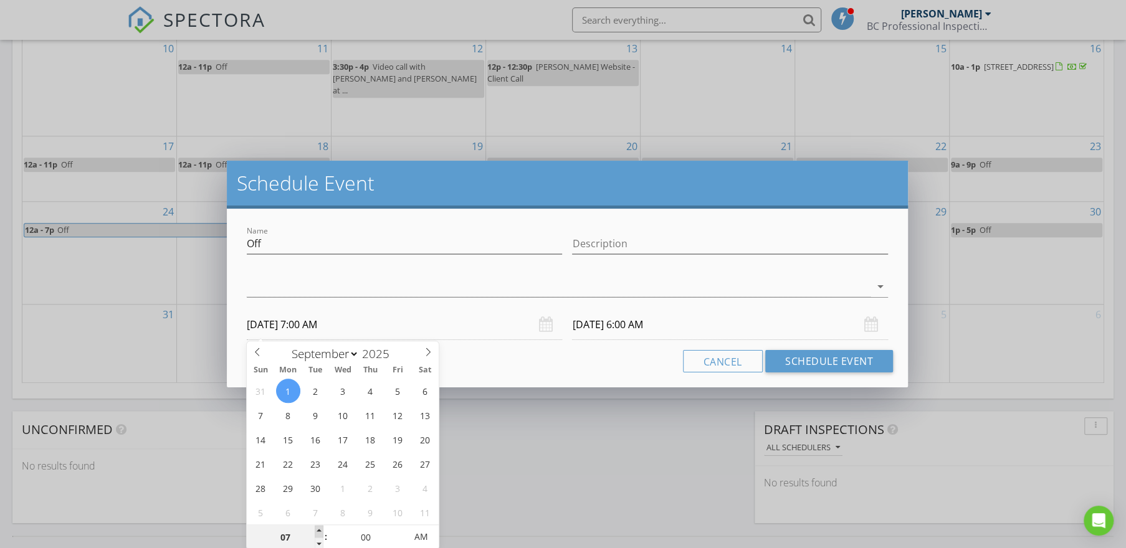
type input "09/01/2025 8:00 AM"
click at [321, 531] on span at bounding box center [319, 531] width 9 height 12
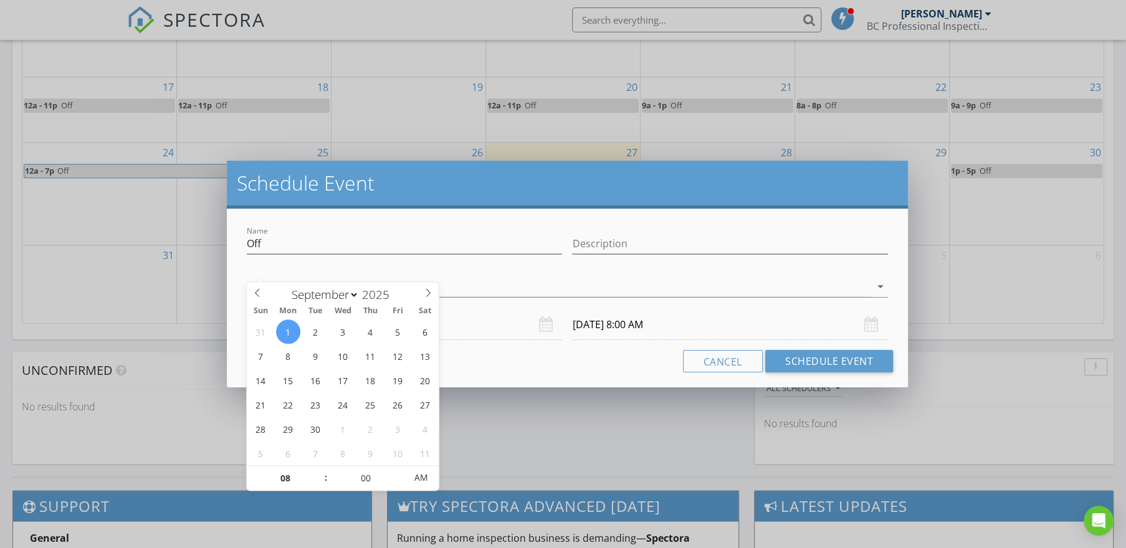
click at [694, 327] on input "09/02/2025 8:00 AM" at bounding box center [729, 325] width 315 height 31
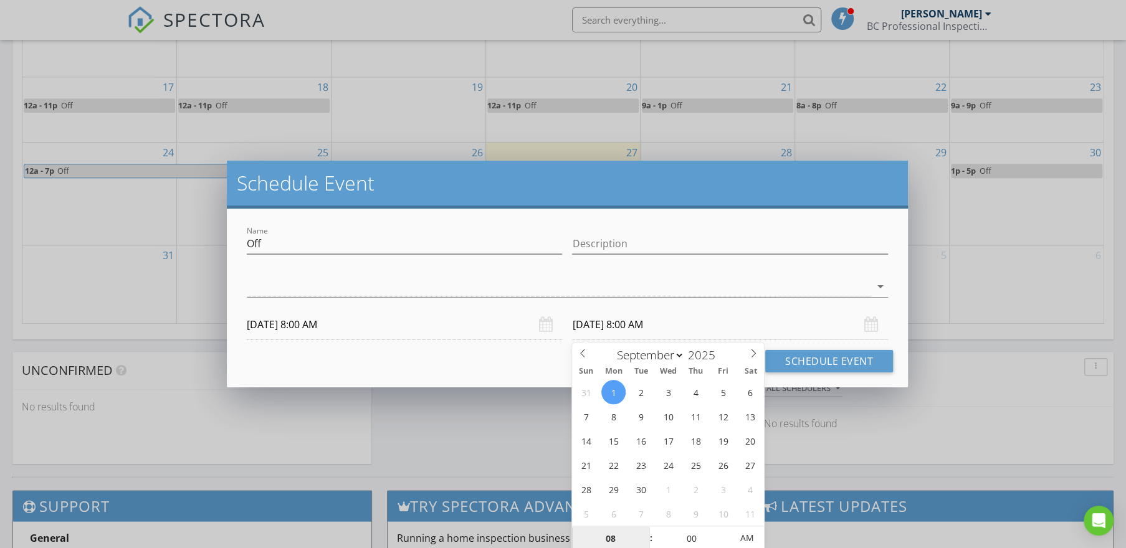
scroll to position [821, 0]
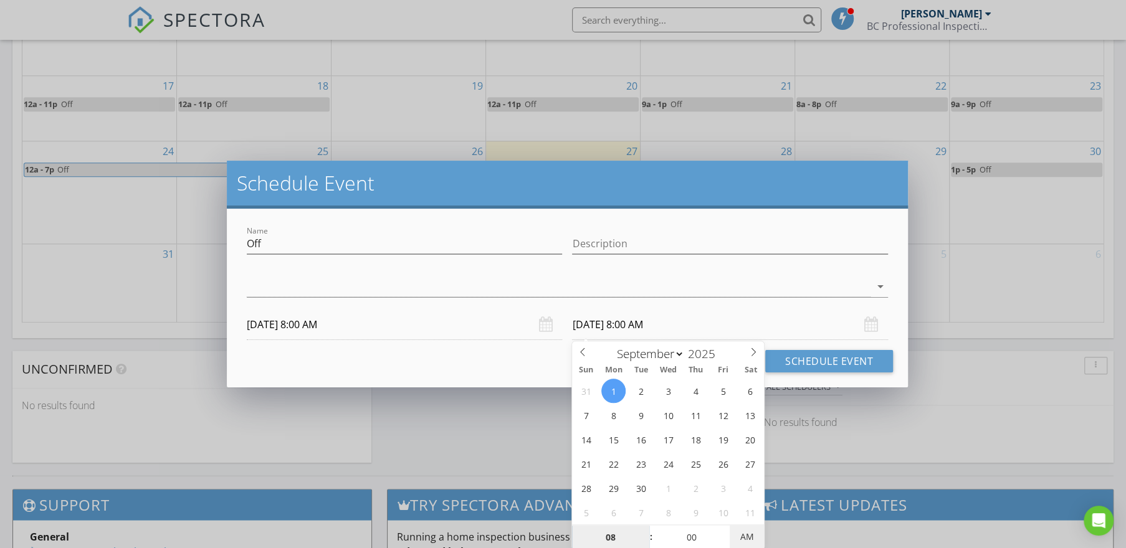
type input "09/01/2025 8:00 PM"
click at [743, 537] on span "PM" at bounding box center [747, 537] width 34 height 25
click at [502, 266] on div at bounding box center [404, 262] width 315 height 7
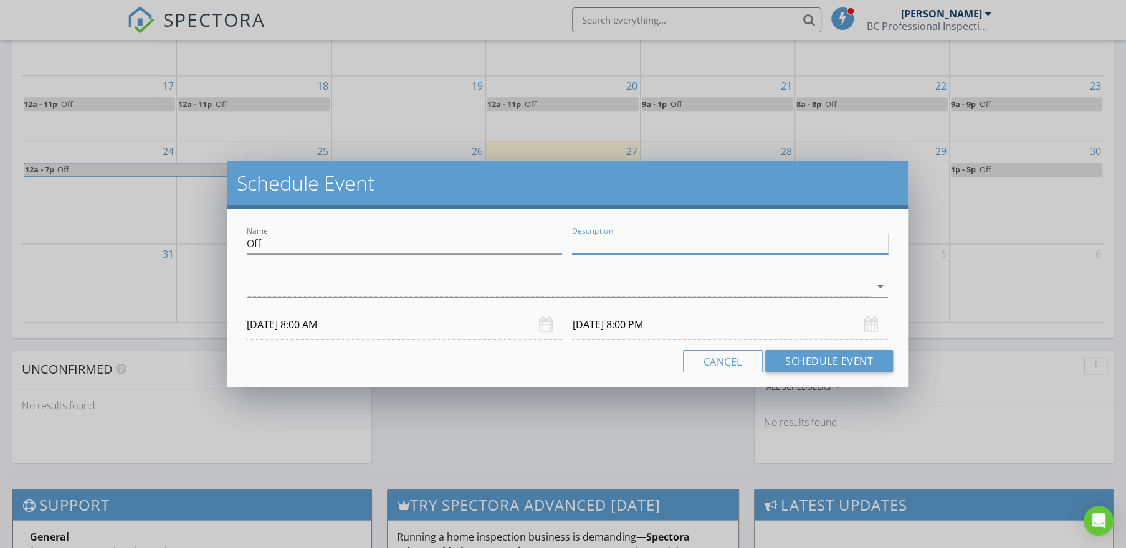
click at [641, 253] on div "Description" at bounding box center [729, 244] width 315 height 21
type input "PTO"
click at [502, 289] on div at bounding box center [559, 287] width 624 height 21
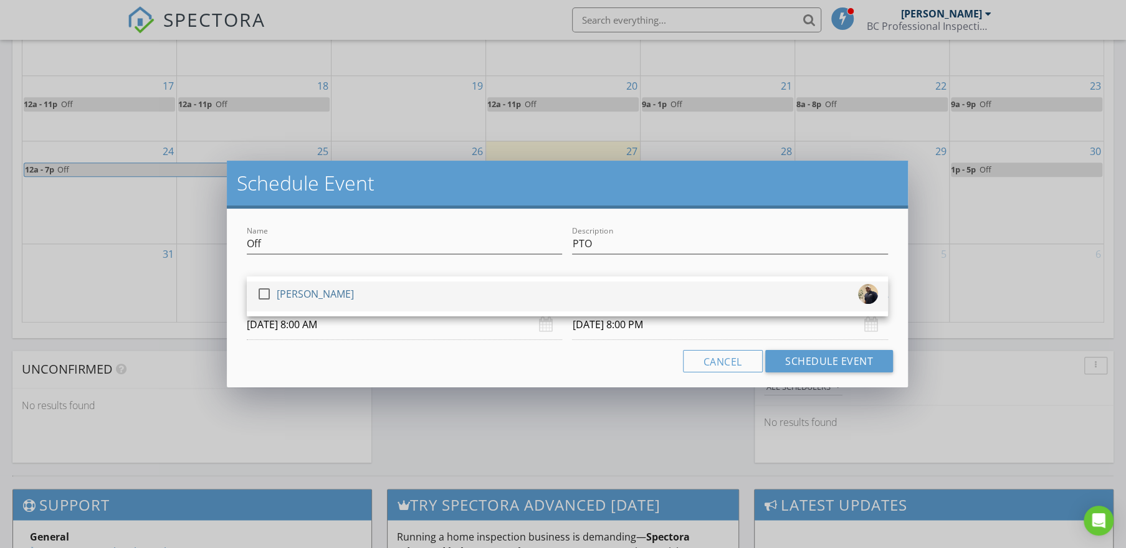
click at [365, 300] on div "check_box_outline_blank Brandon Coleman" at bounding box center [567, 296] width 621 height 25
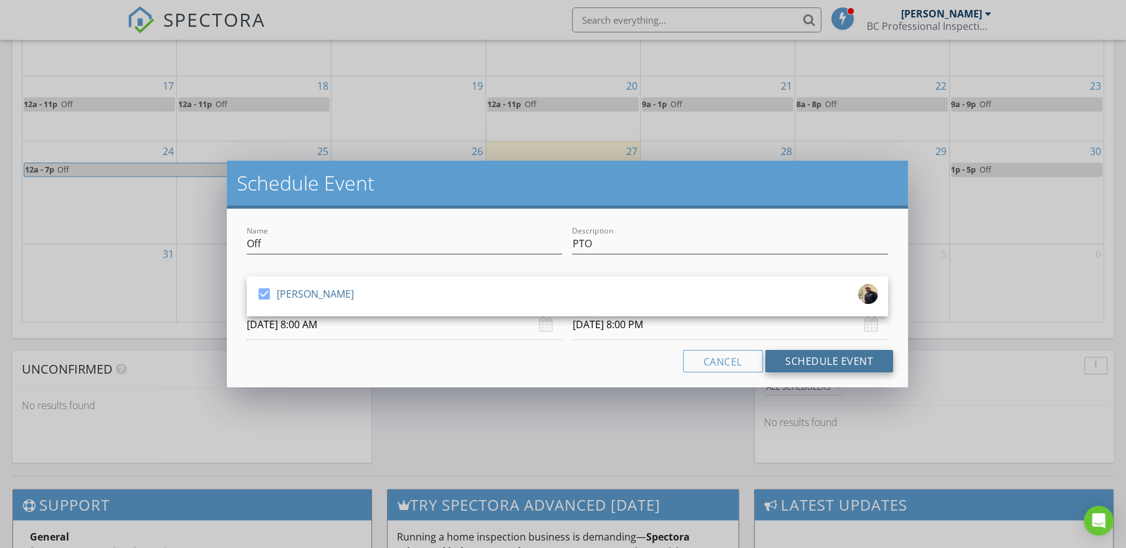
click at [859, 361] on button "Schedule Event" at bounding box center [829, 361] width 128 height 22
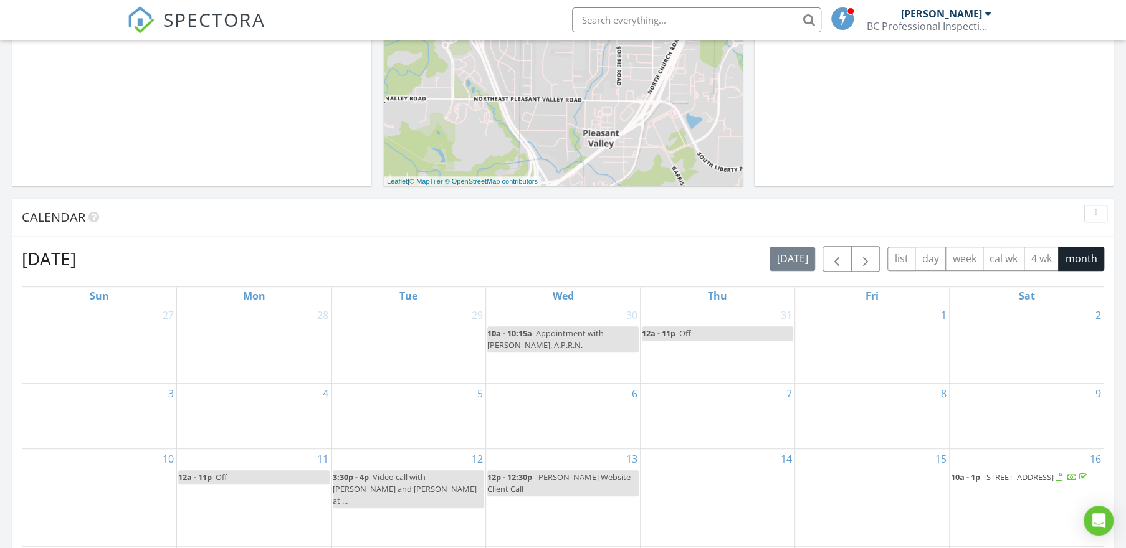
scroll to position [287, 0]
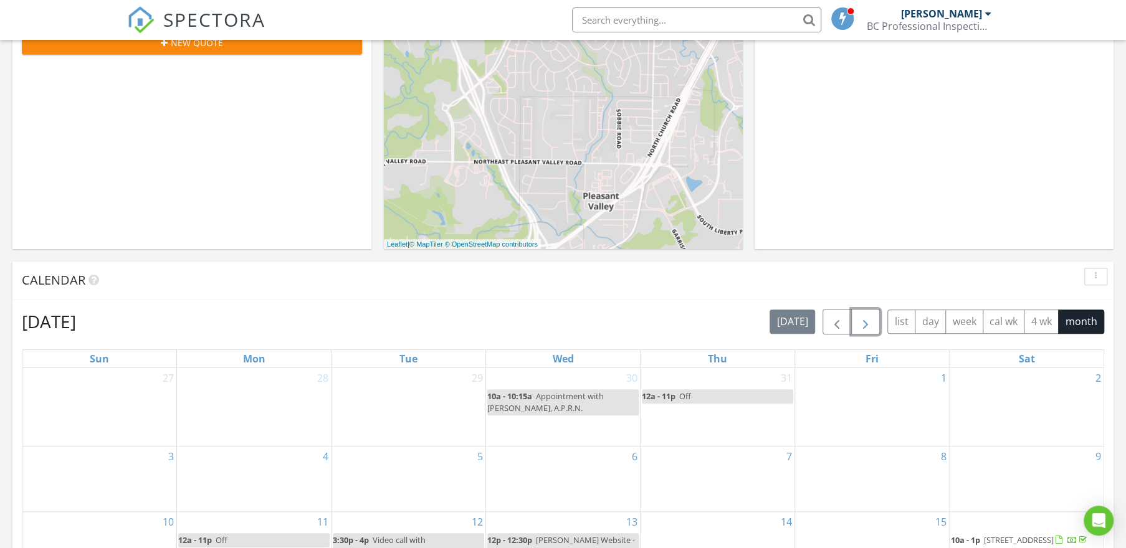
click at [864, 322] on span "button" at bounding box center [865, 322] width 15 height 15
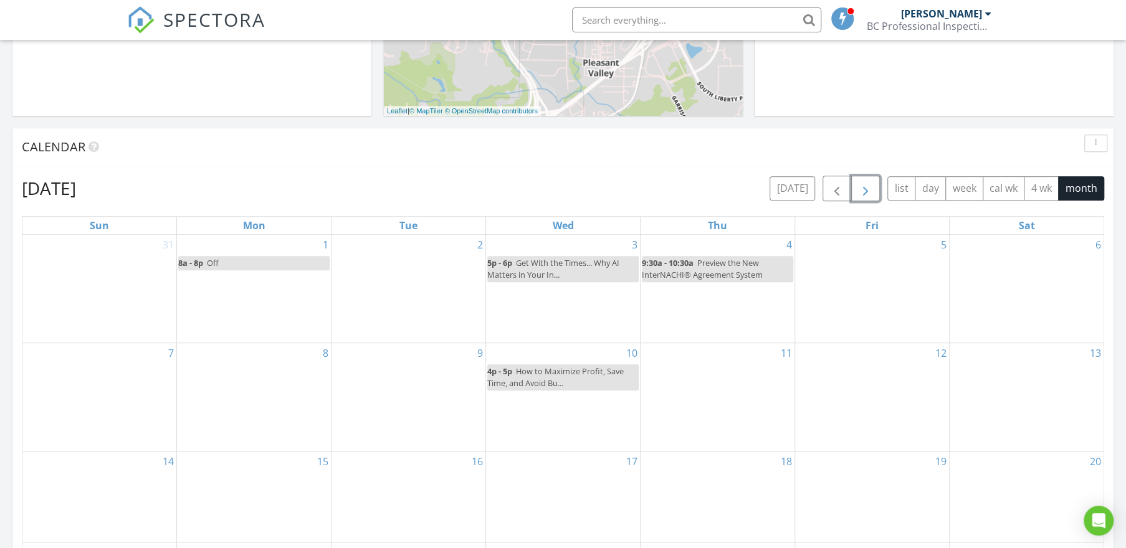
scroll to position [464, 0]
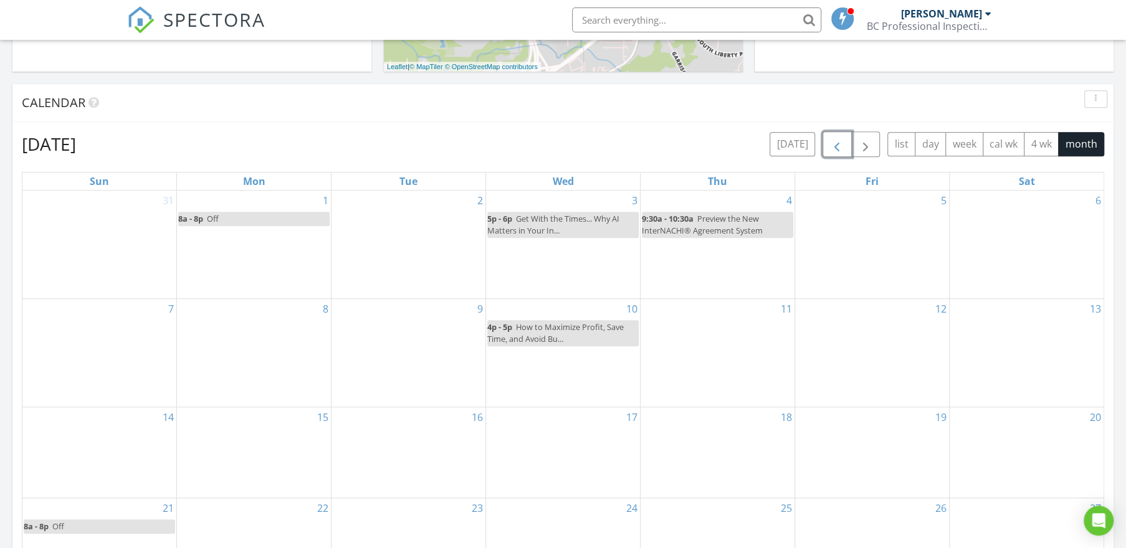
click at [838, 144] on span "button" at bounding box center [836, 144] width 15 height 15
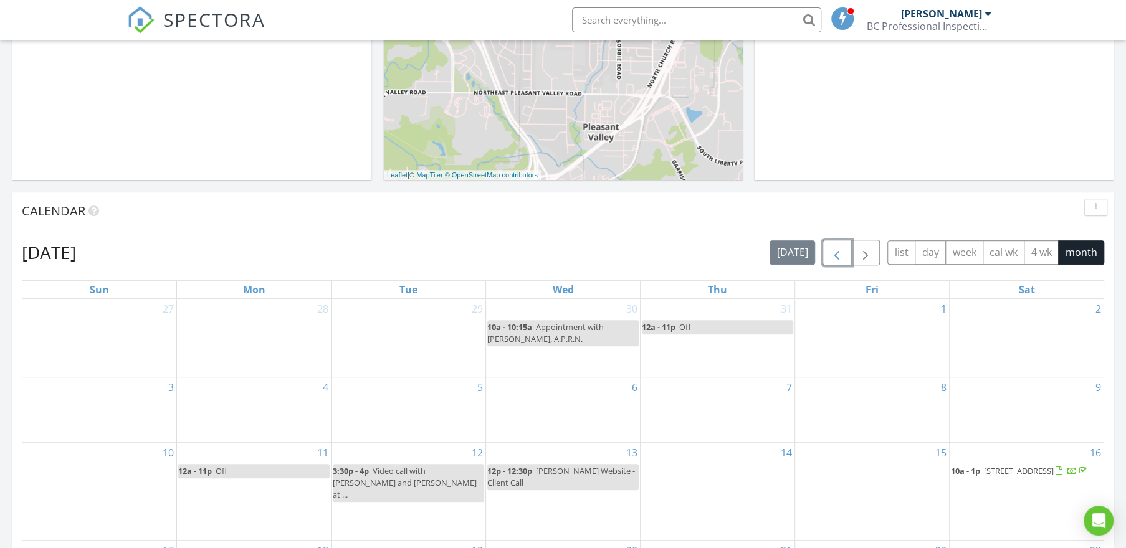
scroll to position [297, 0]
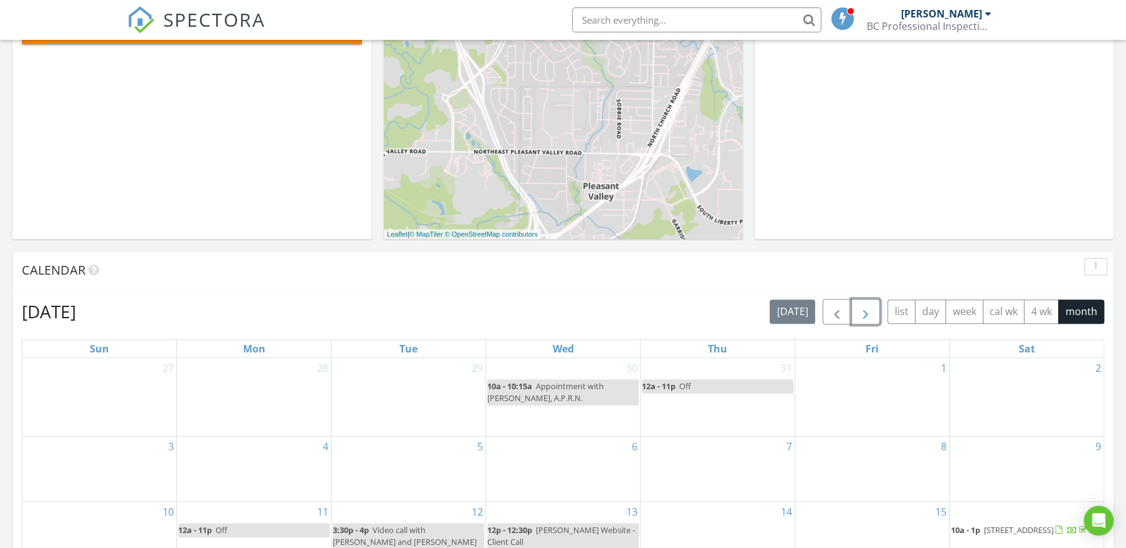
click at [872, 311] on span "button" at bounding box center [865, 312] width 15 height 15
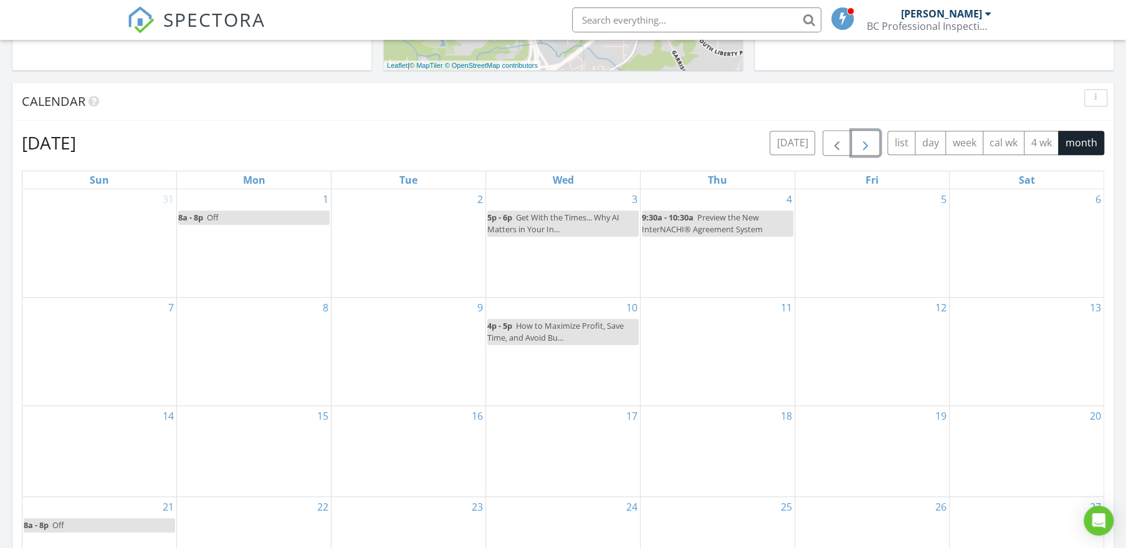
scroll to position [356, 0]
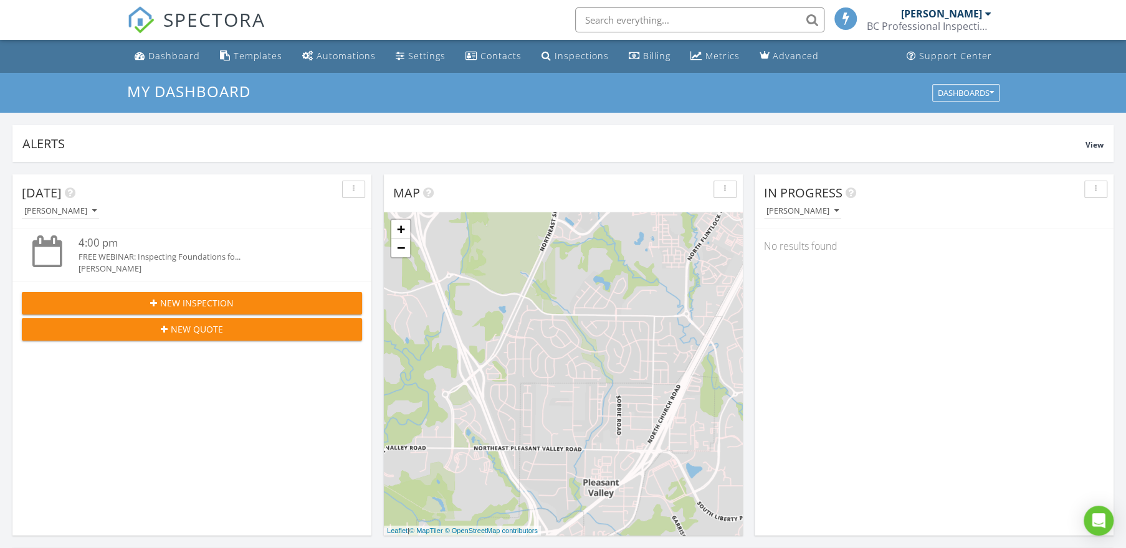
scroll to position [1152, 1144]
